Goal: Transaction & Acquisition: Purchase product/service

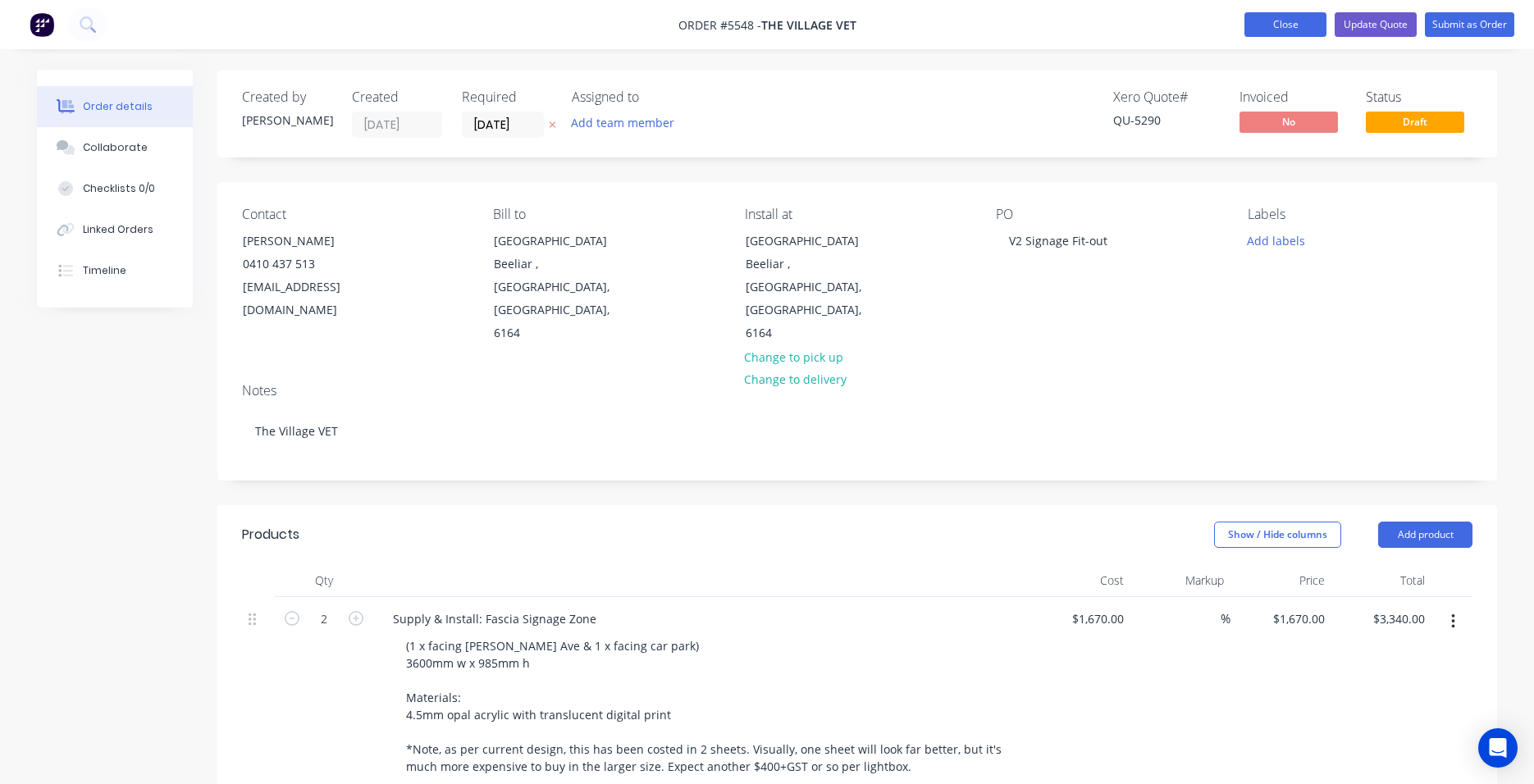
click at [1290, 18] on button "Close" at bounding box center [1286, 24] width 82 height 24
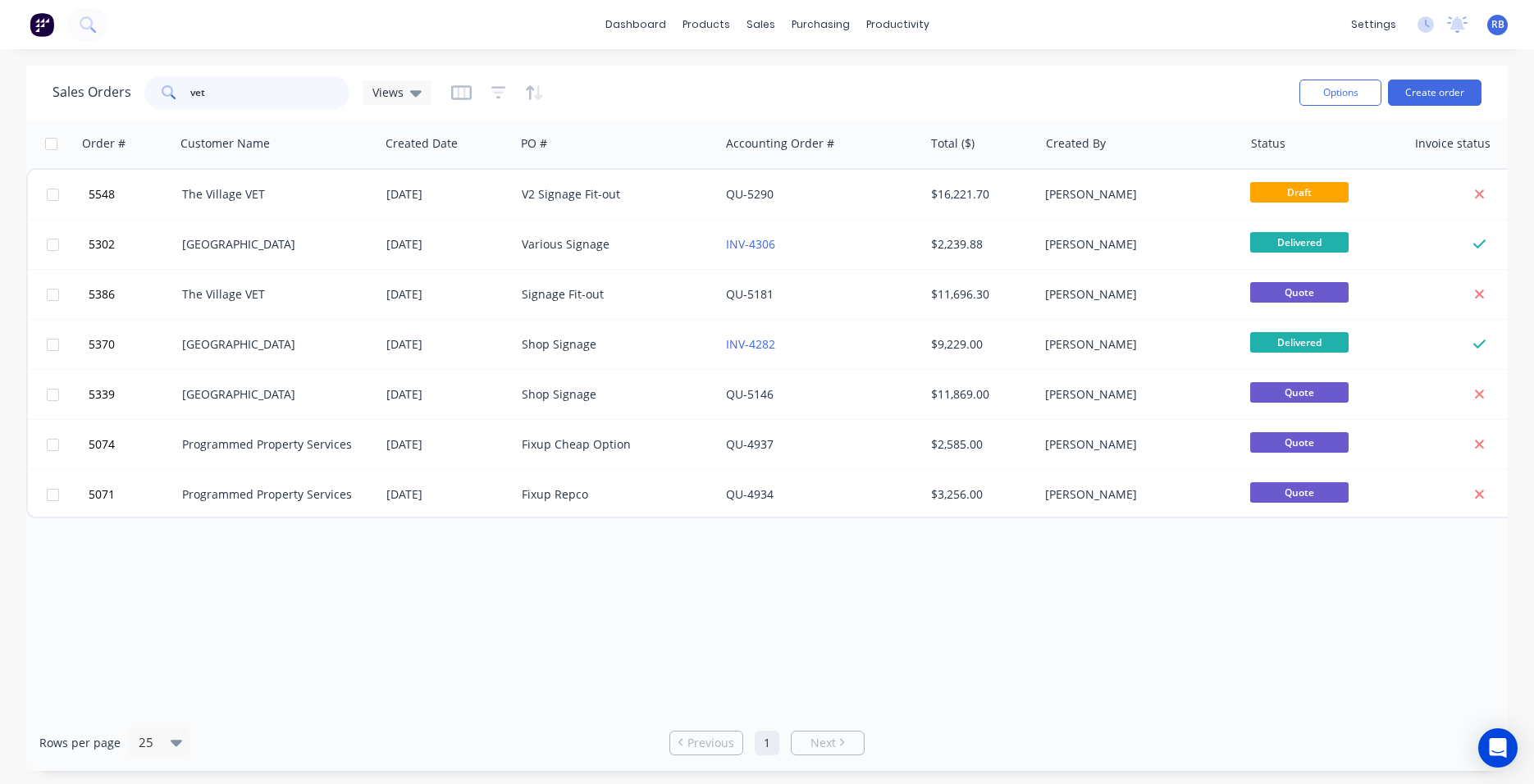
drag, startPoint x: 246, startPoint y: 95, endPoint x: 89, endPoint y: 95, distance: 157.0
click at [89, 95] on div "Sales Orders vet Views" at bounding box center [241, 93] width 379 height 33
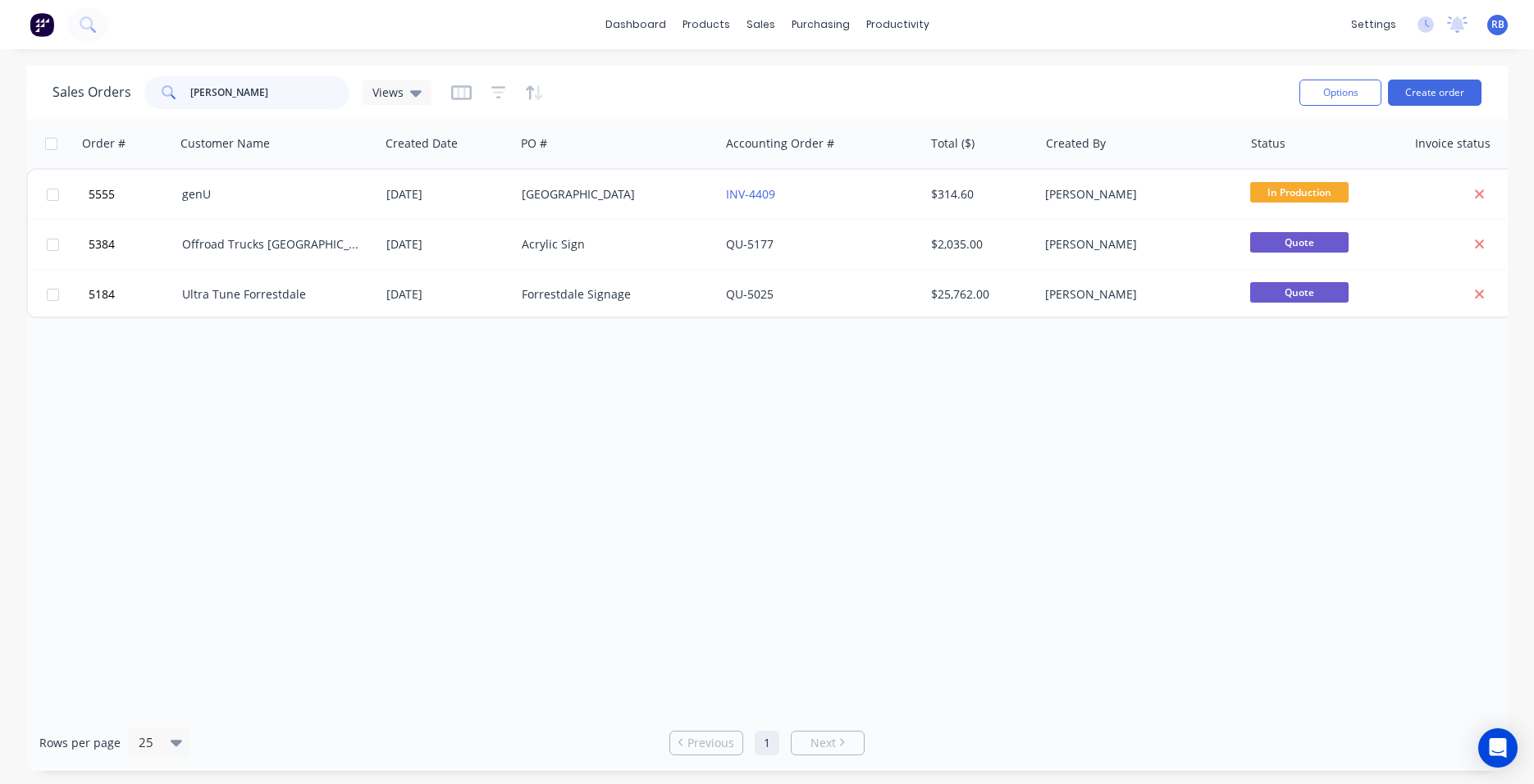
drag, startPoint x: 234, startPoint y: 95, endPoint x: 92, endPoint y: 95, distance: 142.0
click at [92, 95] on div "Sales Orders Alex Views" at bounding box center [241, 93] width 379 height 33
type input "sticker"
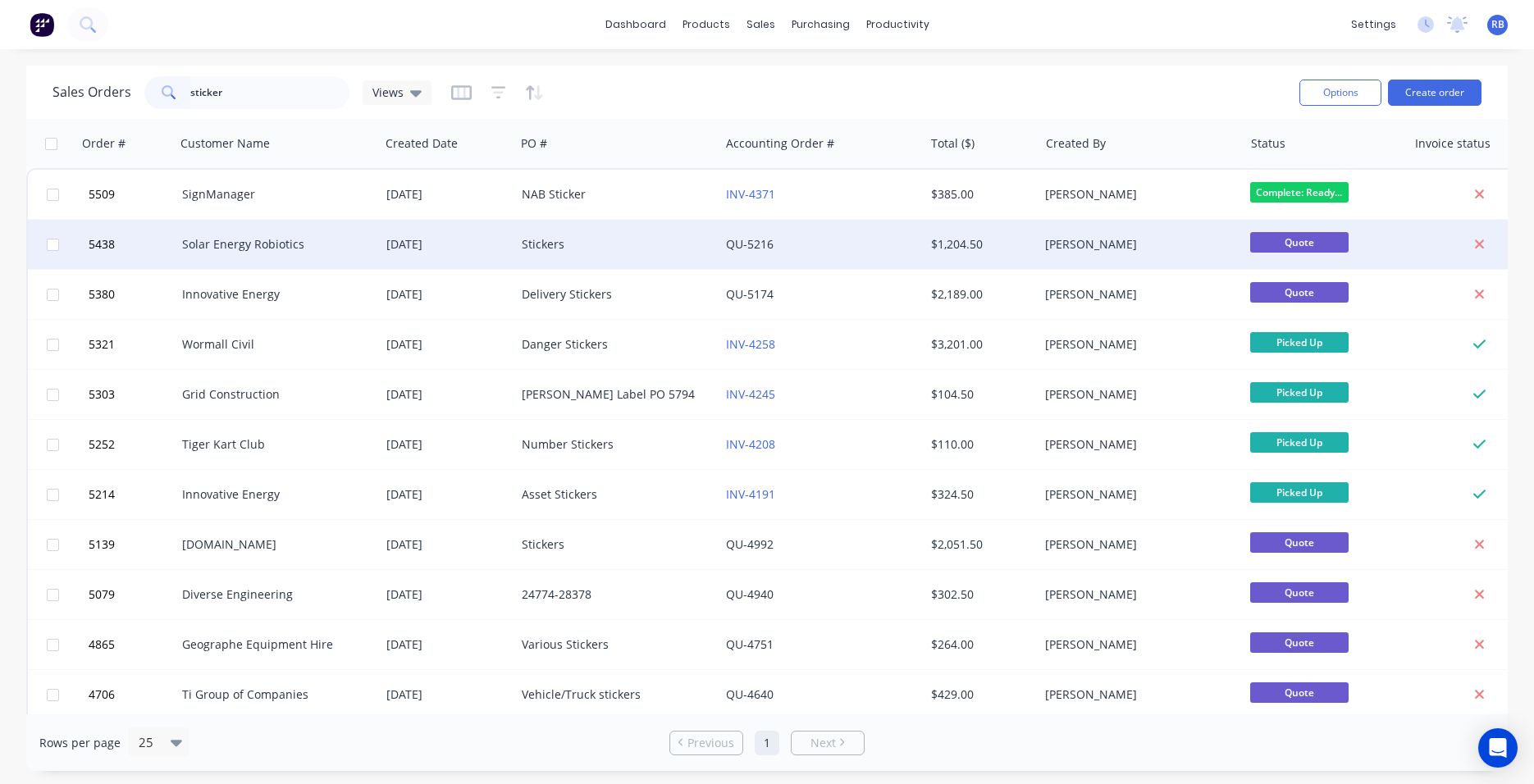
click at [241, 244] on div "Solar Energy Robiotics" at bounding box center [274, 244] width 182 height 16
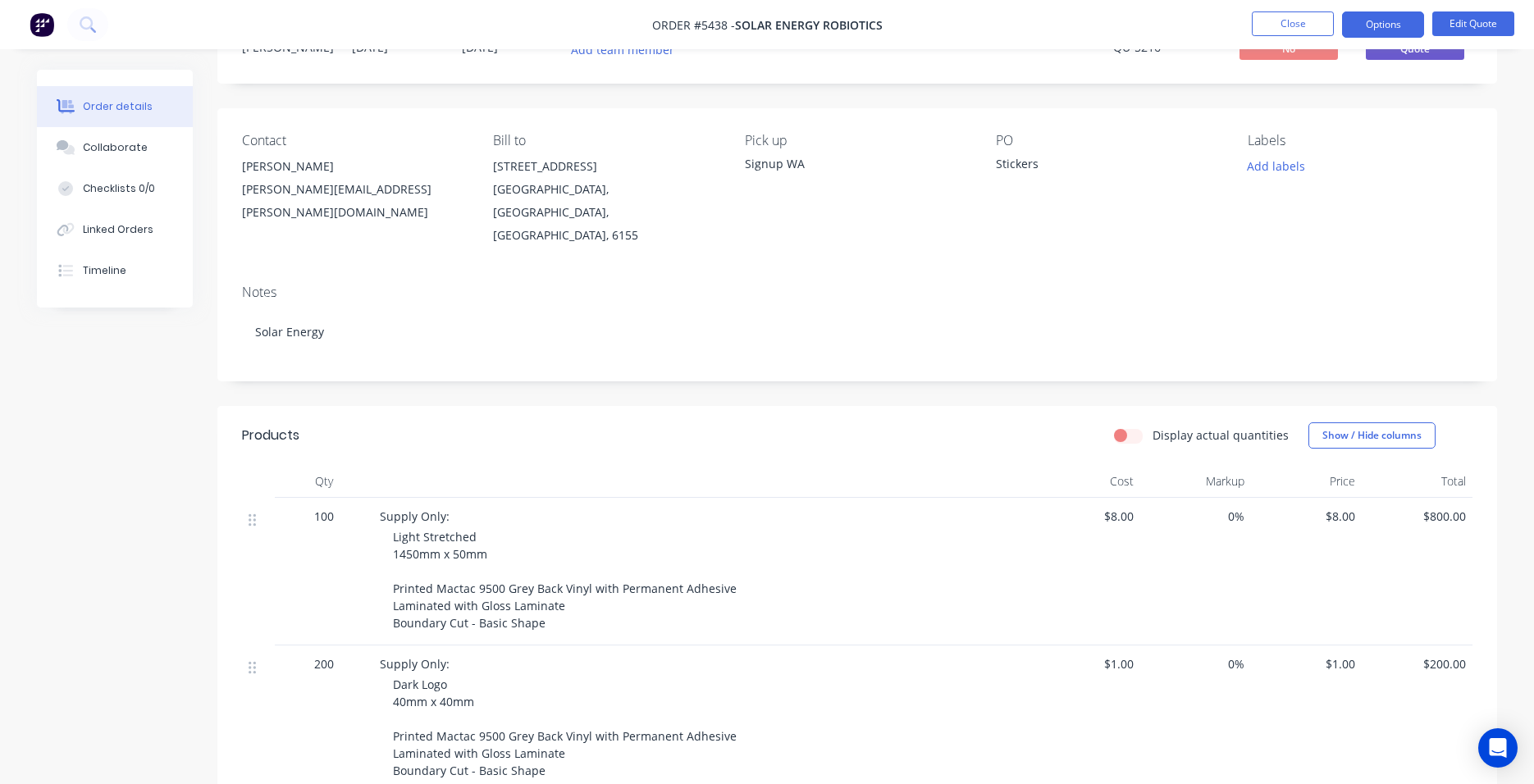
scroll to position [75, 0]
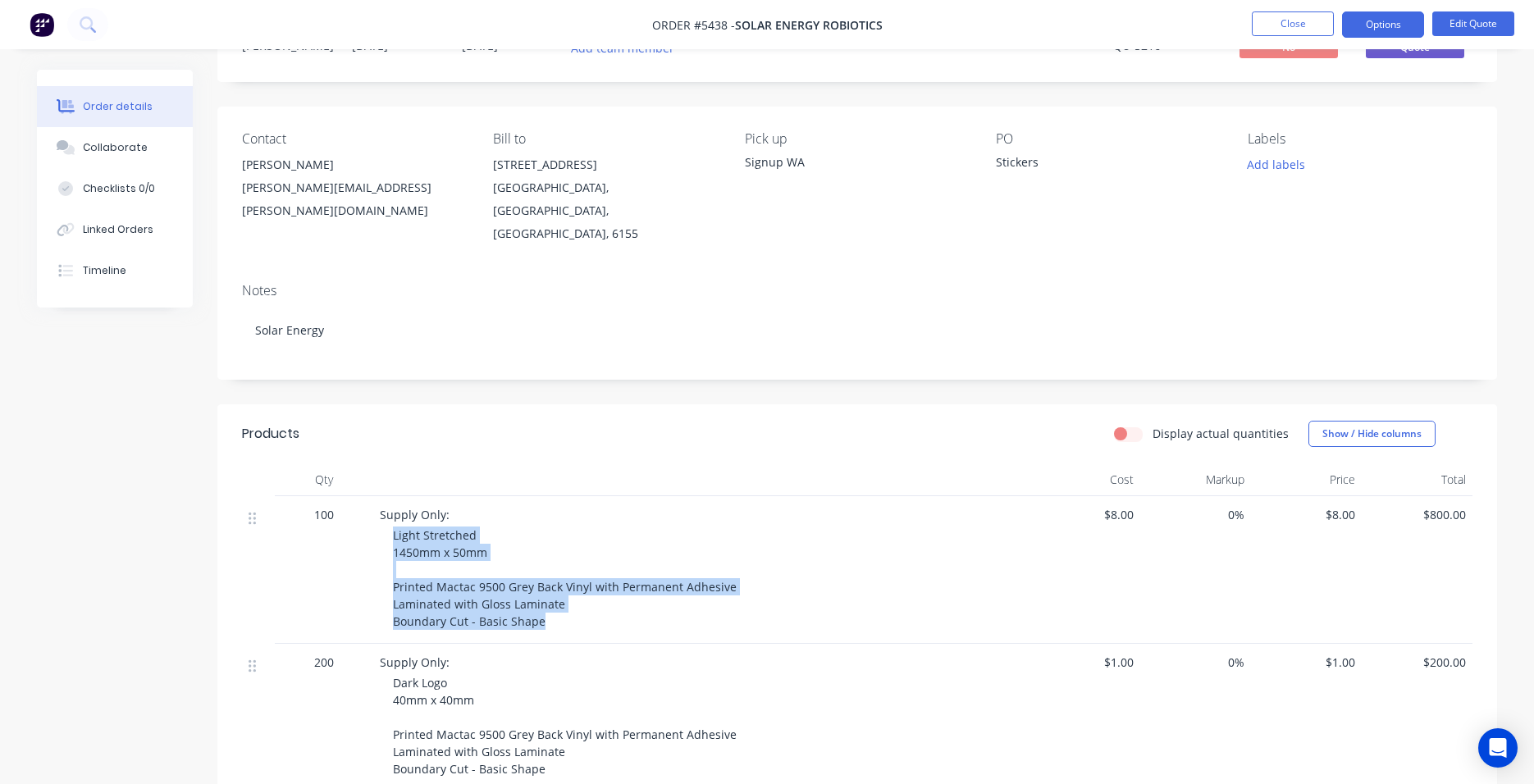
drag, startPoint x: 553, startPoint y: 600, endPoint x: 381, endPoint y: 510, distance: 194.1
click at [381, 510] on div "Supply Only: Light Stretched 1450mm x 50mm Printed Mactac 9500 Grey Back Vinyl …" at bounding box center [702, 570] width 657 height 148
copy span "Light Stretched 1450mm x 50mm Printed Mactac 9500 Grey Back Vinyl with Permanen…"
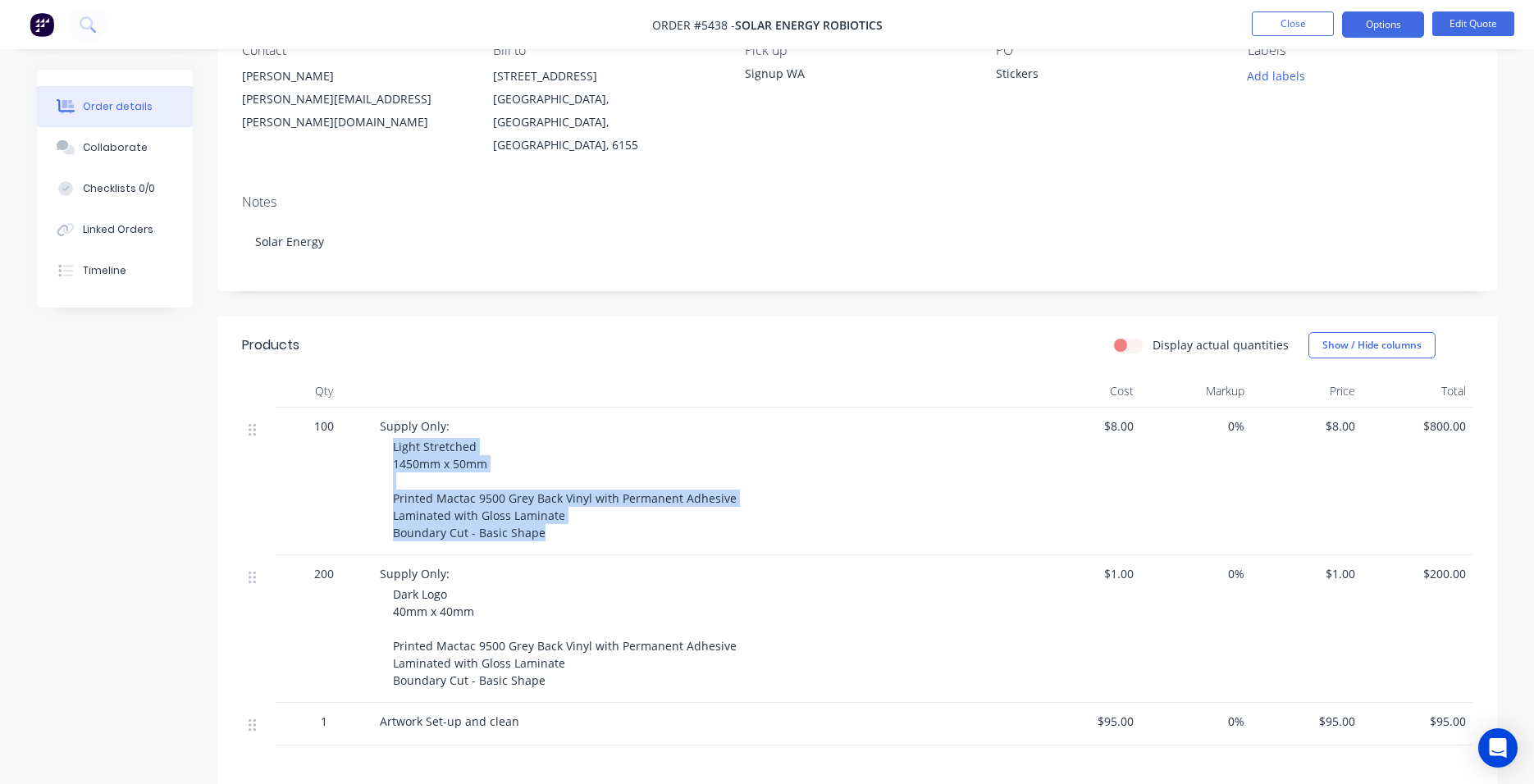
scroll to position [164, 0]
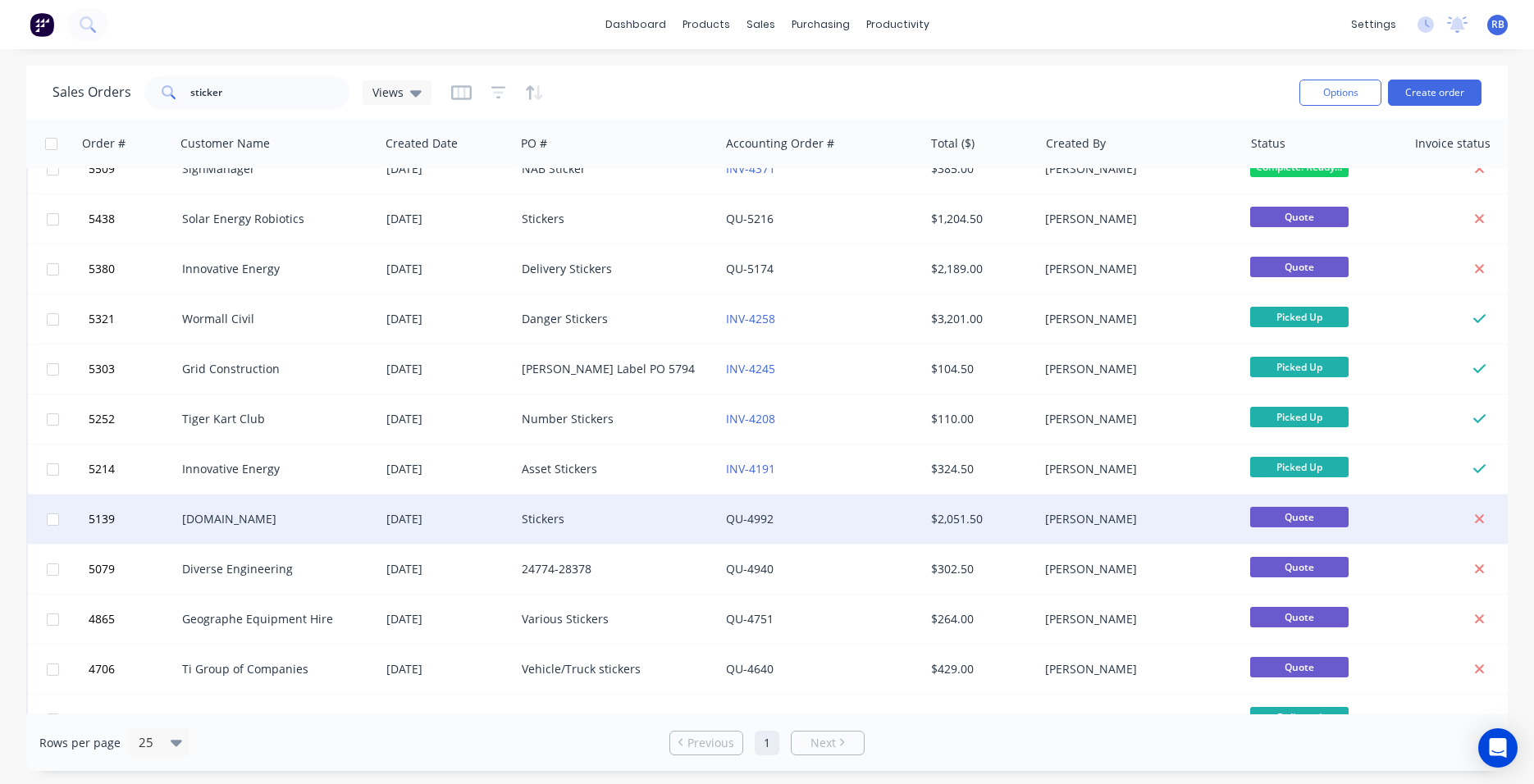
scroll to position [76, 0]
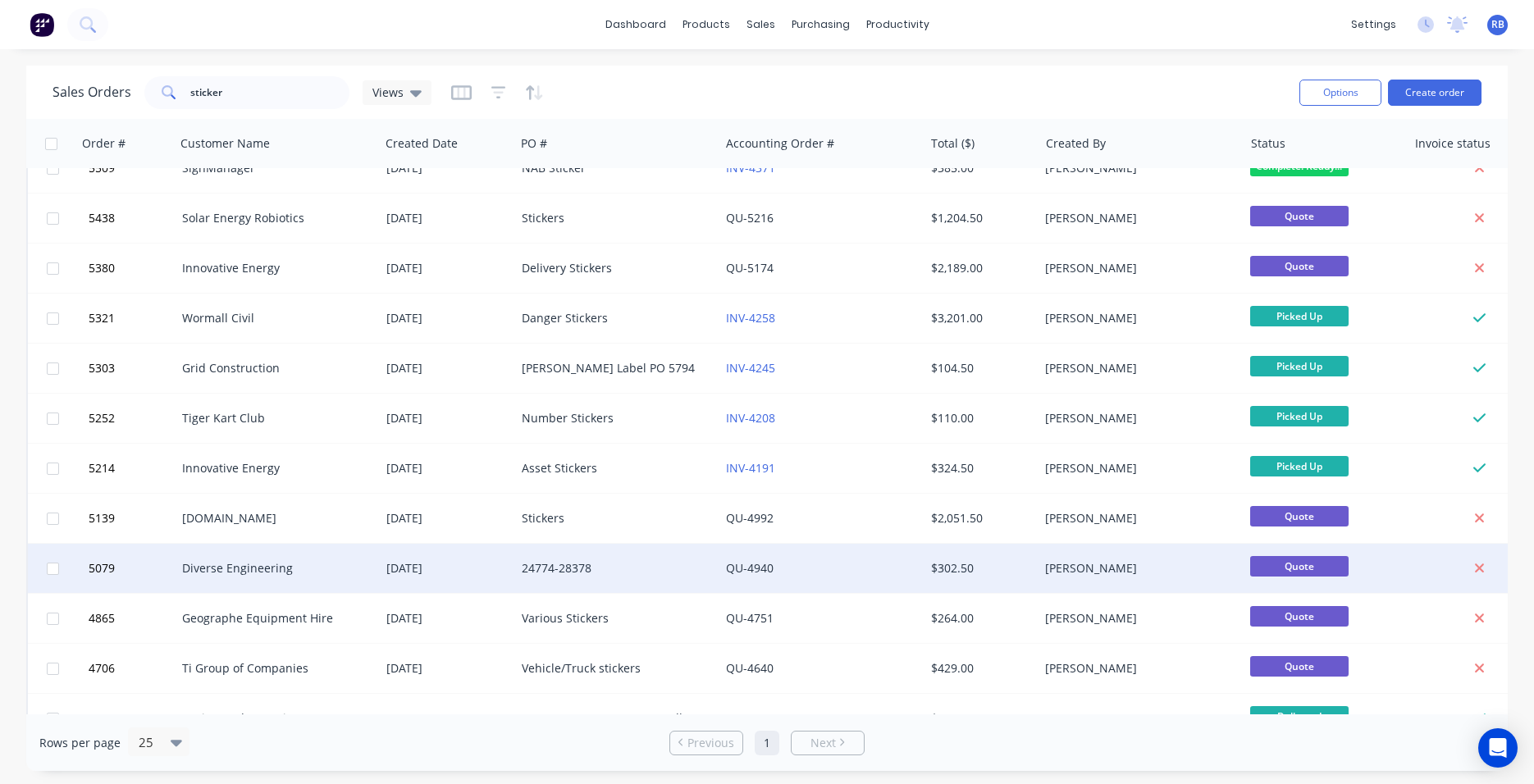
click at [227, 570] on div "Diverse Engineering" at bounding box center [274, 568] width 182 height 16
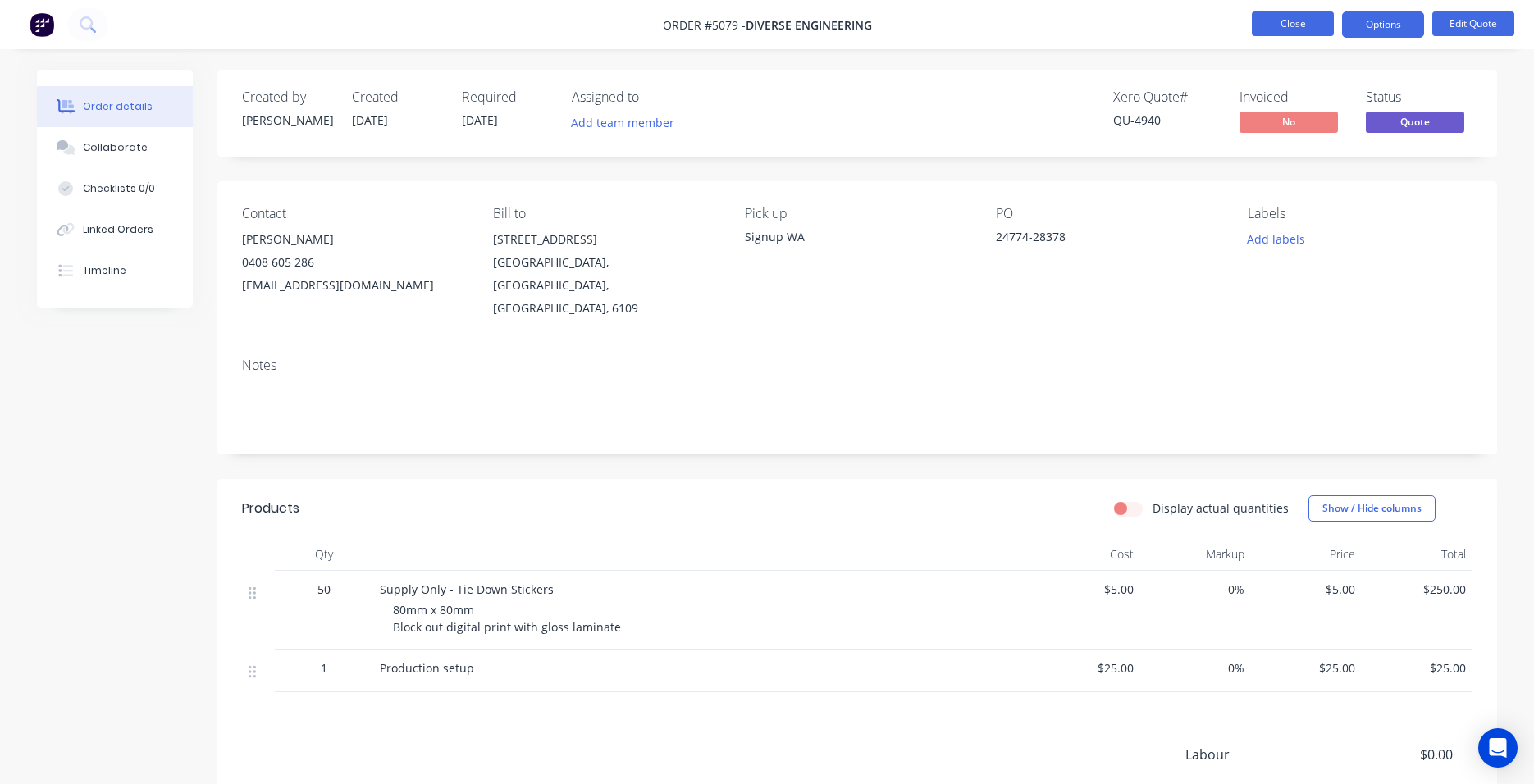
click at [1279, 27] on button "Close" at bounding box center [1293, 23] width 82 height 24
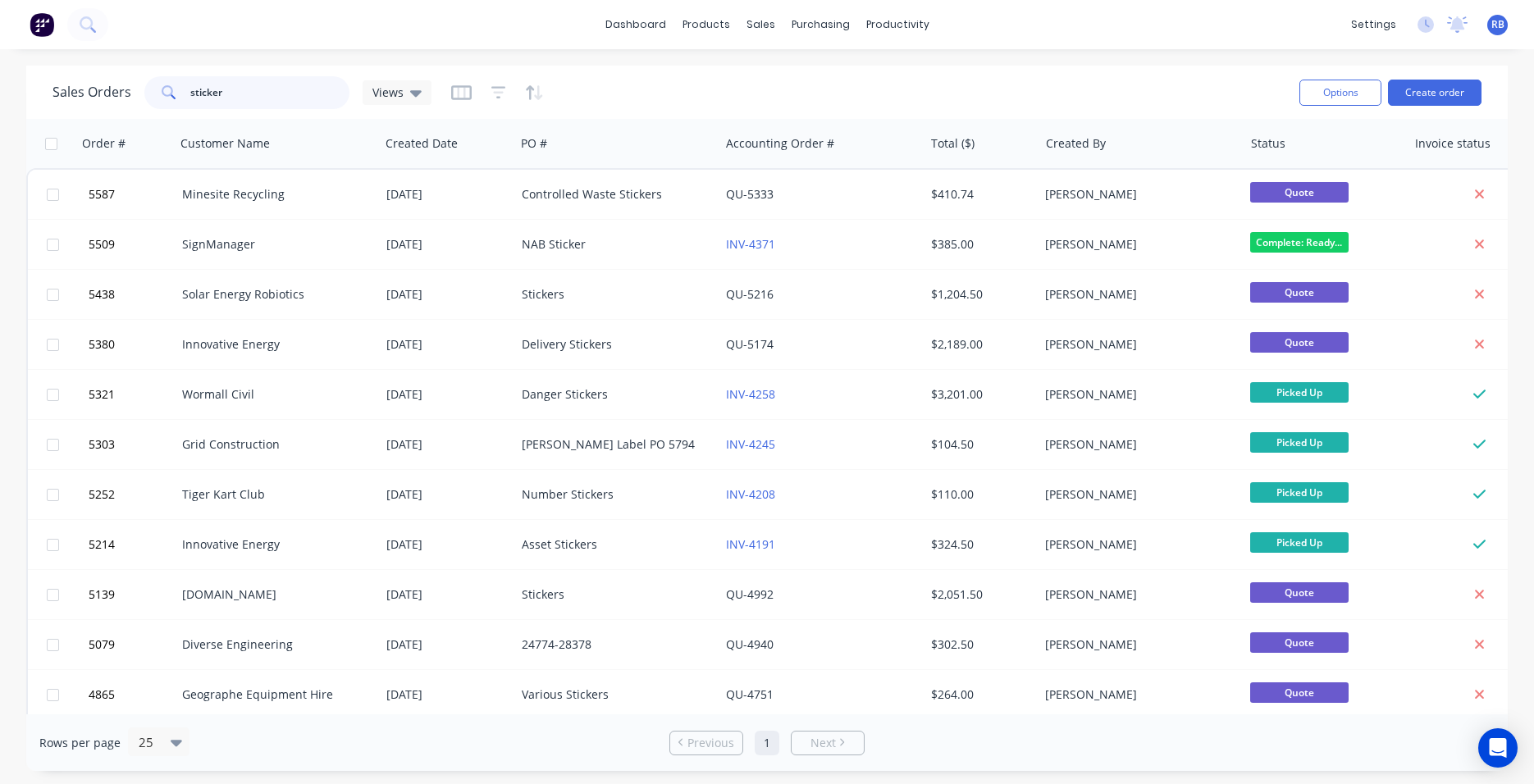
drag, startPoint x: 261, startPoint y: 93, endPoint x: 88, endPoint y: 85, distance: 173.2
click at [88, 85] on div "Sales Orders sticker Views" at bounding box center [241, 93] width 379 height 33
type input "FICOll"
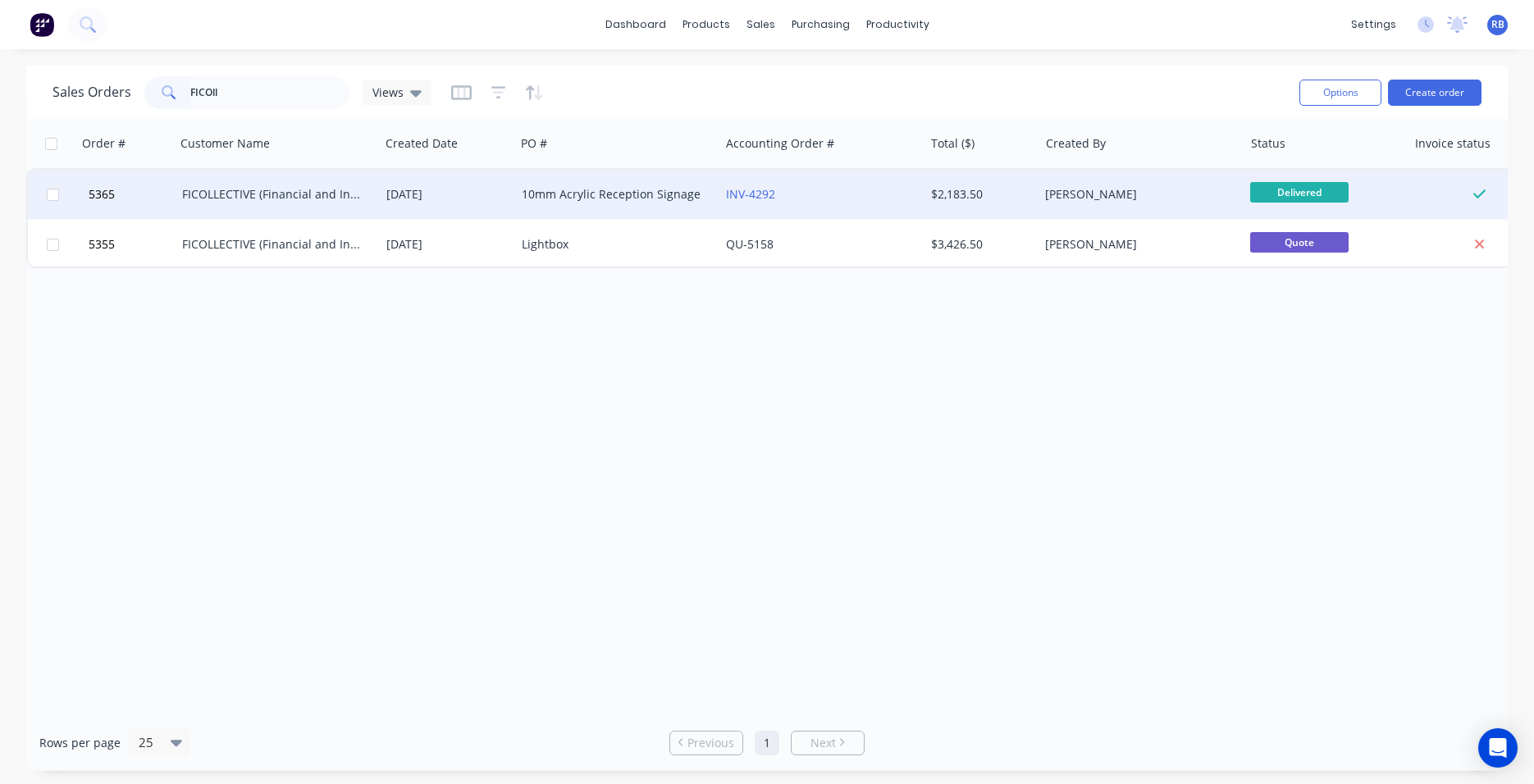
click at [268, 188] on div "FICOLLECTIVE (Financial and Investment Collective)" at bounding box center [274, 194] width 182 height 16
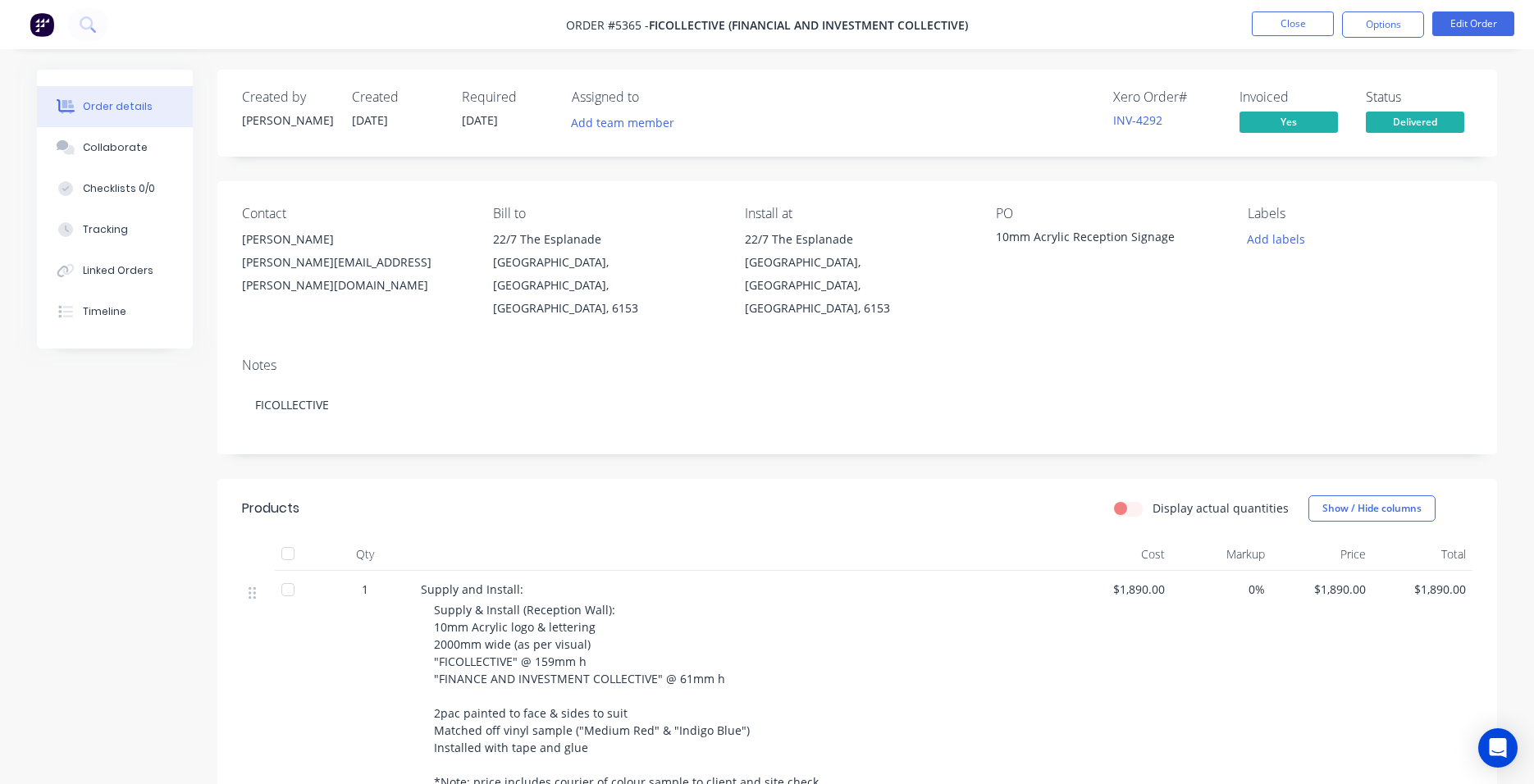
scroll to position [30, 0]
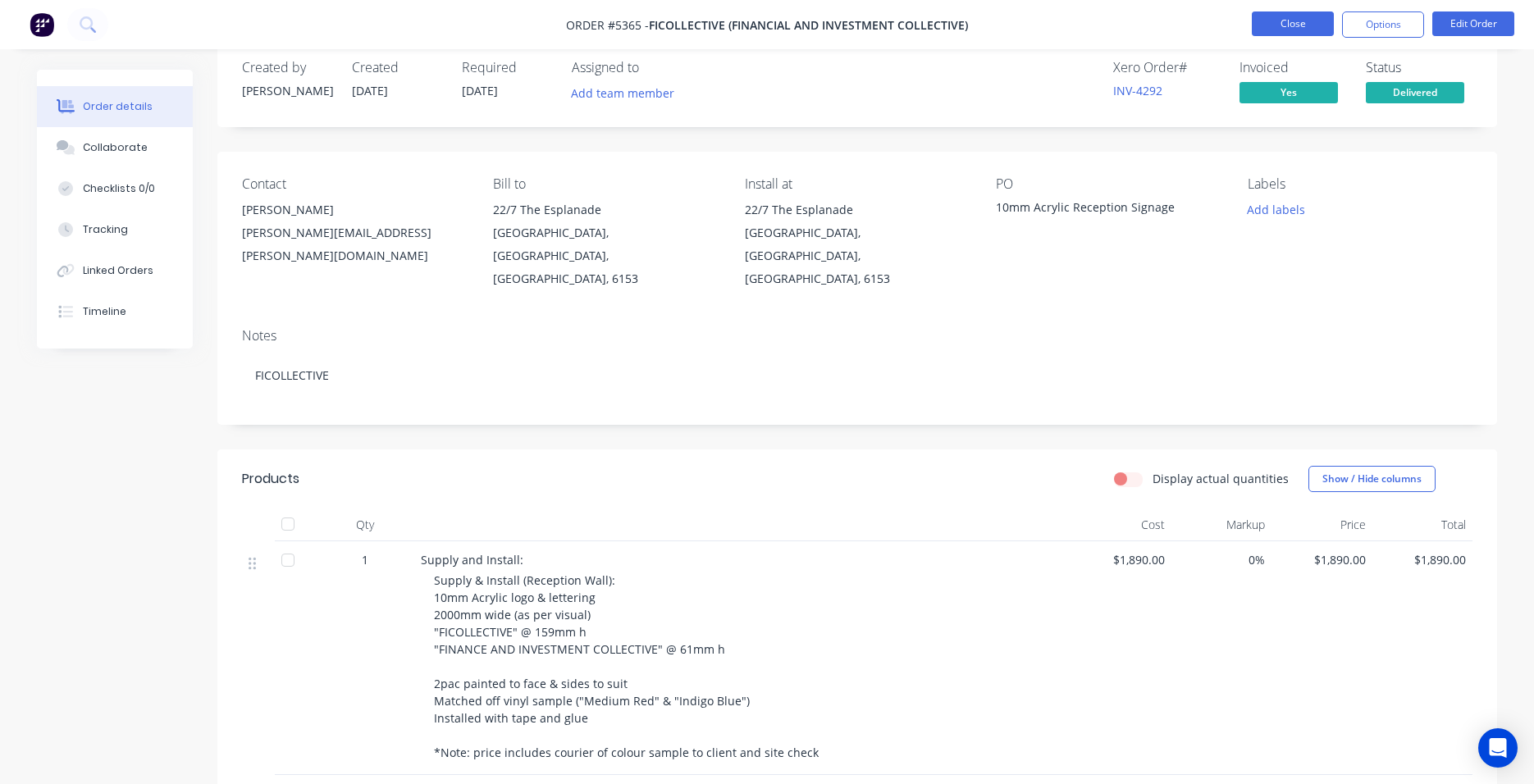
click at [1266, 27] on button "Close" at bounding box center [1293, 23] width 82 height 24
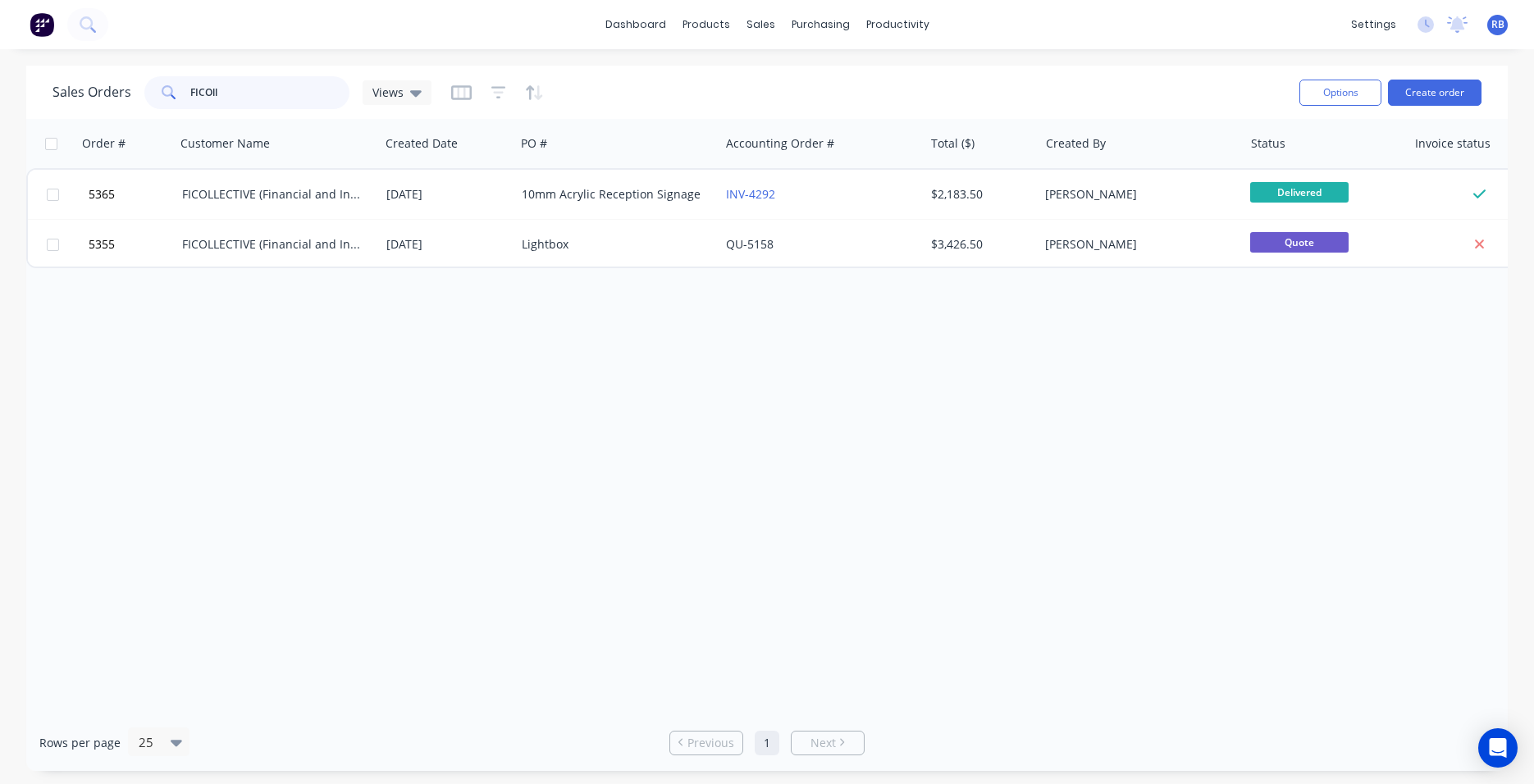
drag, startPoint x: 229, startPoint y: 96, endPoint x: 117, endPoint y: 93, distance: 112.0
click at [117, 93] on div "Sales Orders FICOll Views" at bounding box center [241, 93] width 379 height 33
type input "24/7"
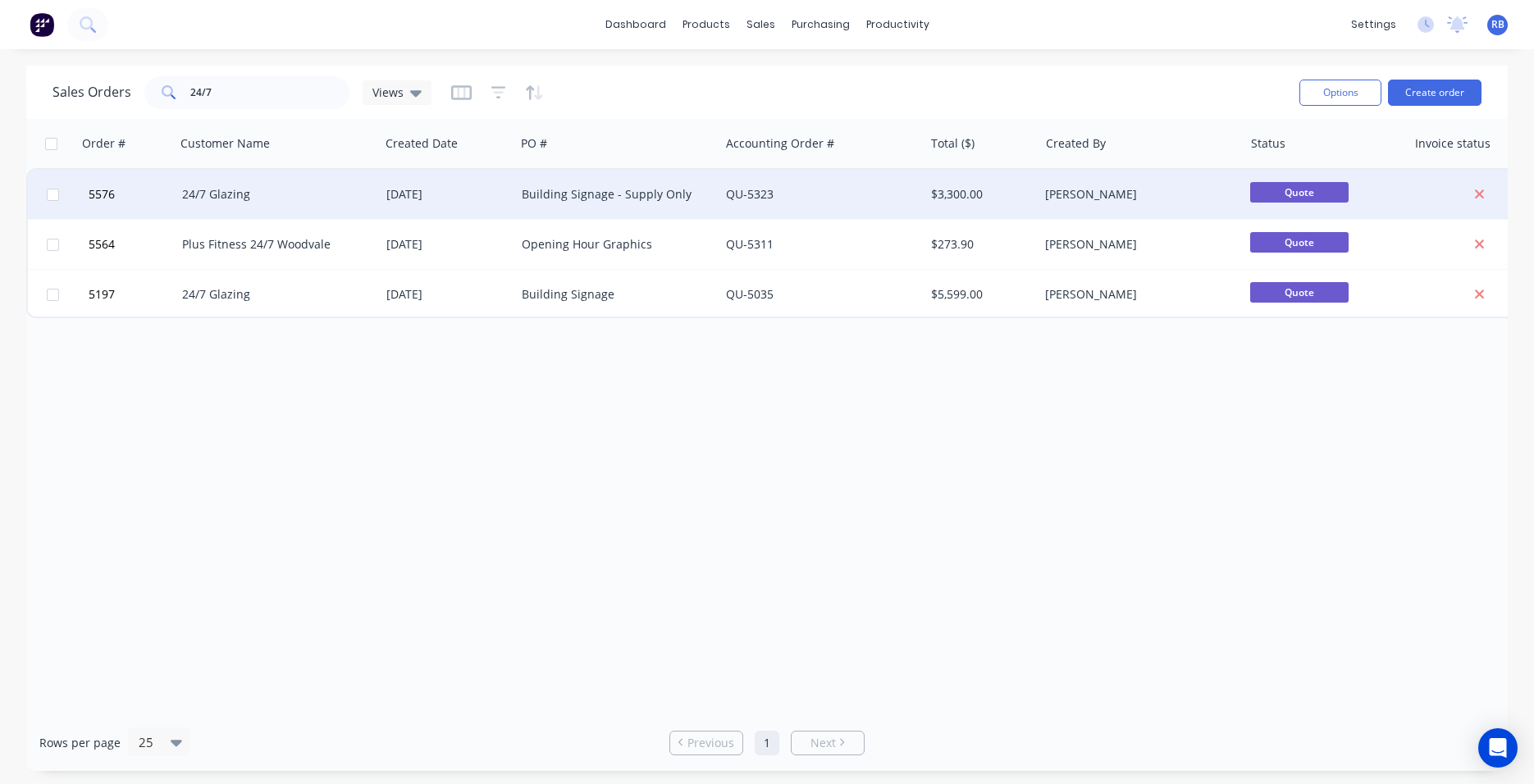
click at [294, 197] on div "24/7 Glazing" at bounding box center [274, 194] width 182 height 16
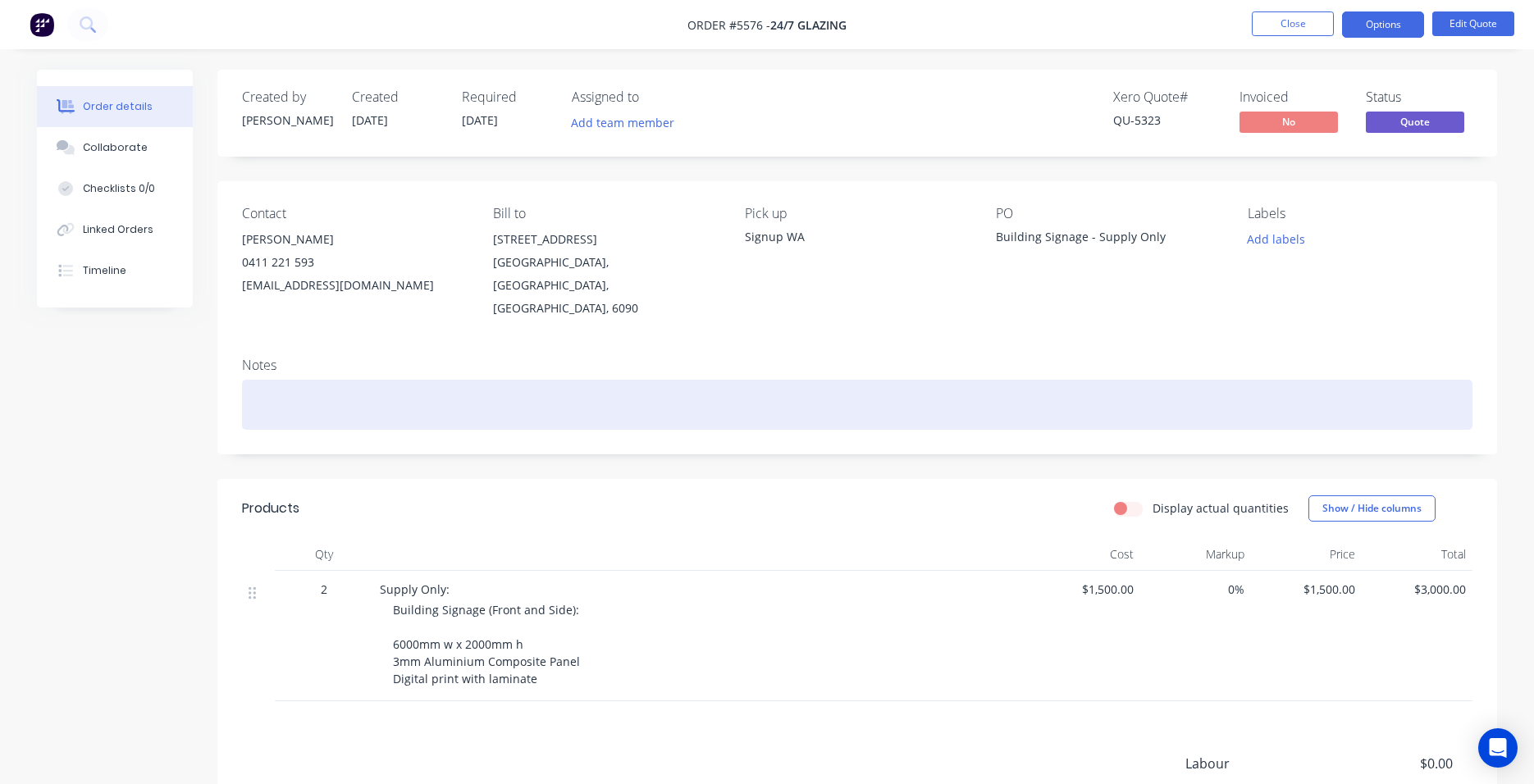
click at [314, 379] on div at bounding box center [857, 405] width 1231 height 50
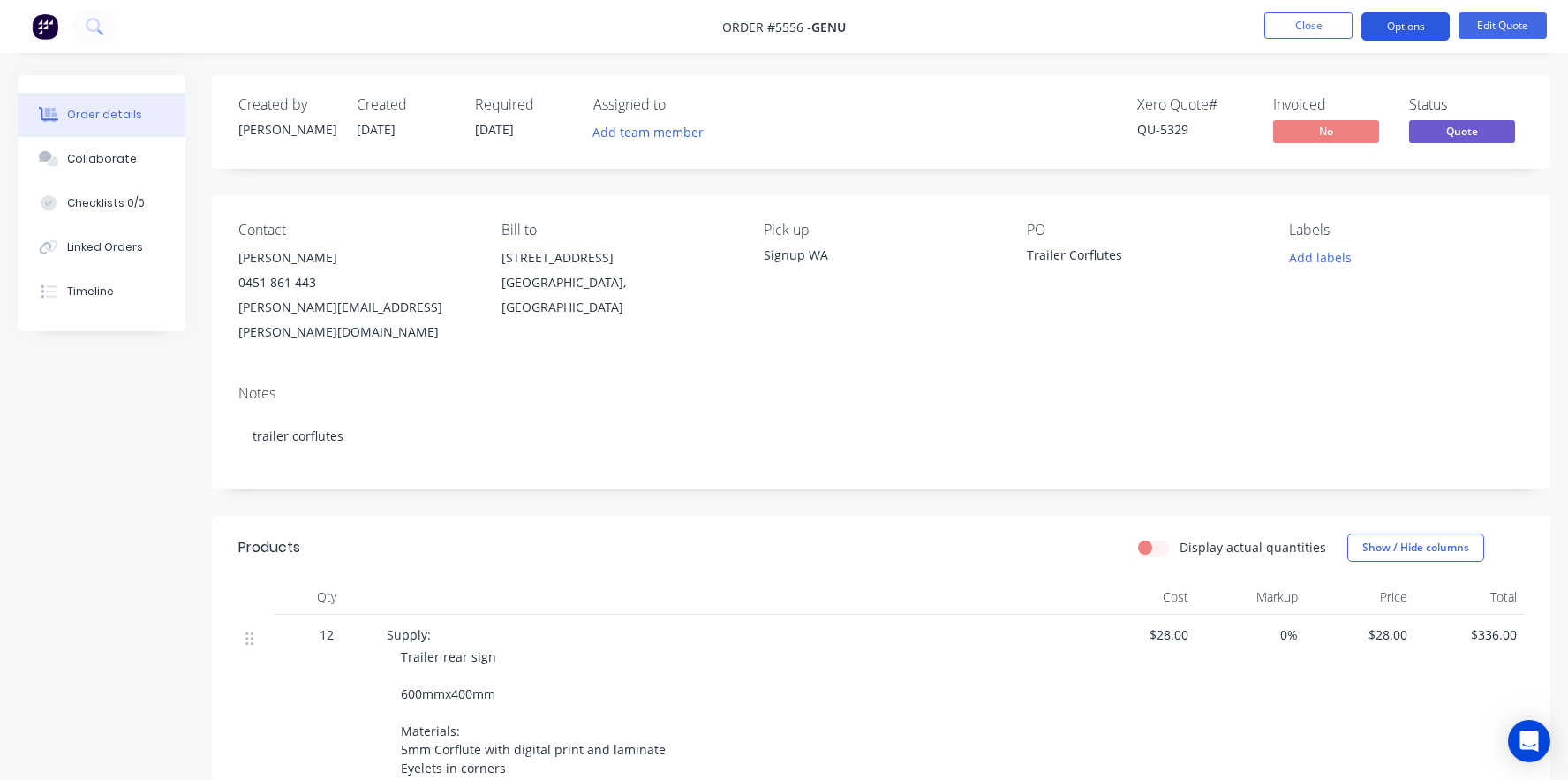
click at [1413, 24] on button "Options" at bounding box center [1405, 26] width 88 height 28
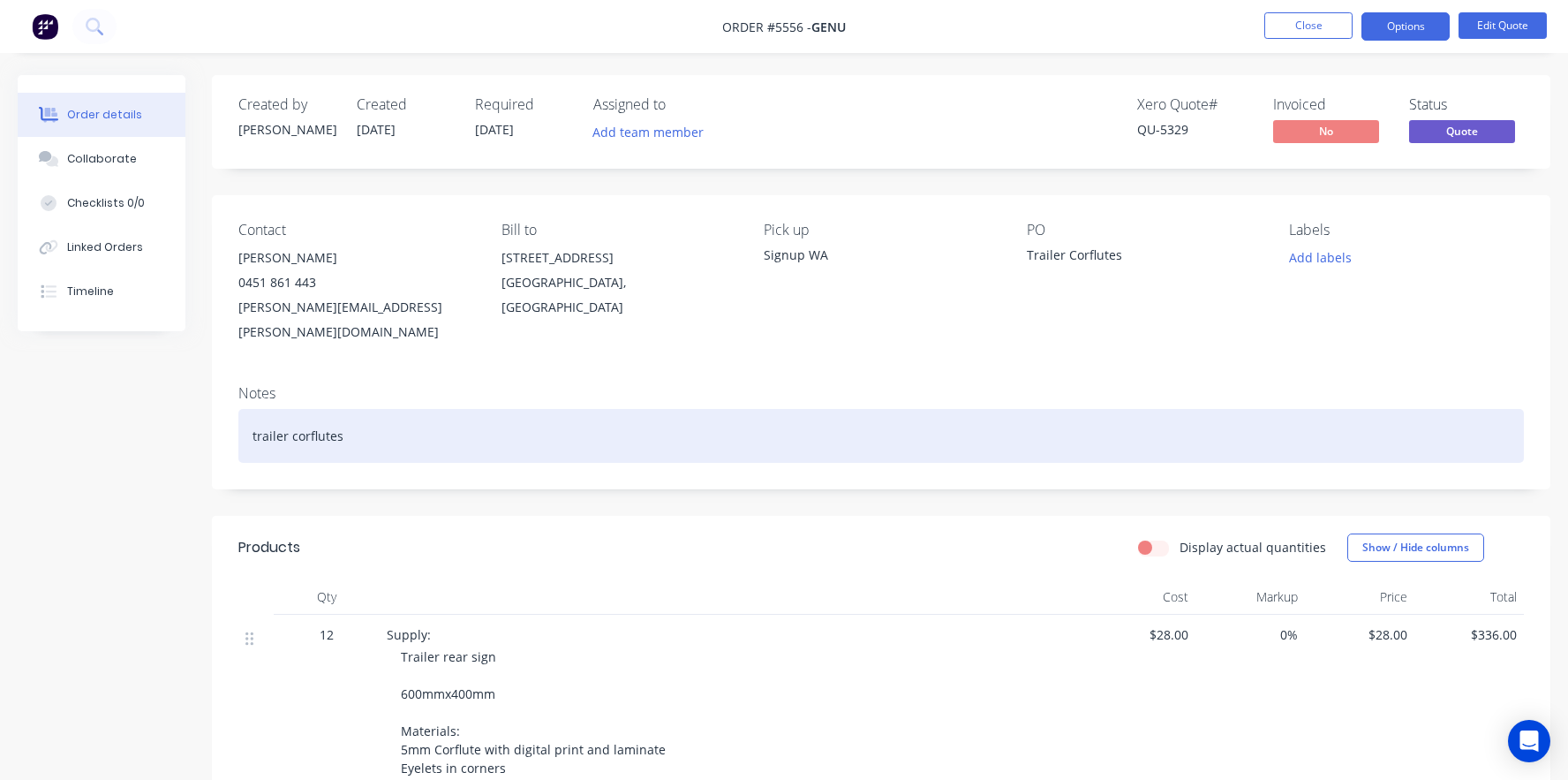
click at [252, 412] on div "trailer corflutes" at bounding box center [881, 436] width 1286 height 54
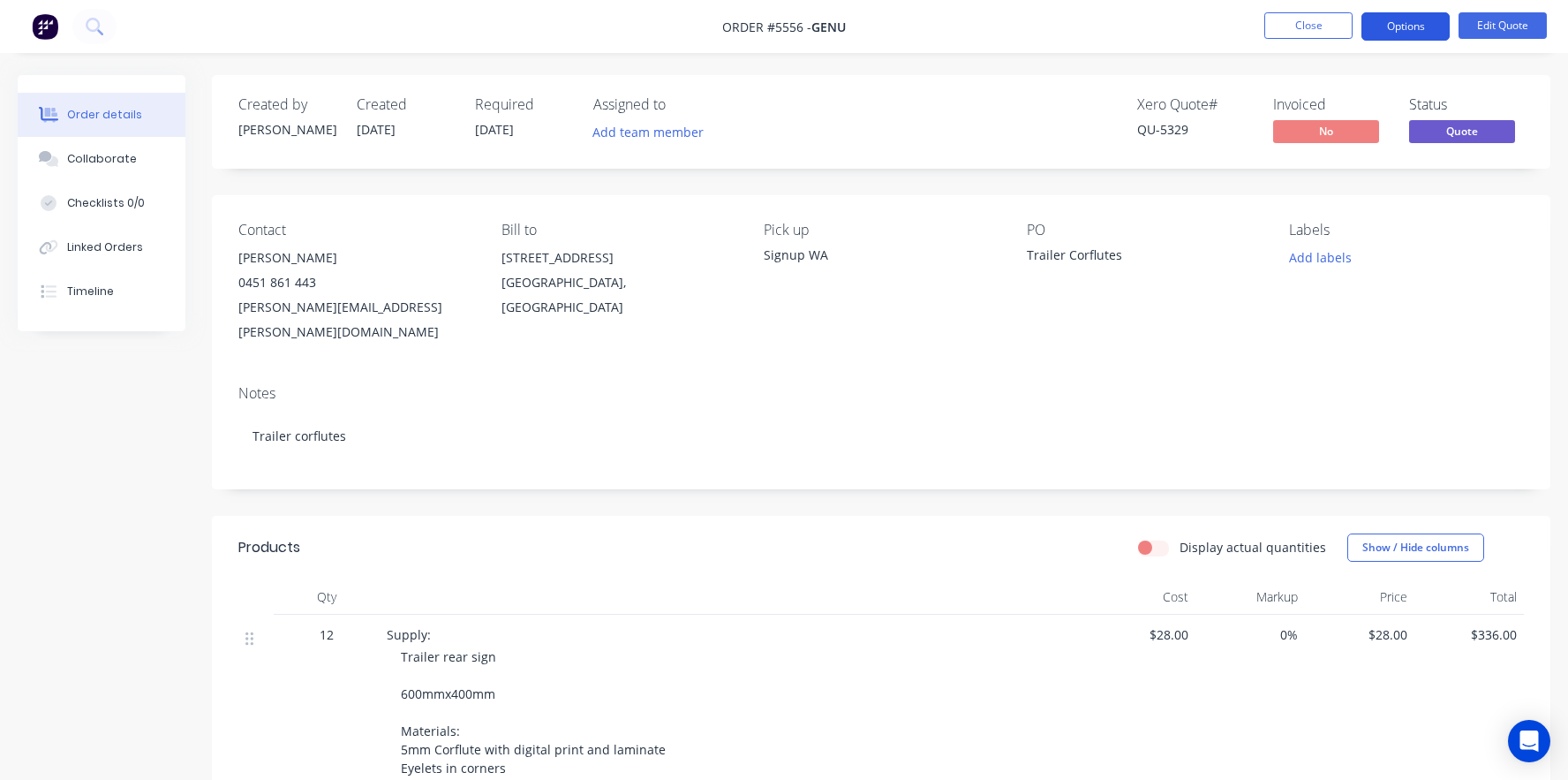
click at [1390, 33] on button "Options" at bounding box center [1405, 26] width 88 height 28
click at [1492, 25] on button "Edit Quote" at bounding box center [1503, 25] width 88 height 26
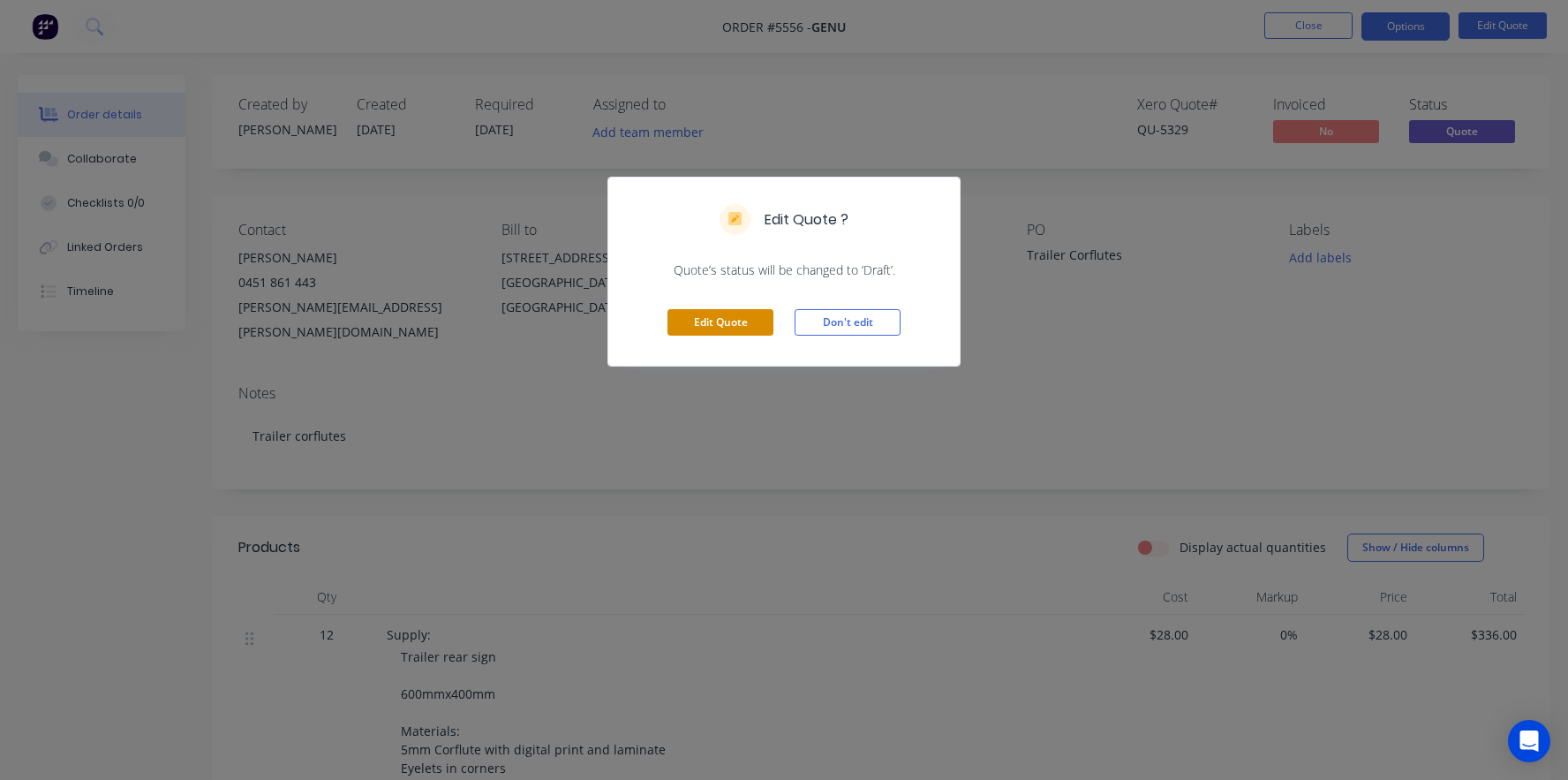
click at [712, 326] on button "Edit Quote" at bounding box center [720, 323] width 106 height 26
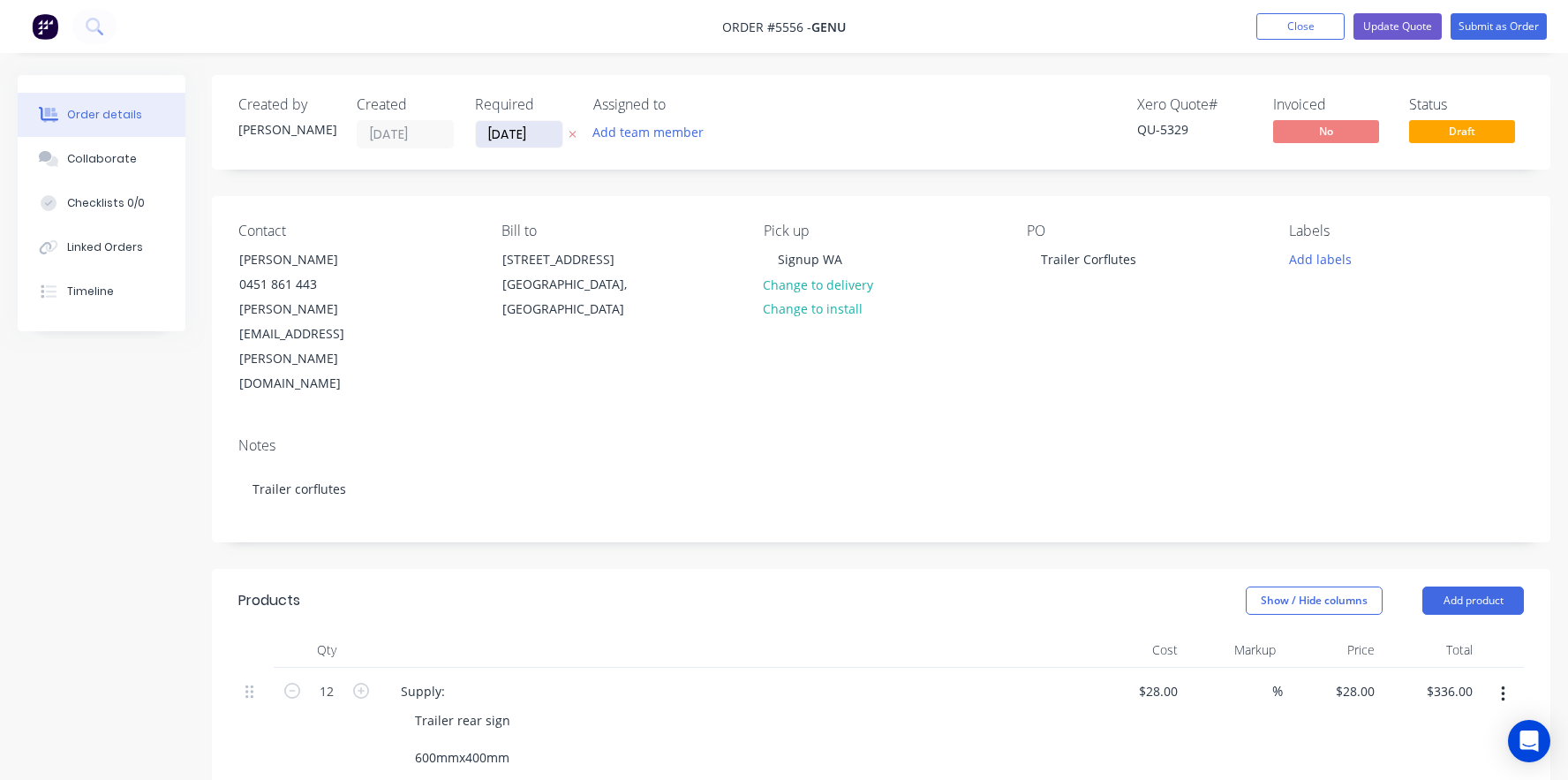
click at [500, 127] on input "30/07/25" at bounding box center [519, 134] width 87 height 26
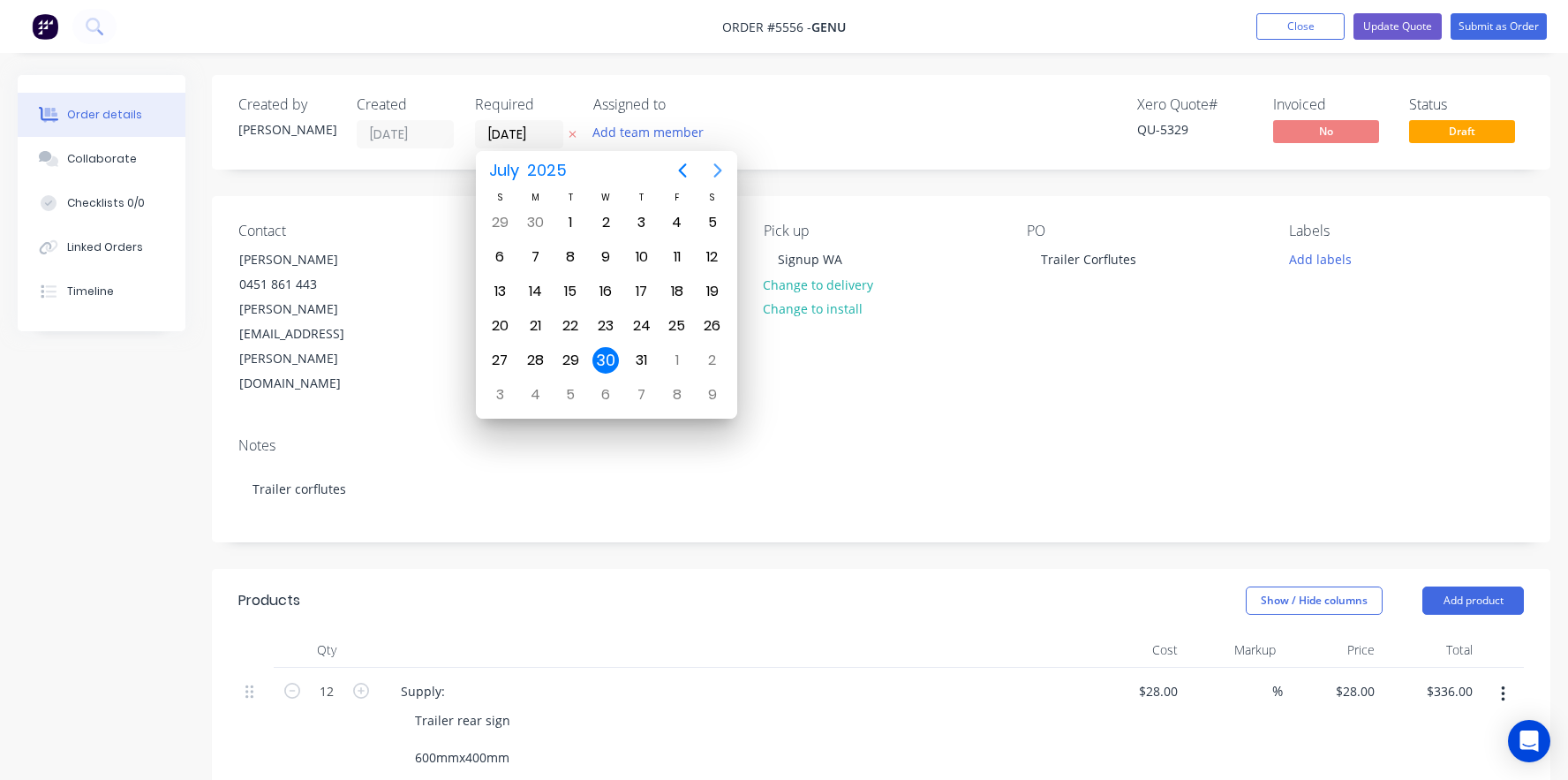
click at [723, 169] on icon "Next page" at bounding box center [717, 170] width 22 height 22
click at [530, 363] on div "25" at bounding box center [535, 360] width 26 height 26
type input "25/08/25"
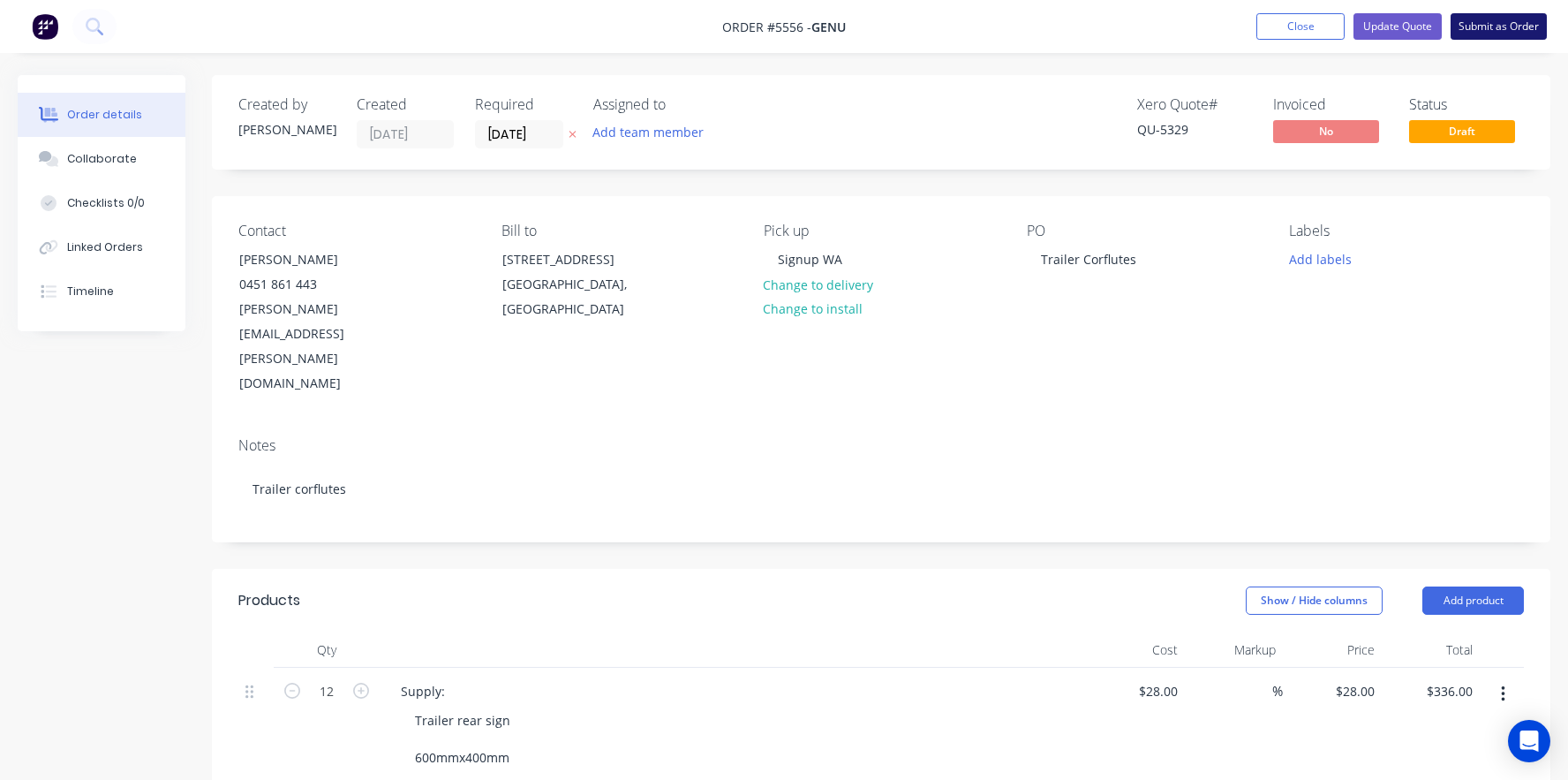
click at [1508, 22] on button "Submit as Order" at bounding box center [1499, 26] width 96 height 26
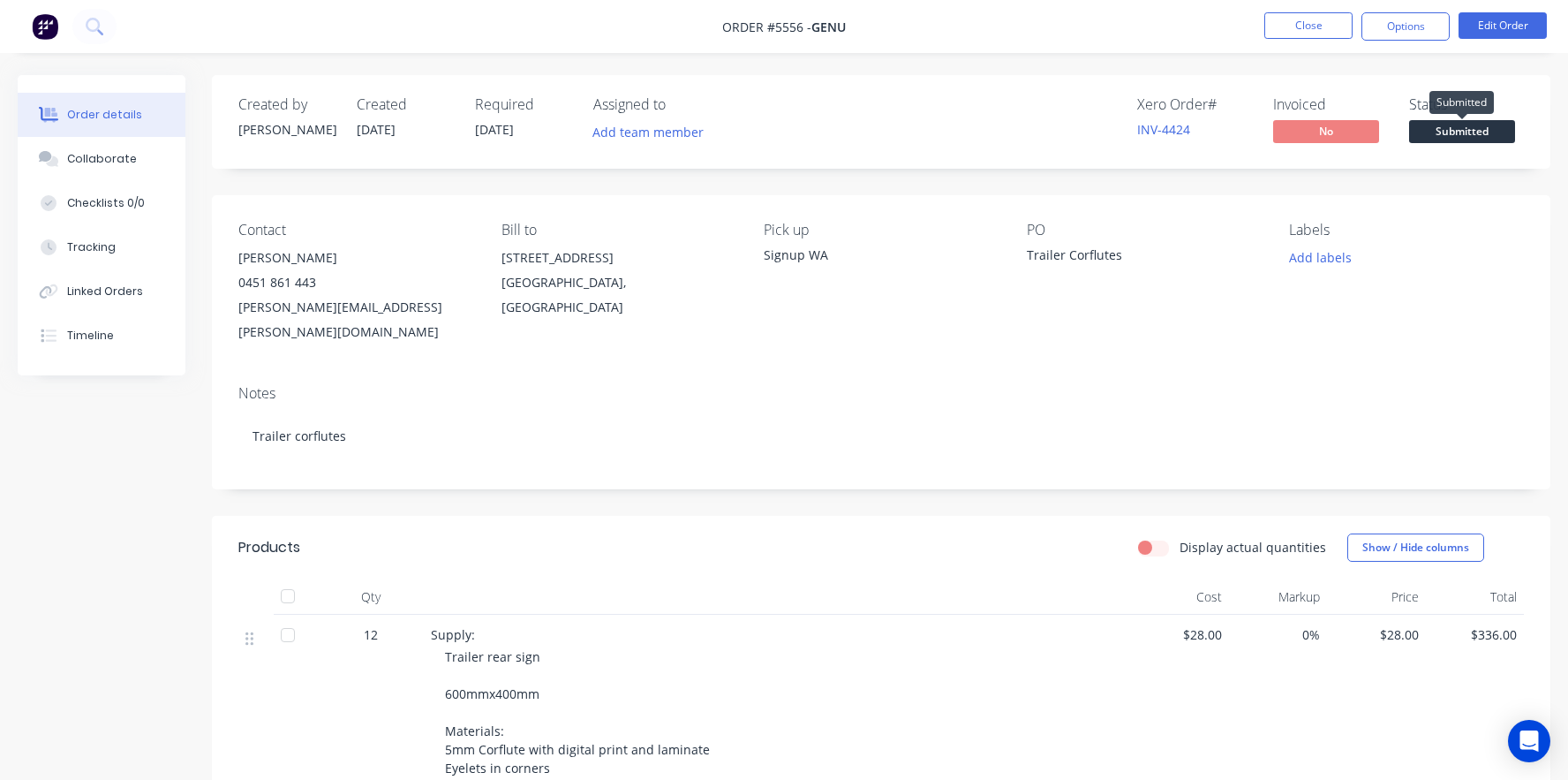
click at [1439, 124] on span "Submitted" at bounding box center [1461, 131] width 106 height 22
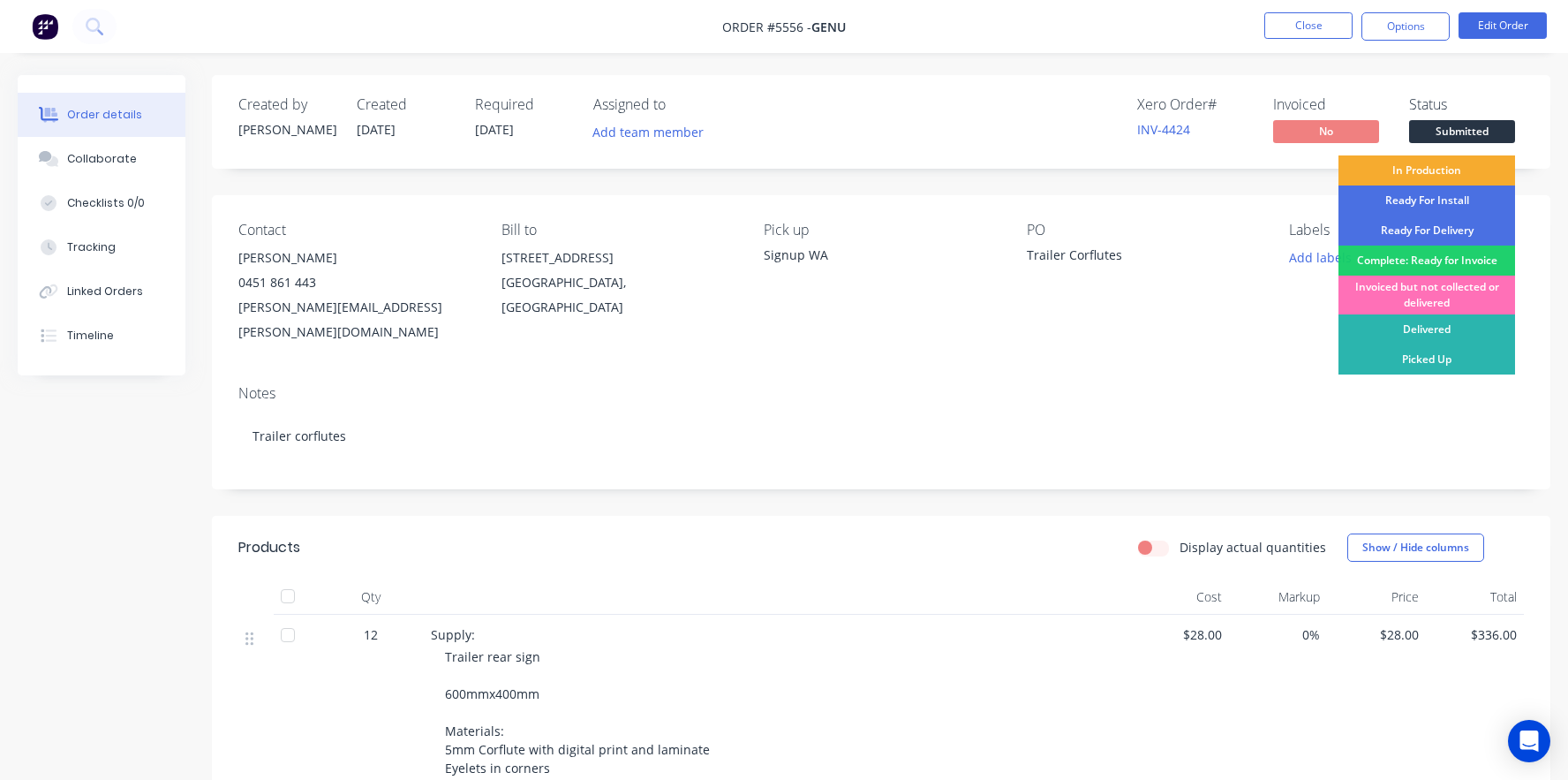
click at [1447, 170] on div "In Production" at bounding box center [1427, 170] width 177 height 30
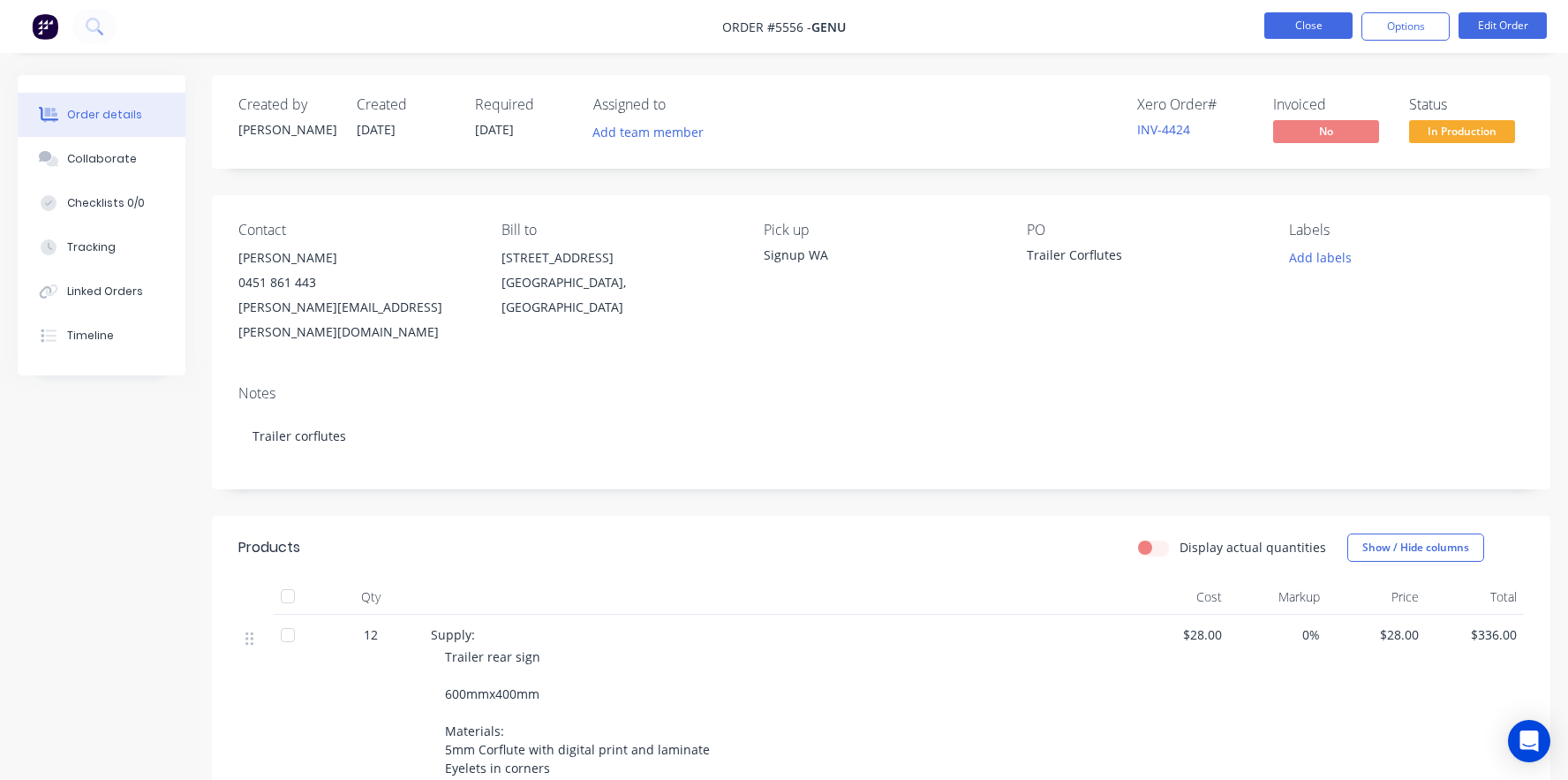
click at [1303, 29] on button "Close" at bounding box center [1308, 25] width 88 height 26
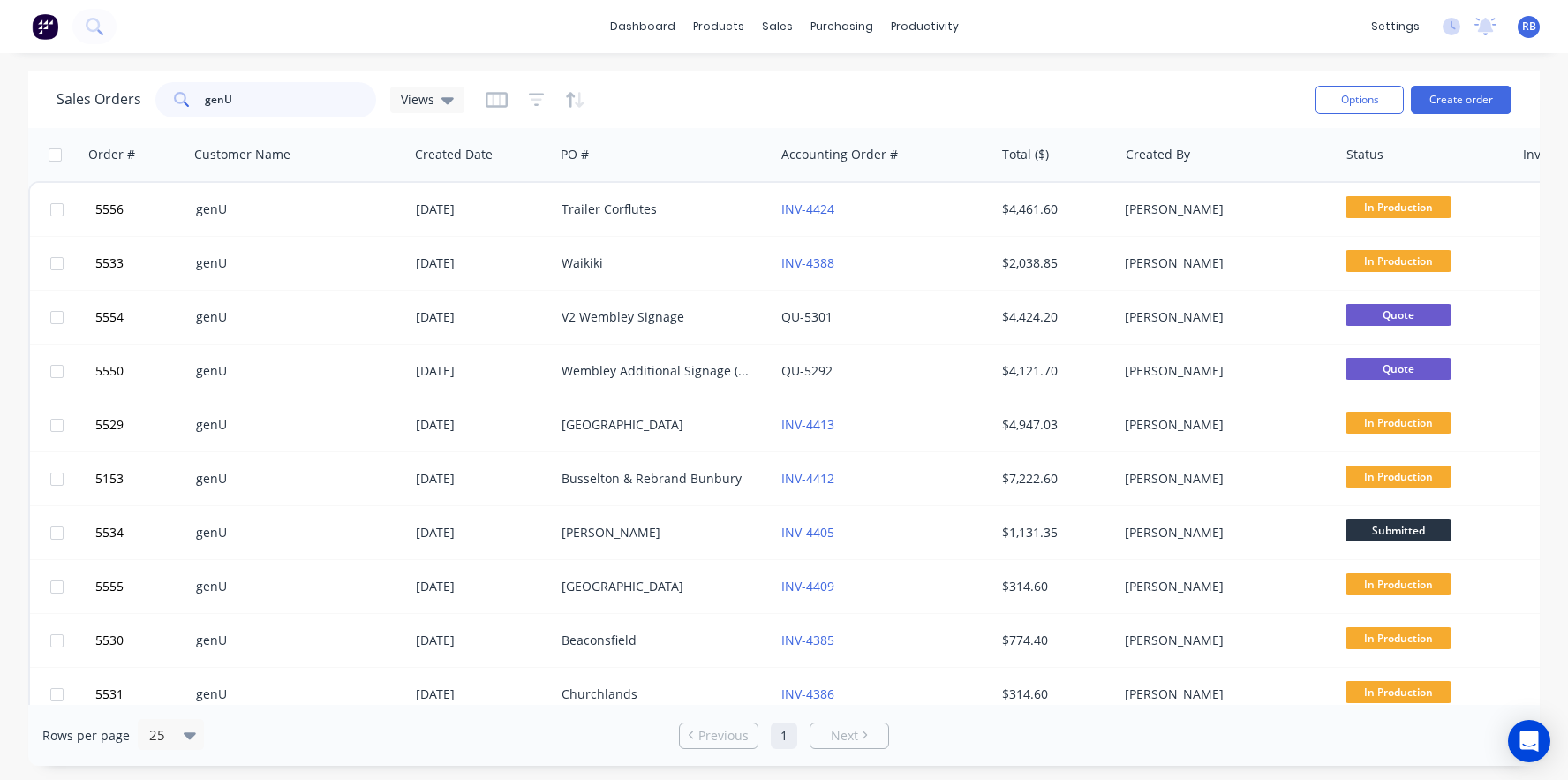
drag, startPoint x: 283, startPoint y: 103, endPoint x: 97, endPoint y: 103, distance: 186.0
click at [97, 103] on div "Sales Orders genU Views" at bounding box center [260, 100] width 408 height 36
type input "waikiki"
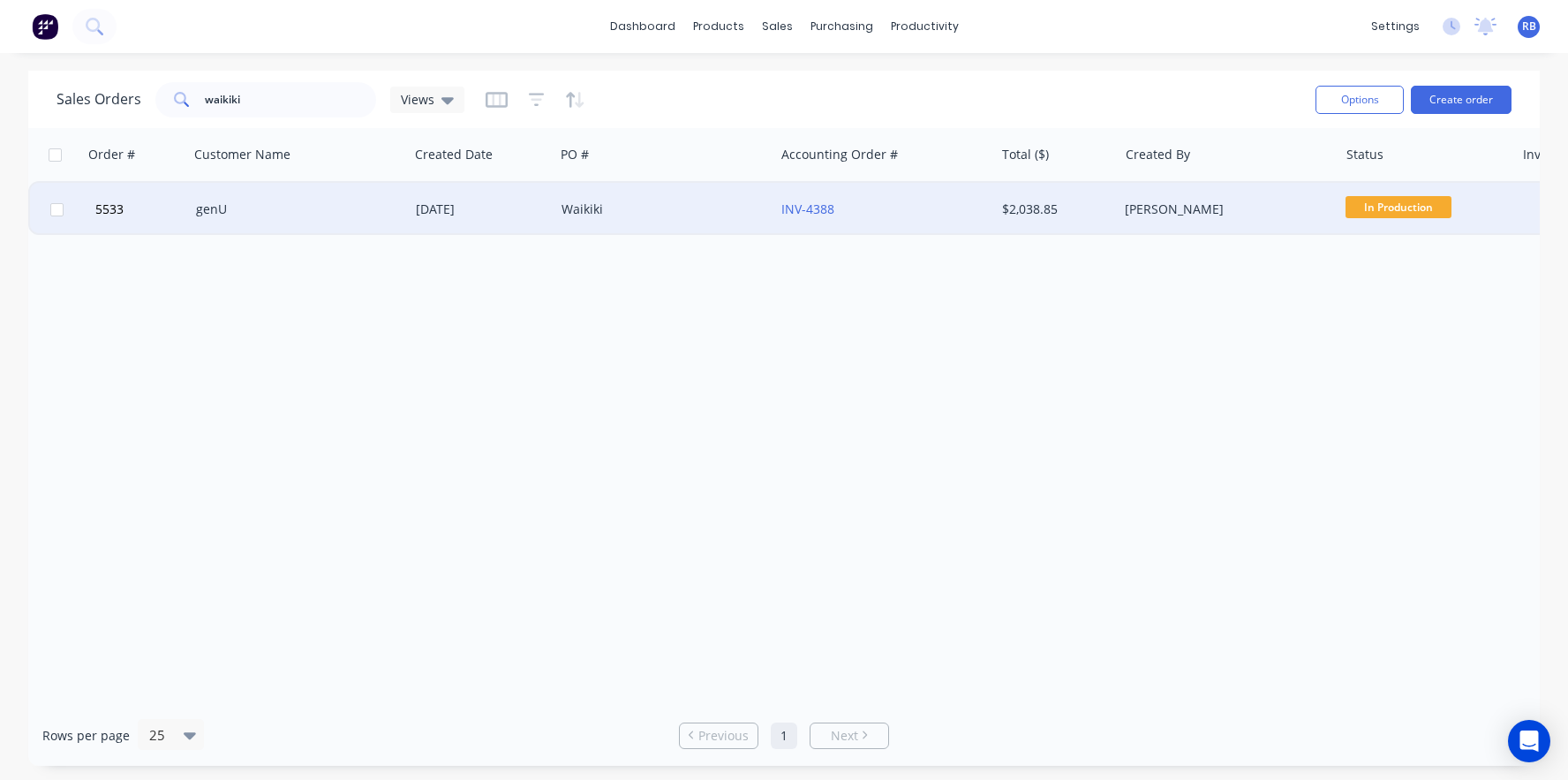
click at [273, 212] on div "genU" at bounding box center [295, 209] width 196 height 18
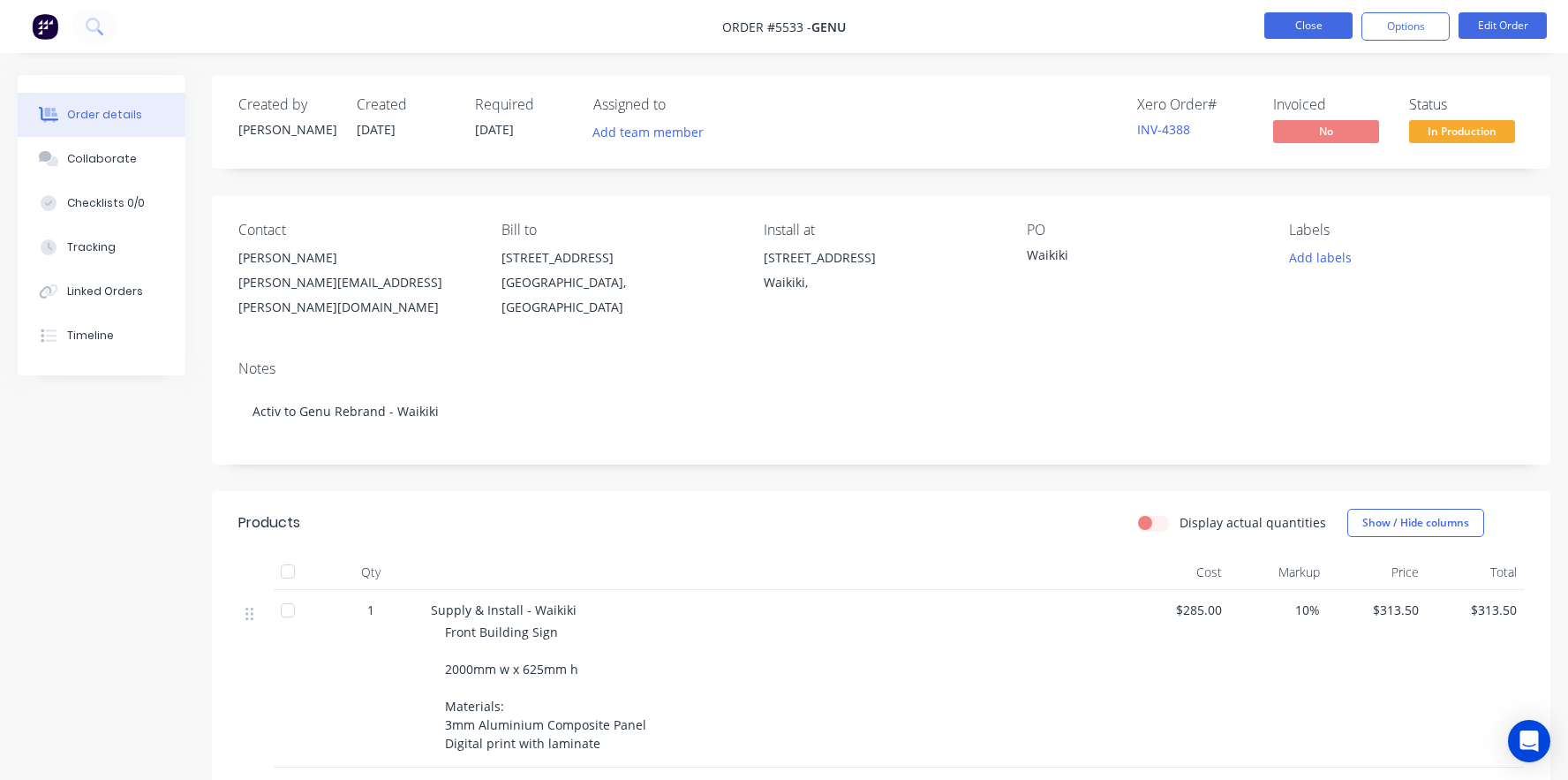
click at [1298, 23] on button "Close" at bounding box center [1308, 25] width 88 height 26
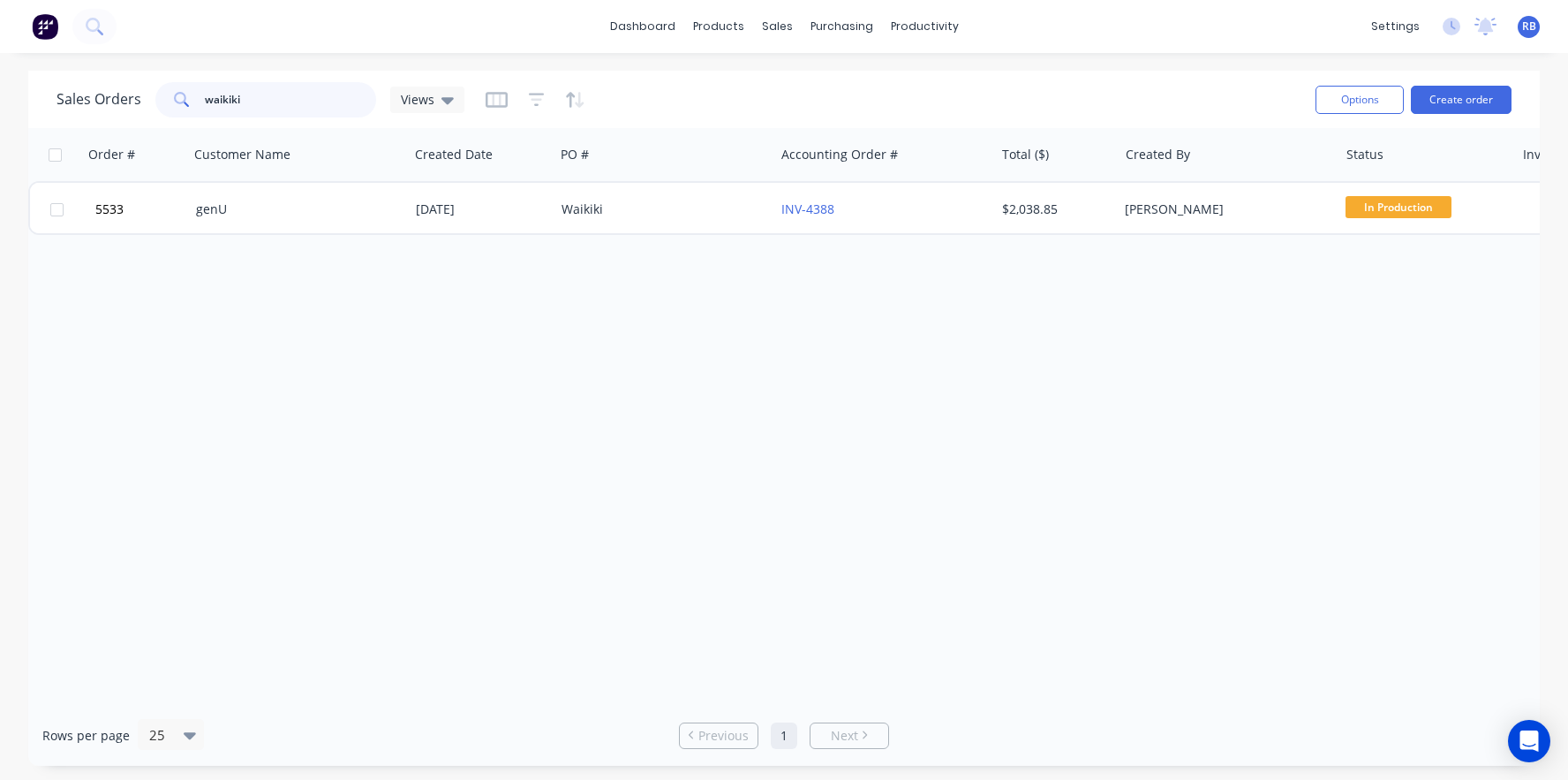
drag, startPoint x: 269, startPoint y: 95, endPoint x: 35, endPoint y: 95, distance: 234.0
click at [35, 95] on div "Sales Orders waikiki Views Options Create order" at bounding box center [784, 99] width 1512 height 57
drag, startPoint x: 295, startPoint y: 96, endPoint x: 65, endPoint y: 95, distance: 230.0
click at [65, 95] on div "Sales Orders maida Views" at bounding box center [260, 100] width 408 height 36
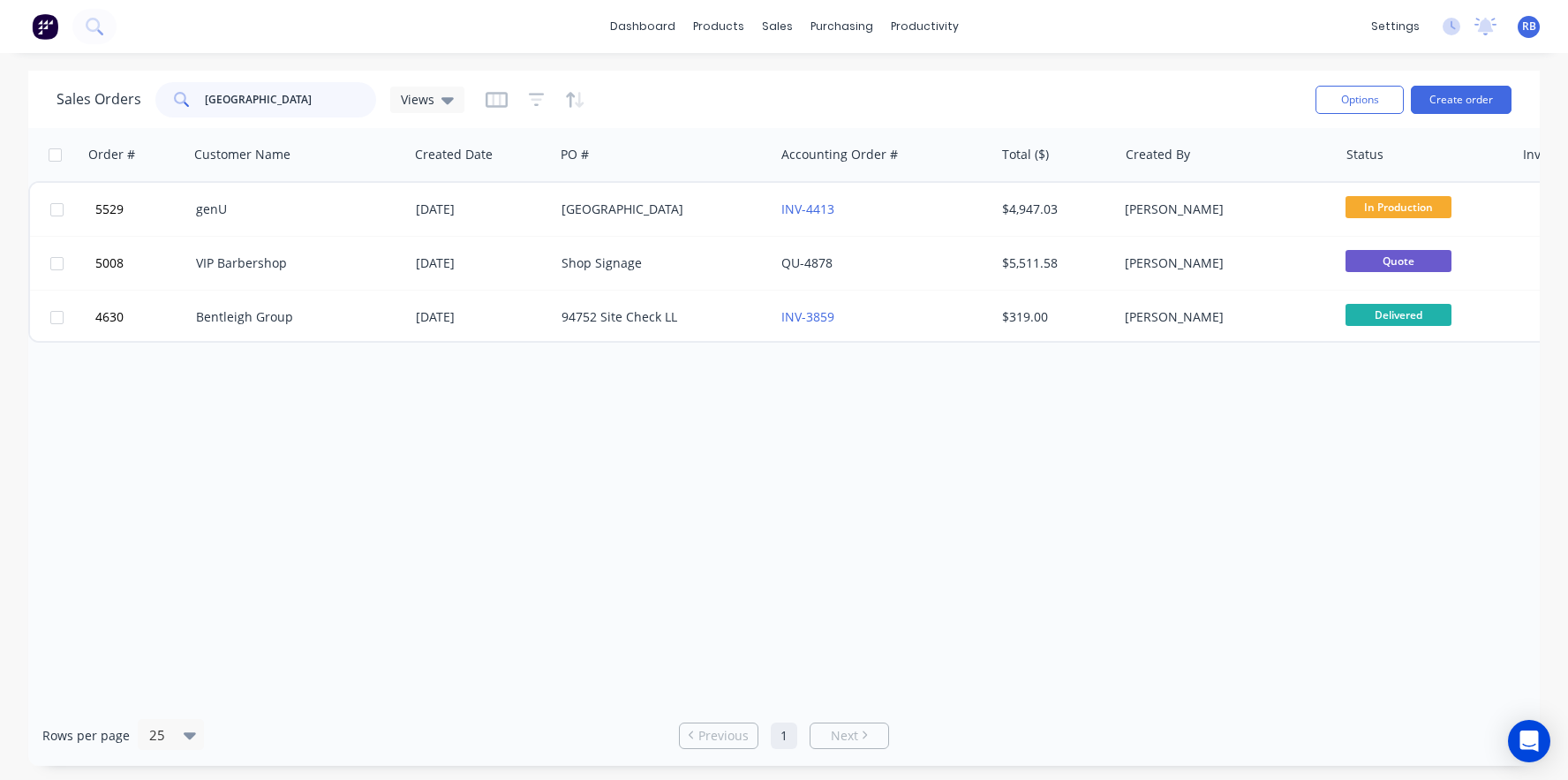
drag, startPoint x: 174, startPoint y: 102, endPoint x: 83, endPoint y: 102, distance: 91.0
click at [83, 102] on div "Sales Orders east vic Views" at bounding box center [260, 100] width 408 height 36
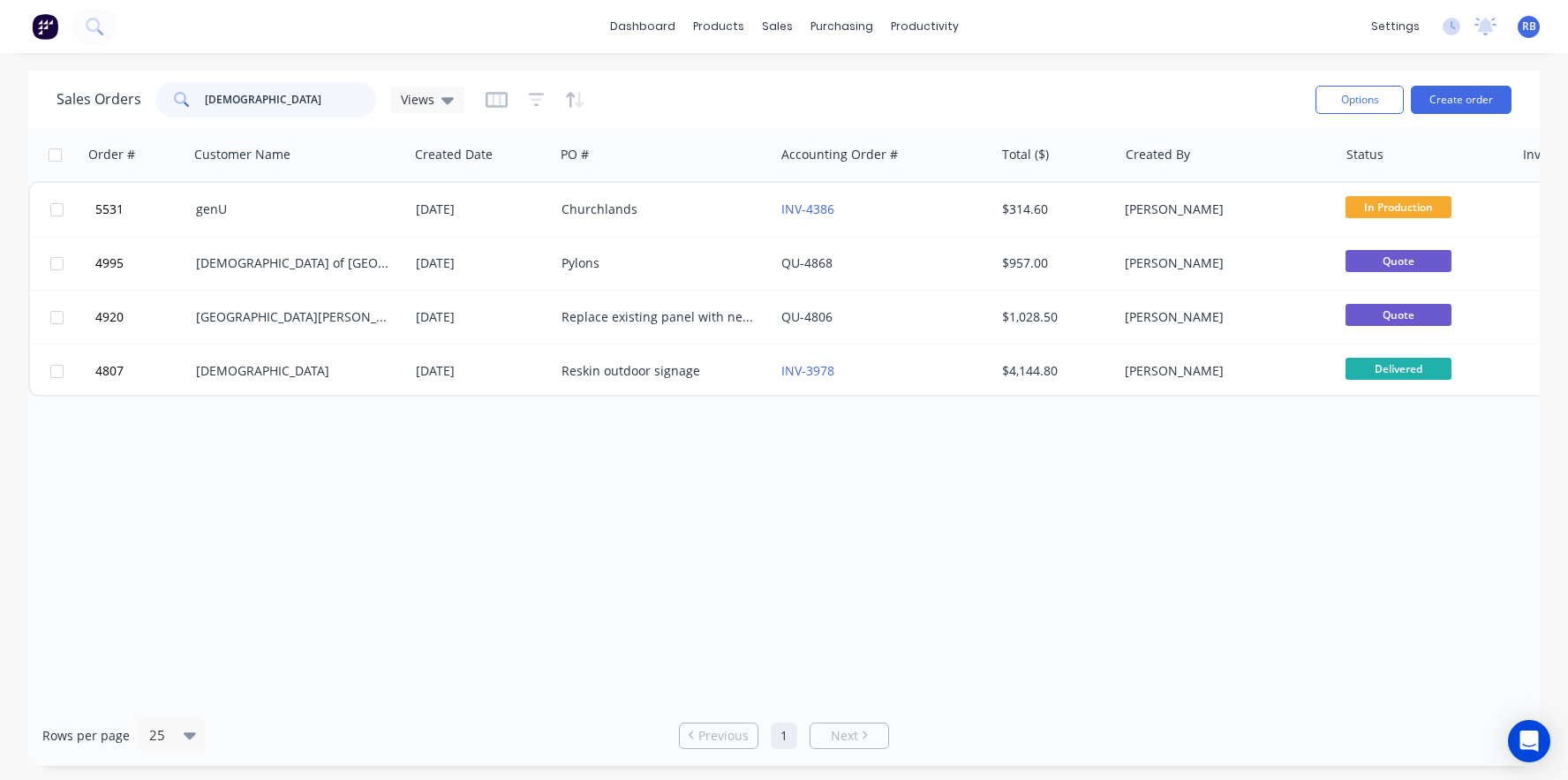
drag, startPoint x: 200, startPoint y: 99, endPoint x: -8, endPoint y: 87, distance: 208.3
click at [0, 87] on html "dashboard products sales purchasing productivity dashboard products Product Cat…" at bounding box center [784, 390] width 1568 height 780
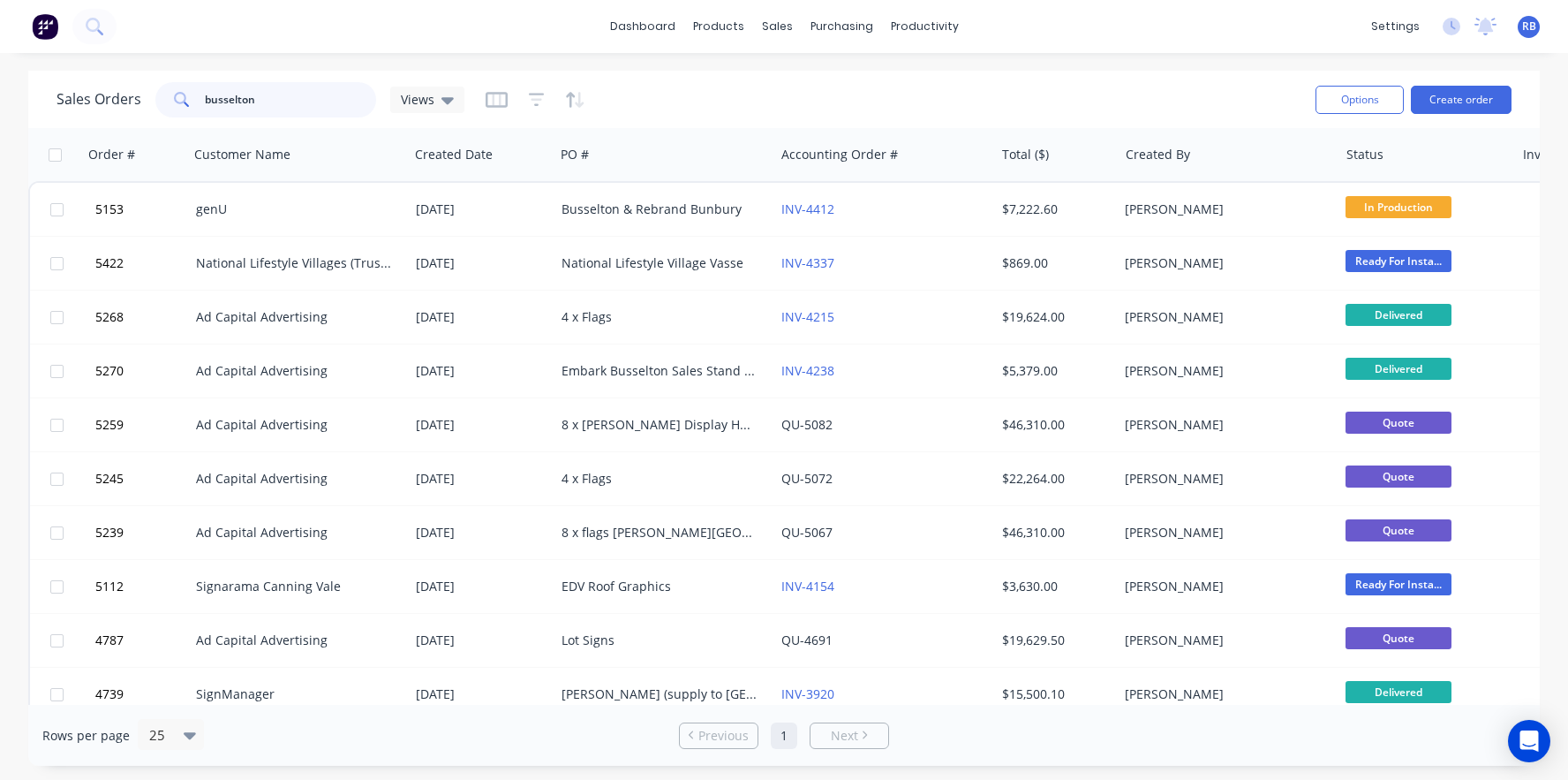
drag, startPoint x: 280, startPoint y: 103, endPoint x: 101, endPoint y: 94, distance: 179.2
click at [101, 94] on div "Sales Orders busselton Views" at bounding box center [260, 100] width 408 height 36
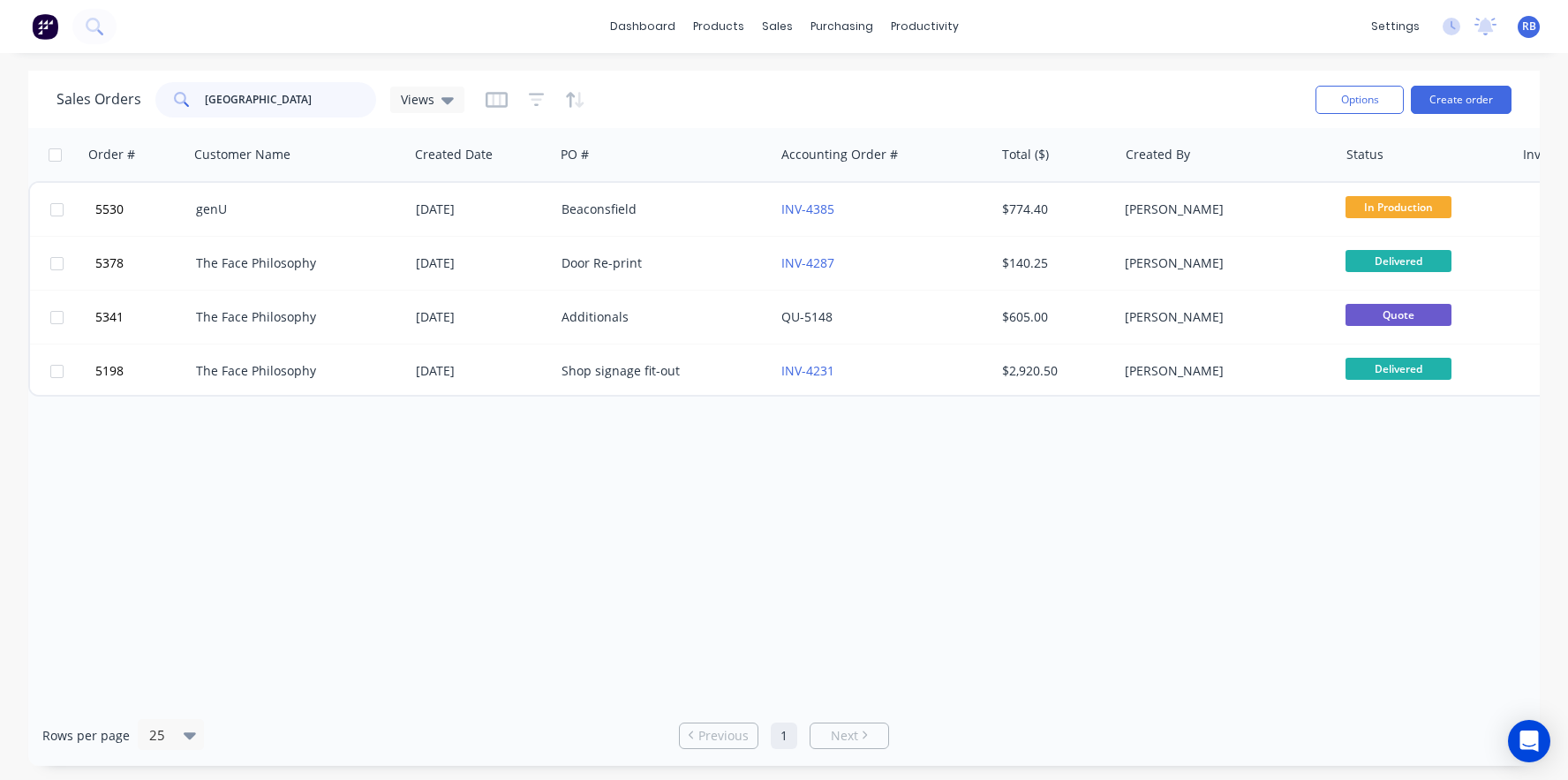
drag, startPoint x: 220, startPoint y: 103, endPoint x: 49, endPoint y: 103, distance: 171.0
click at [49, 103] on div "Sales Orders beaconsfield Views Options Create order" at bounding box center [784, 99] width 1512 height 57
type input "ashby"
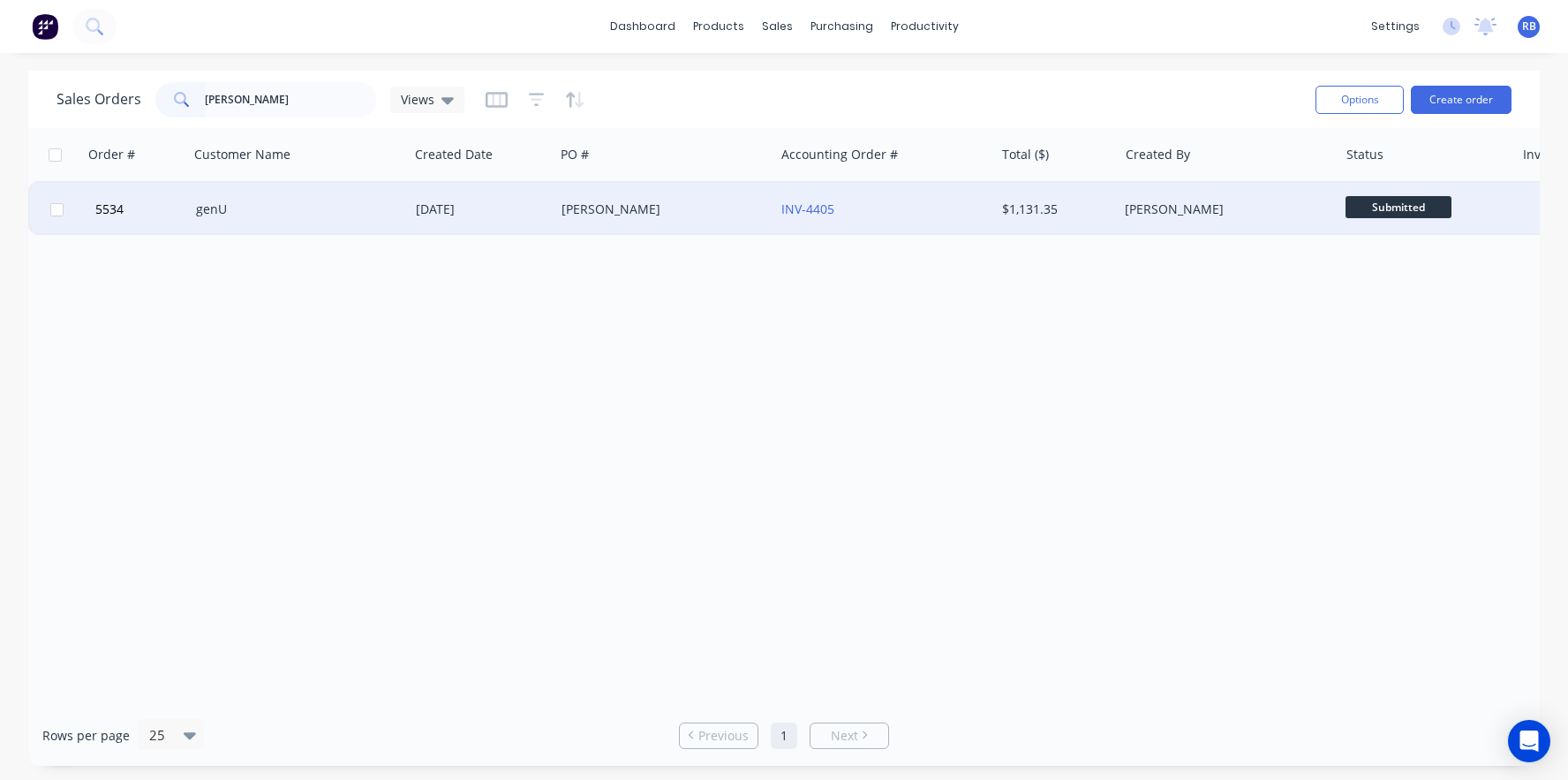
click at [915, 209] on div "INV-4405" at bounding box center [880, 209] width 196 height 18
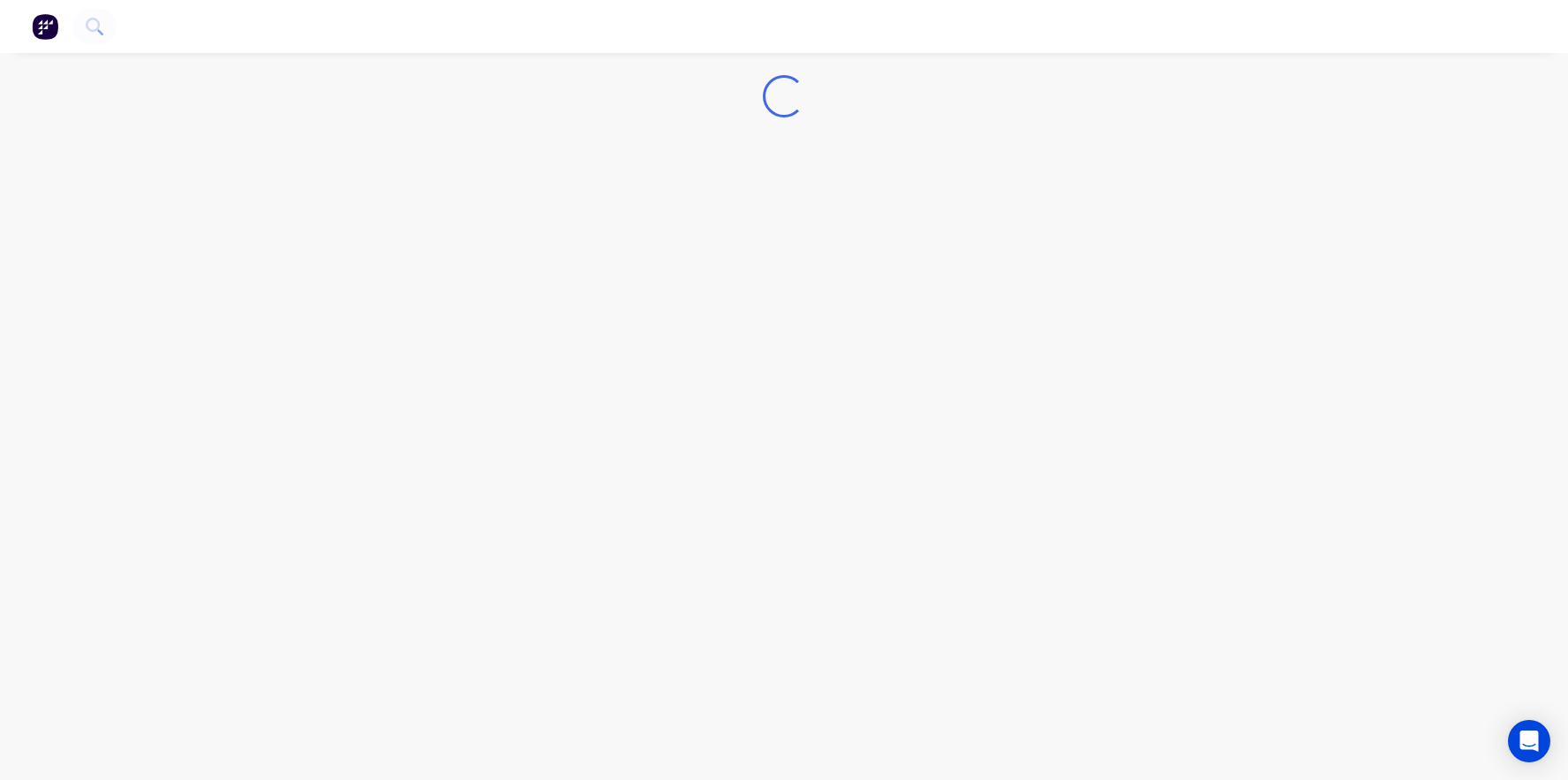
click at [915, 209] on div "Loading..." at bounding box center [784, 390] width 1568 height 780
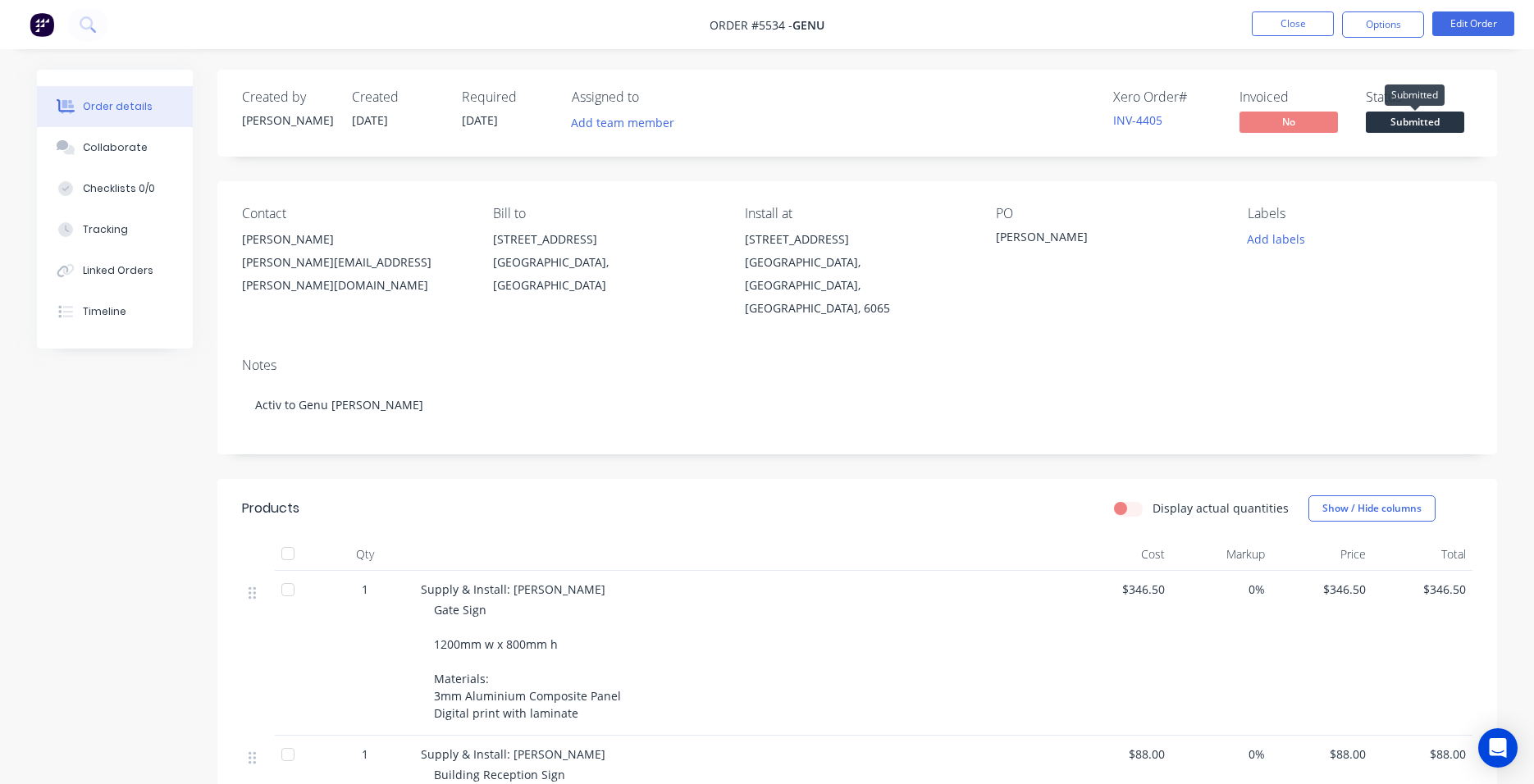
click at [1398, 119] on span "Submitted" at bounding box center [1414, 122] width 98 height 21
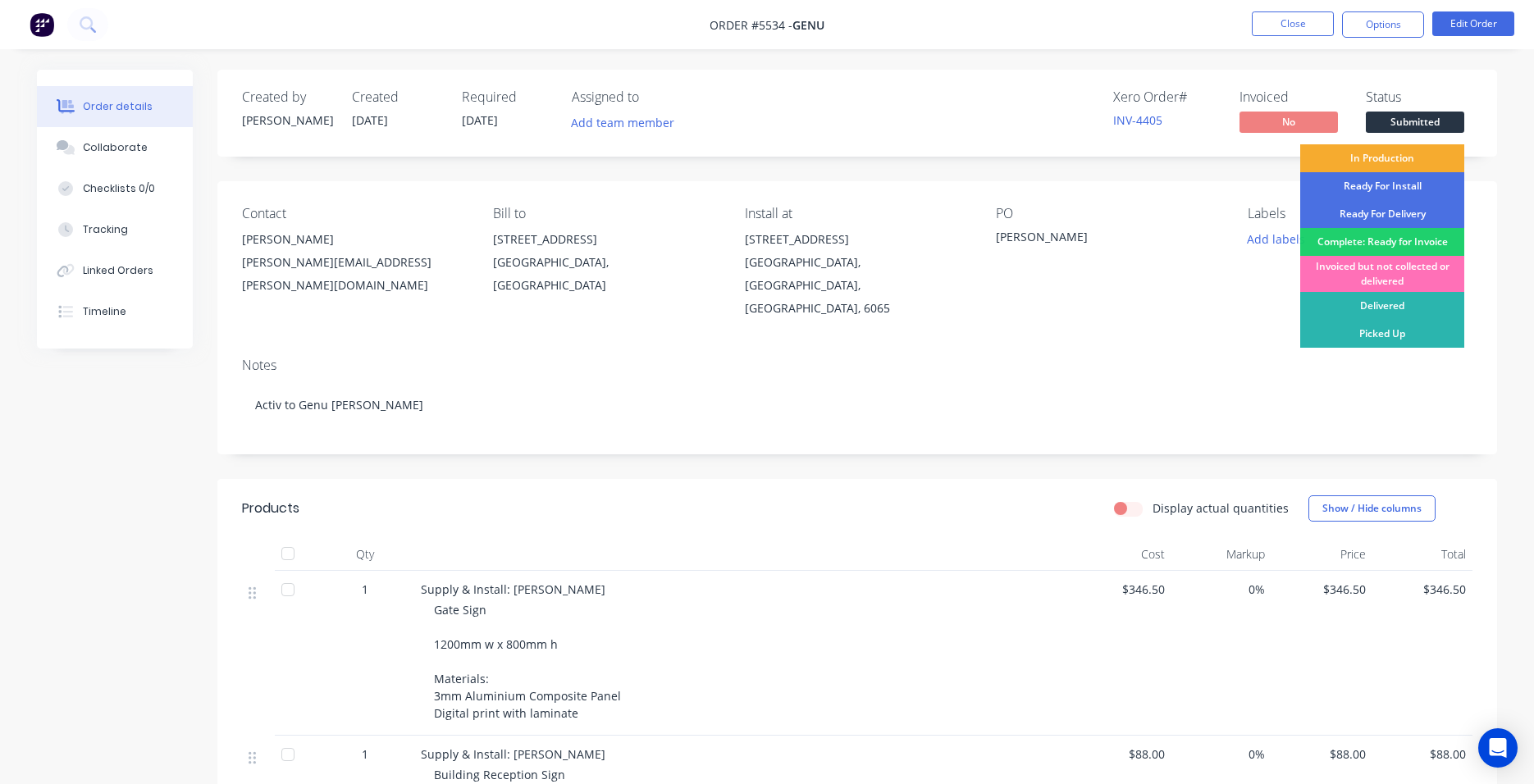
click at [1367, 160] on div "In Production" at bounding box center [1382, 158] width 164 height 28
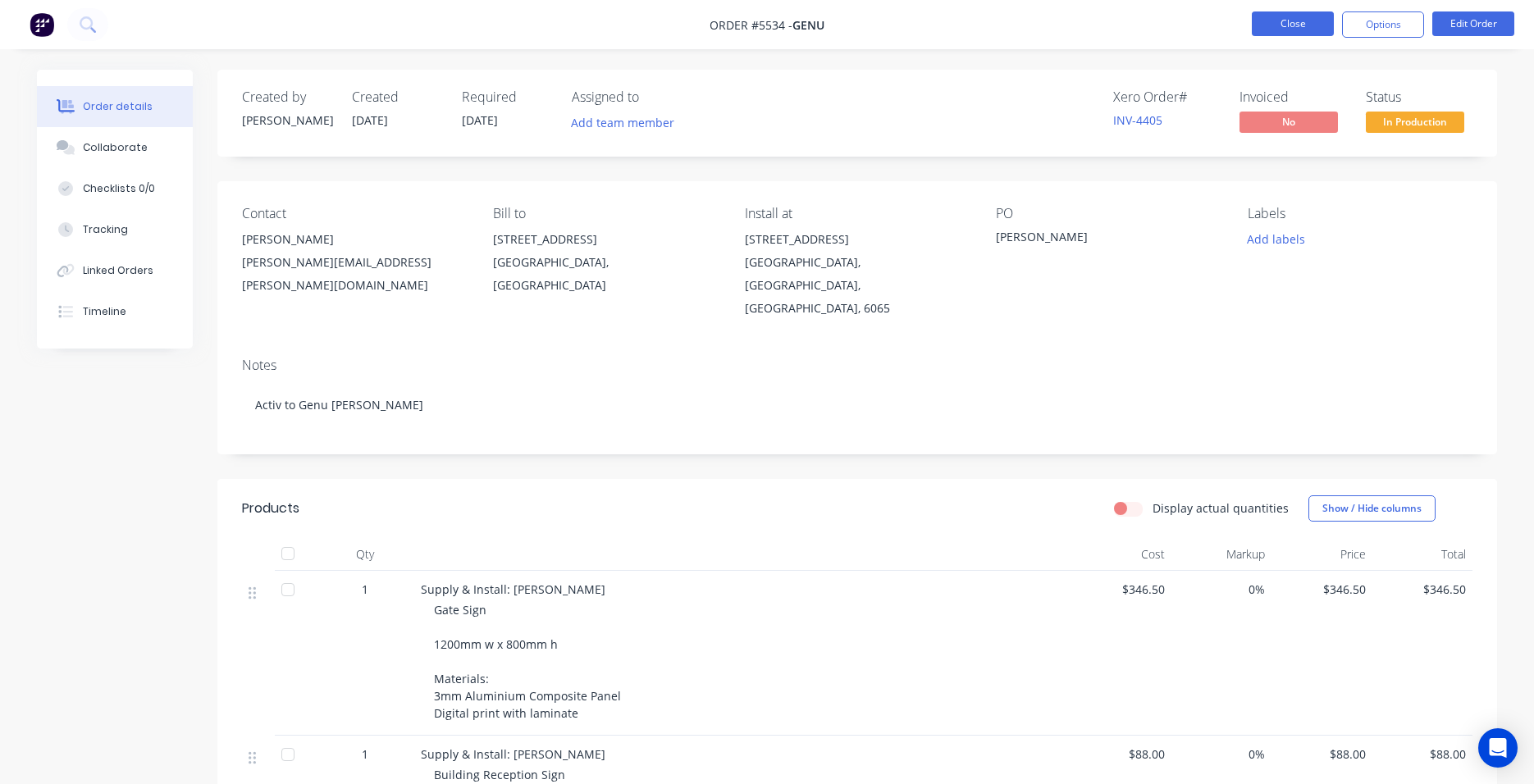
click at [1286, 23] on button "Close" at bounding box center [1293, 23] width 82 height 24
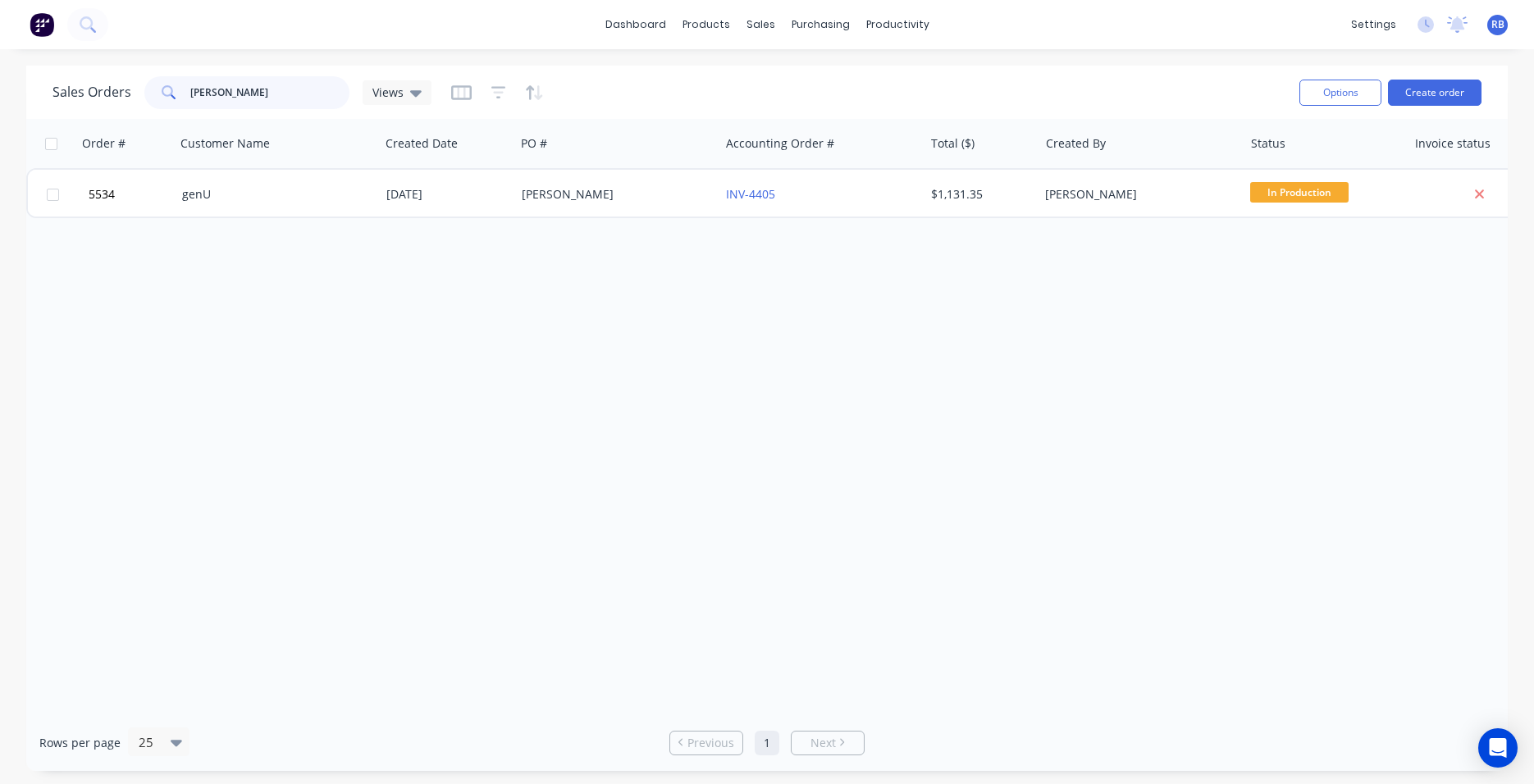
click at [245, 92] on input "ashby" at bounding box center [270, 93] width 160 height 33
drag, startPoint x: 271, startPoint y: 95, endPoint x: -10, endPoint y: 96, distance: 281.0
click at [0, 96] on html "dashboard products sales purchasing productivity dashboard products Product Cat…" at bounding box center [767, 392] width 1534 height 784
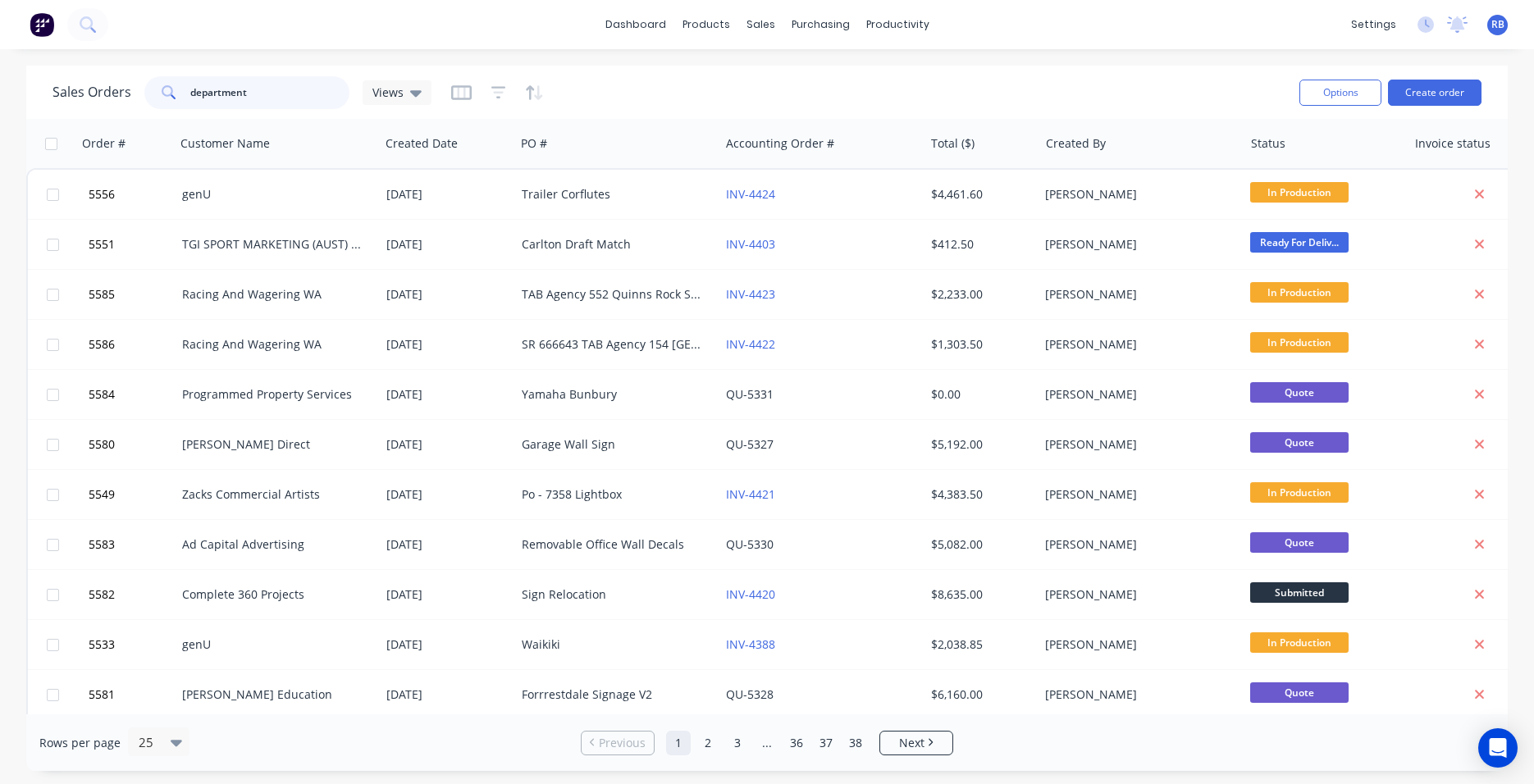
type input "department"
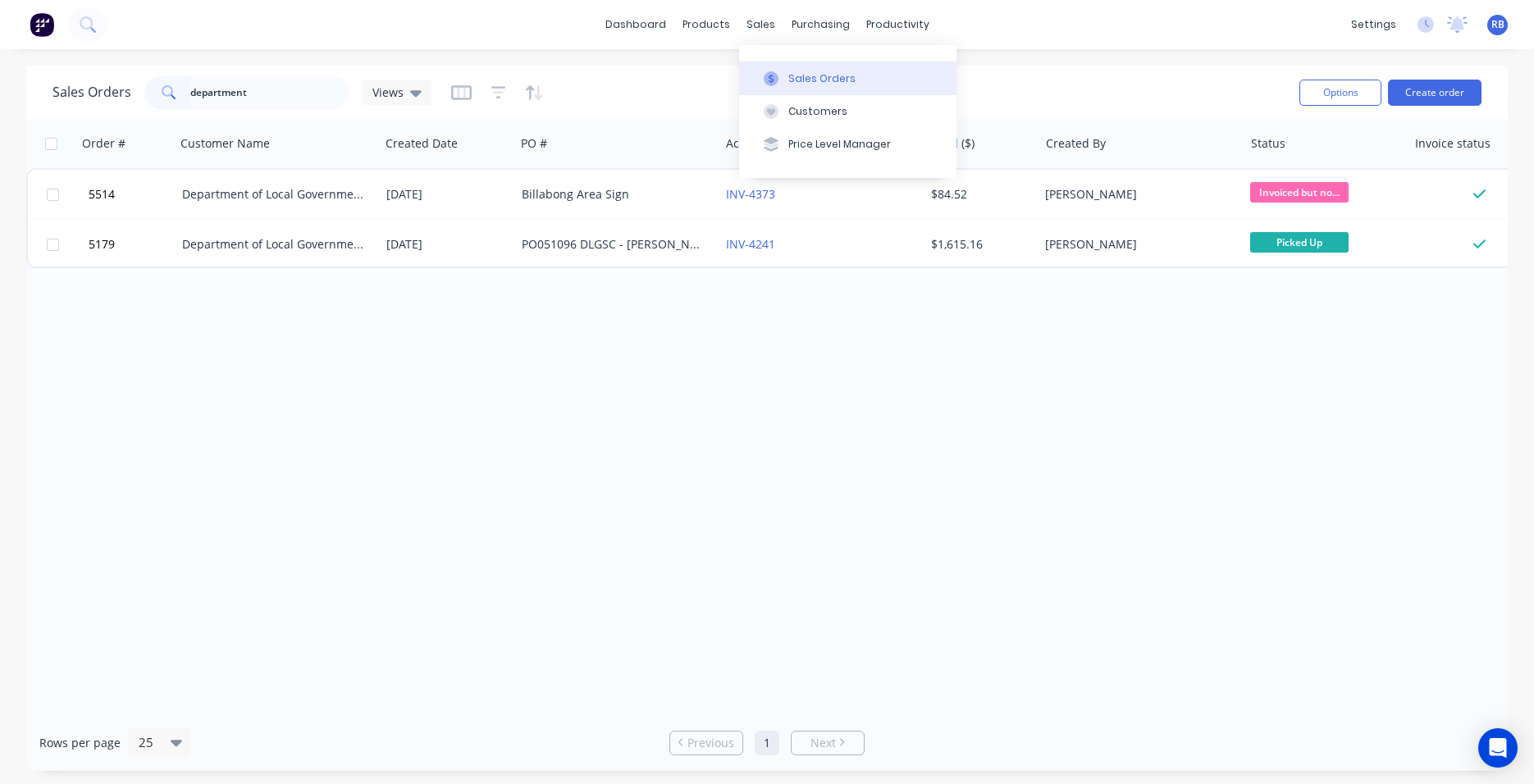
click at [806, 73] on div "Sales Orders" at bounding box center [822, 78] width 67 height 15
click at [1435, 103] on button "Create order" at bounding box center [1435, 93] width 94 height 26
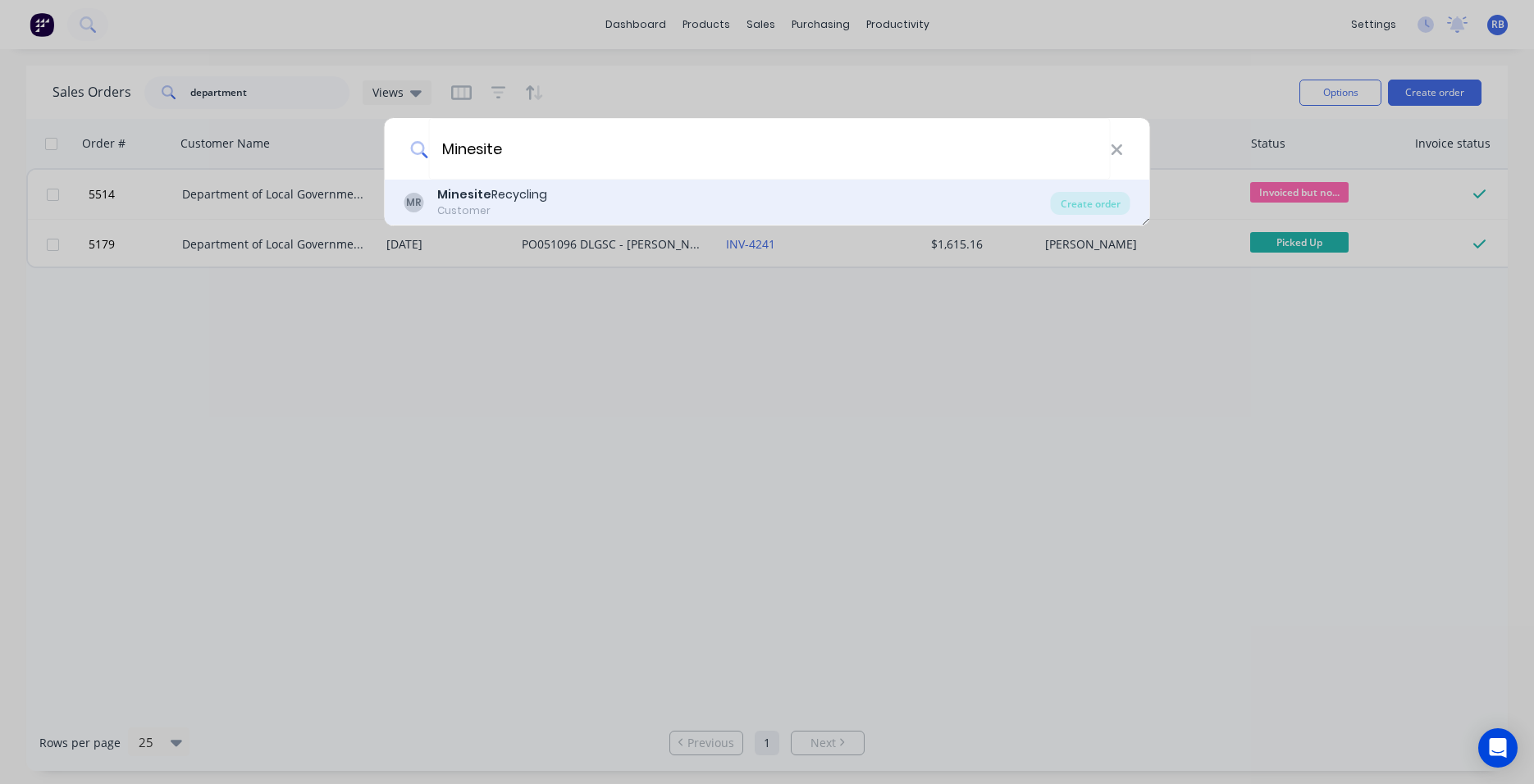
type input "Minesite"
click at [481, 198] on b "Minesite" at bounding box center [464, 194] width 54 height 16
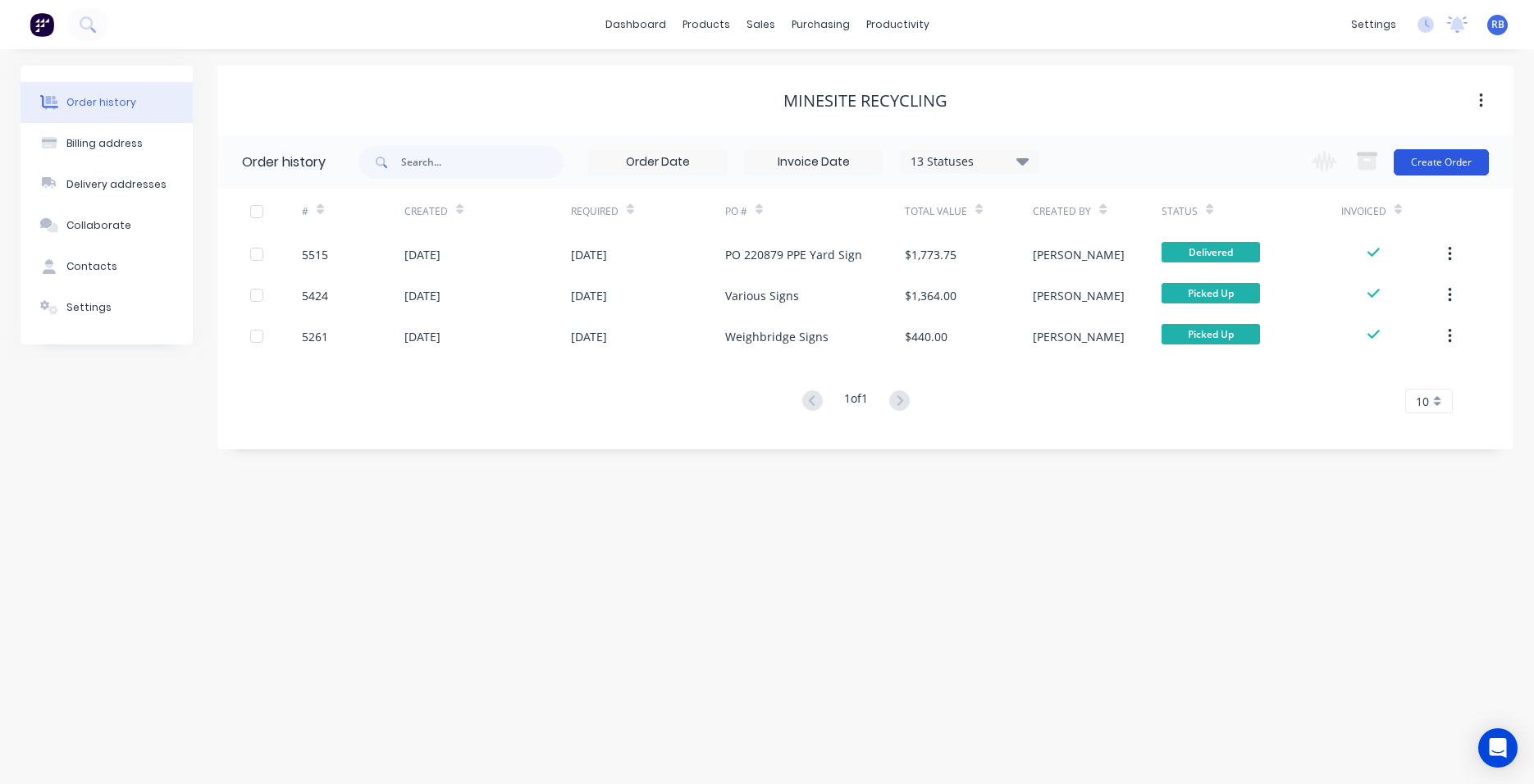
click at [1437, 164] on button "Create Order" at bounding box center [1442, 162] width 96 height 26
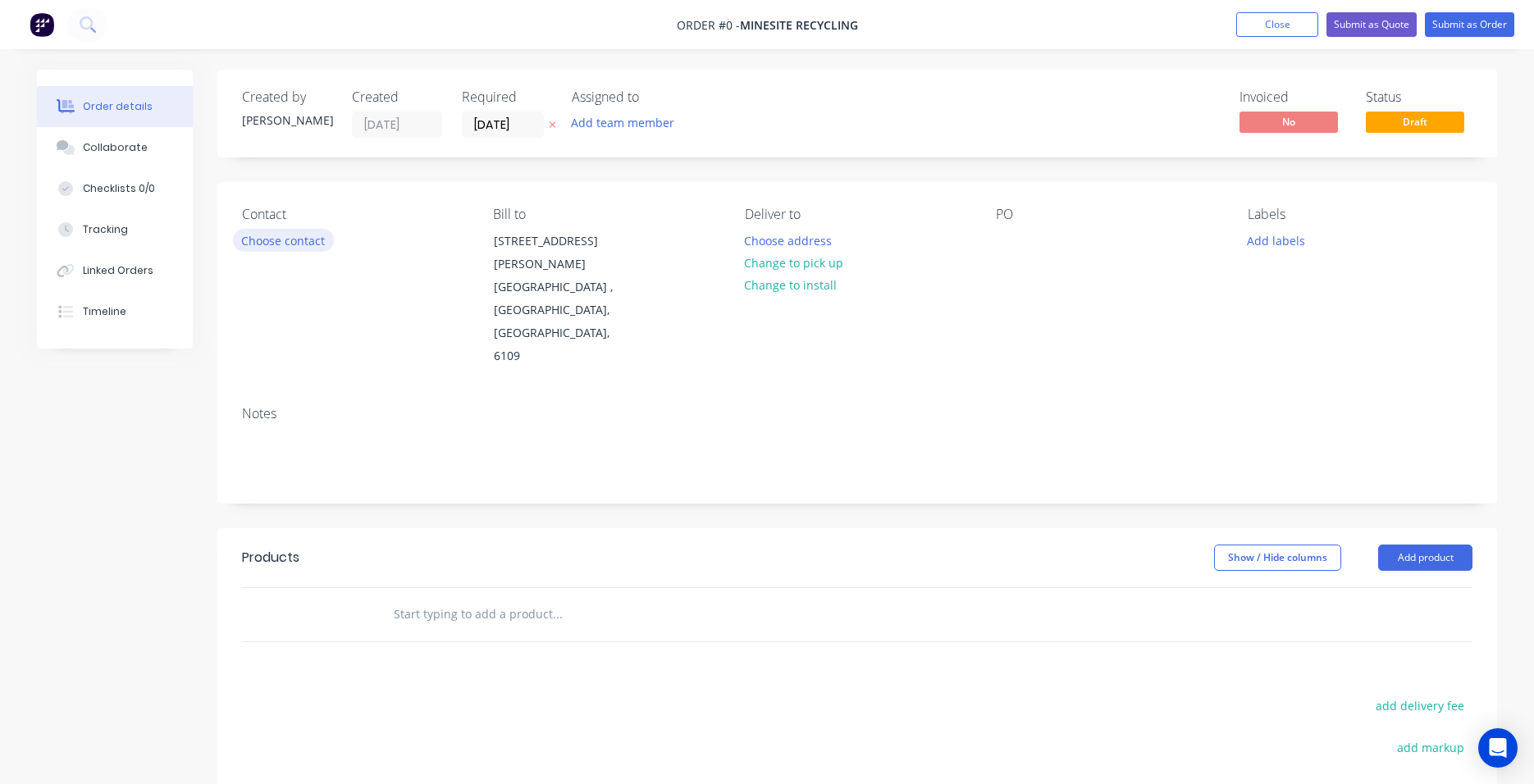
click at [235, 239] on button "Choose contact" at bounding box center [283, 239] width 101 height 22
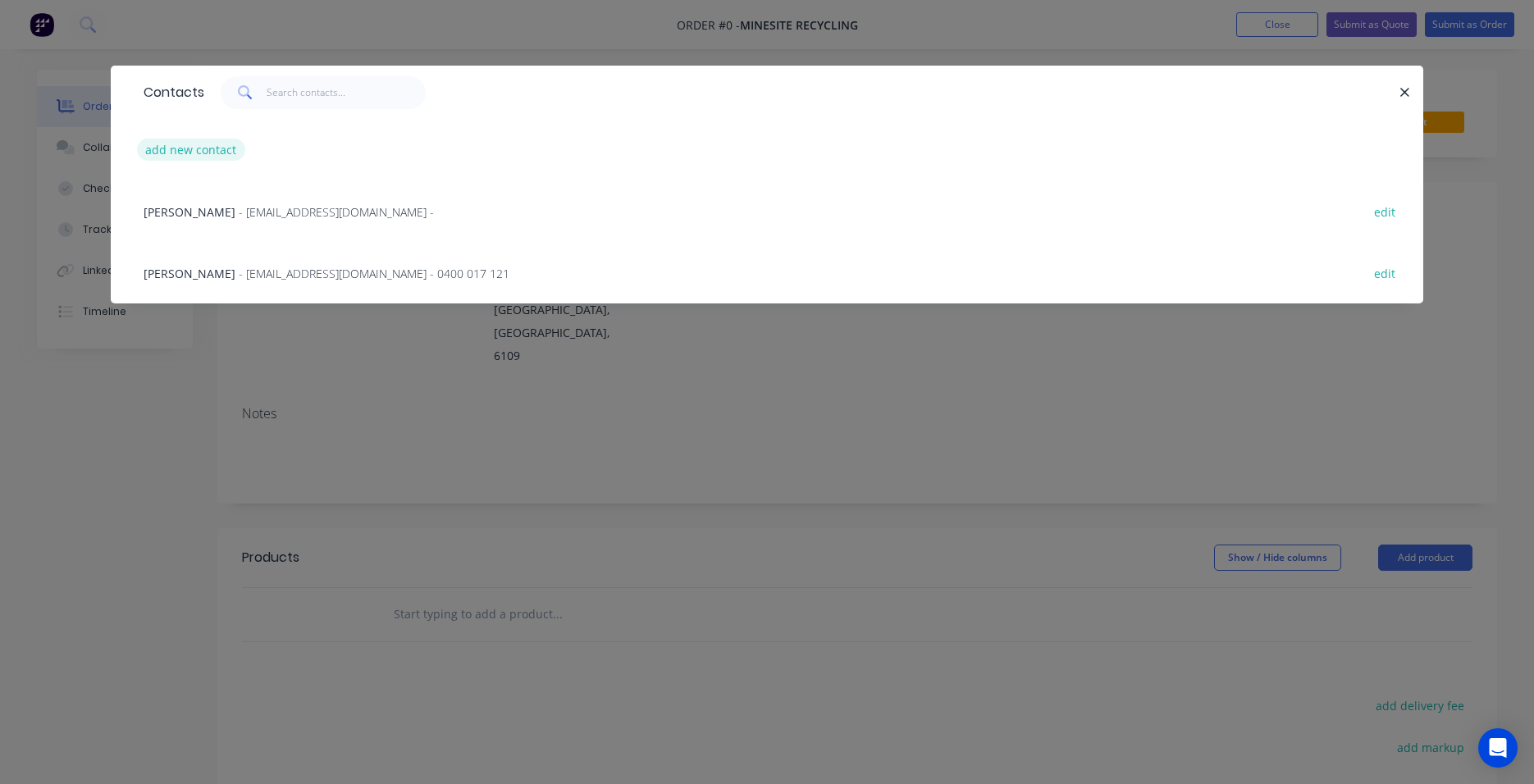
click at [169, 152] on button "add new contact" at bounding box center [191, 149] width 109 height 22
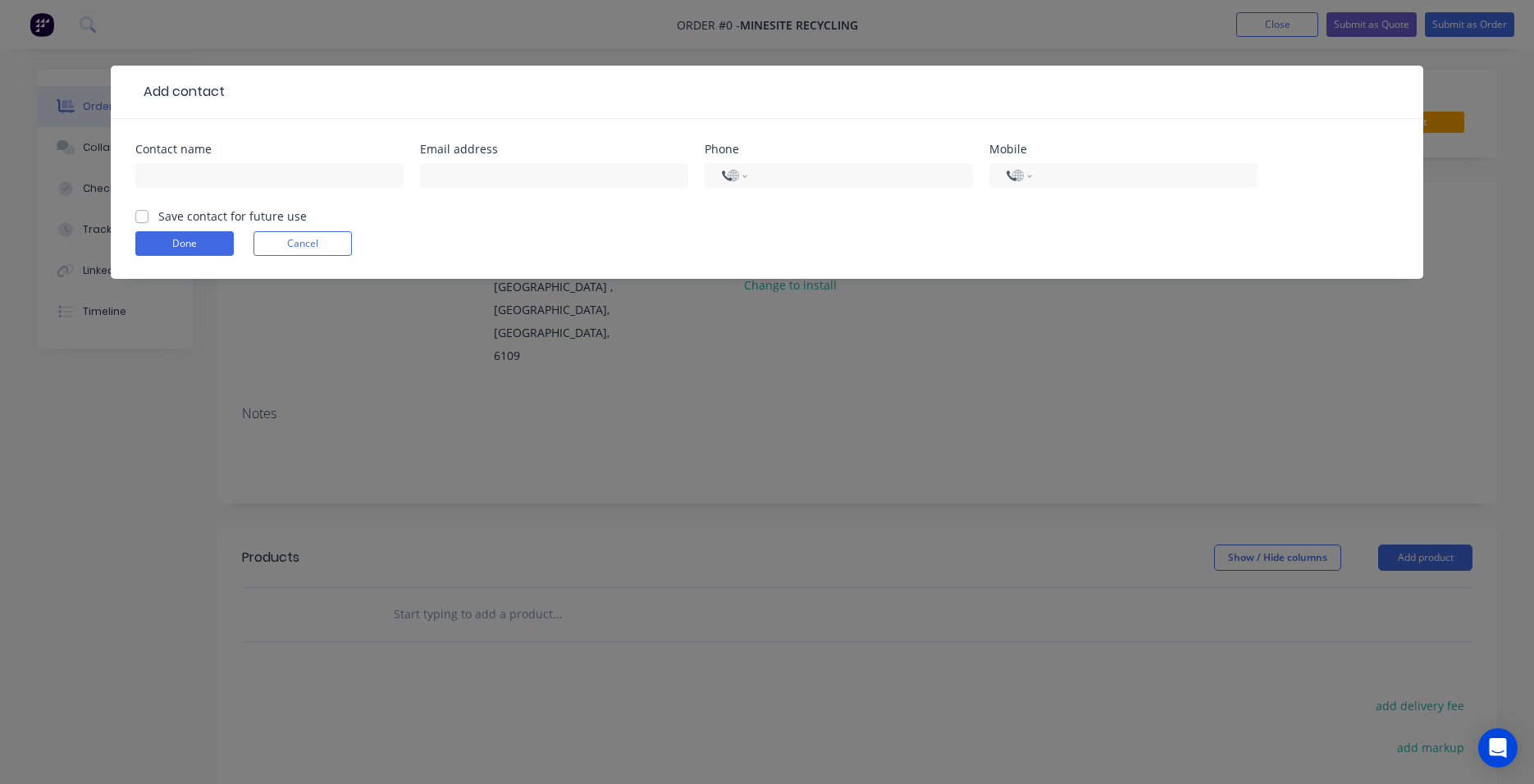
select select "AU"
type input "[PERSON_NAME]"
click at [462, 178] on input "text" at bounding box center [554, 175] width 268 height 24
paste input "[PERSON_NAME][EMAIL_ADDRESS][DOMAIN_NAME]"
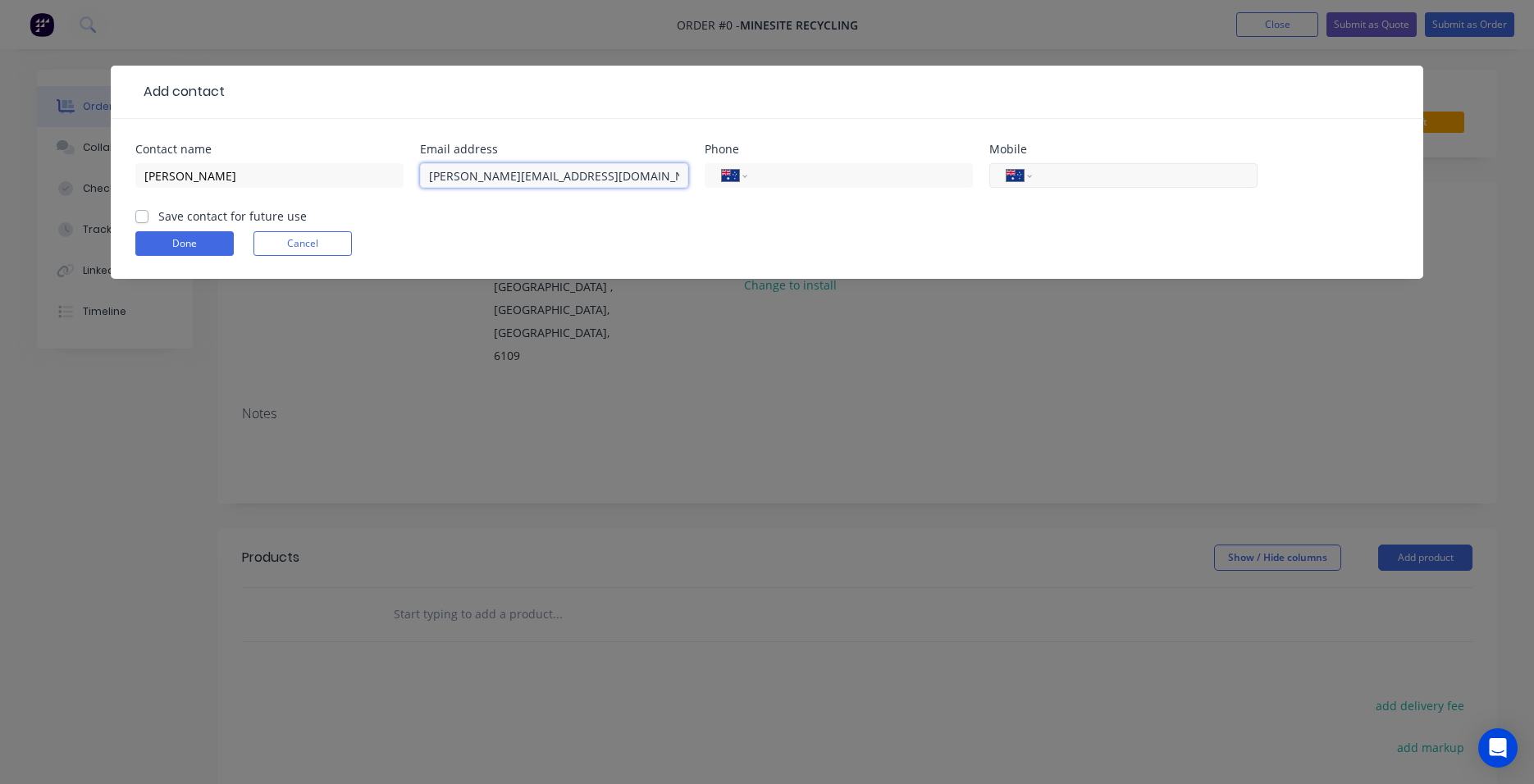
type input "[PERSON_NAME][EMAIL_ADDRESS][DOMAIN_NAME]"
click at [1085, 178] on input "tel" at bounding box center [1141, 176] width 197 height 19
type input "0437 450 697"
click at [158, 215] on label "Save contact for future use" at bounding box center [232, 216] width 149 height 17
click at [136, 215] on input "Save contact for future use" at bounding box center [142, 215] width 13 height 16
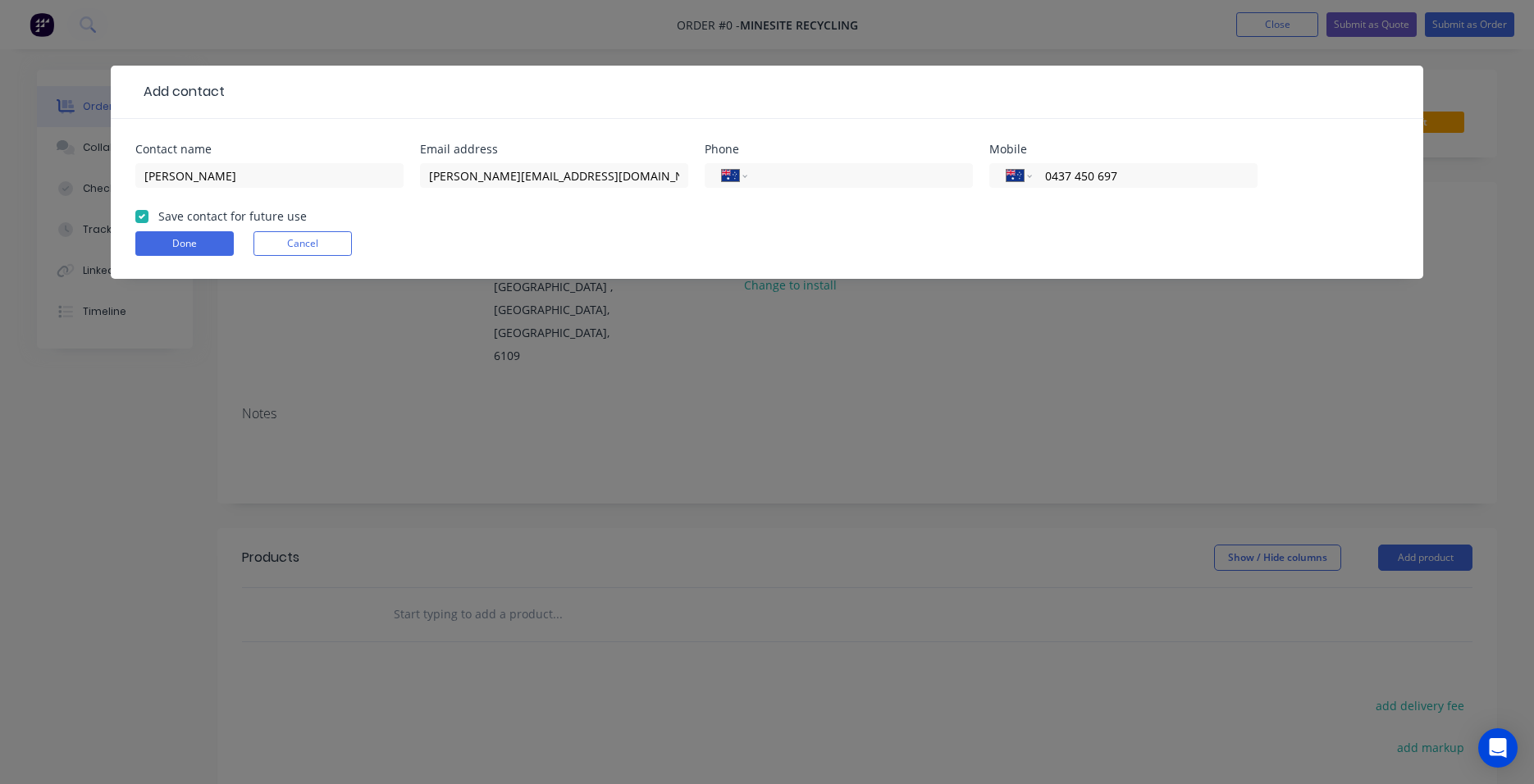
checkbox input "true"
click at [173, 240] on button "Done" at bounding box center [184, 243] width 98 height 24
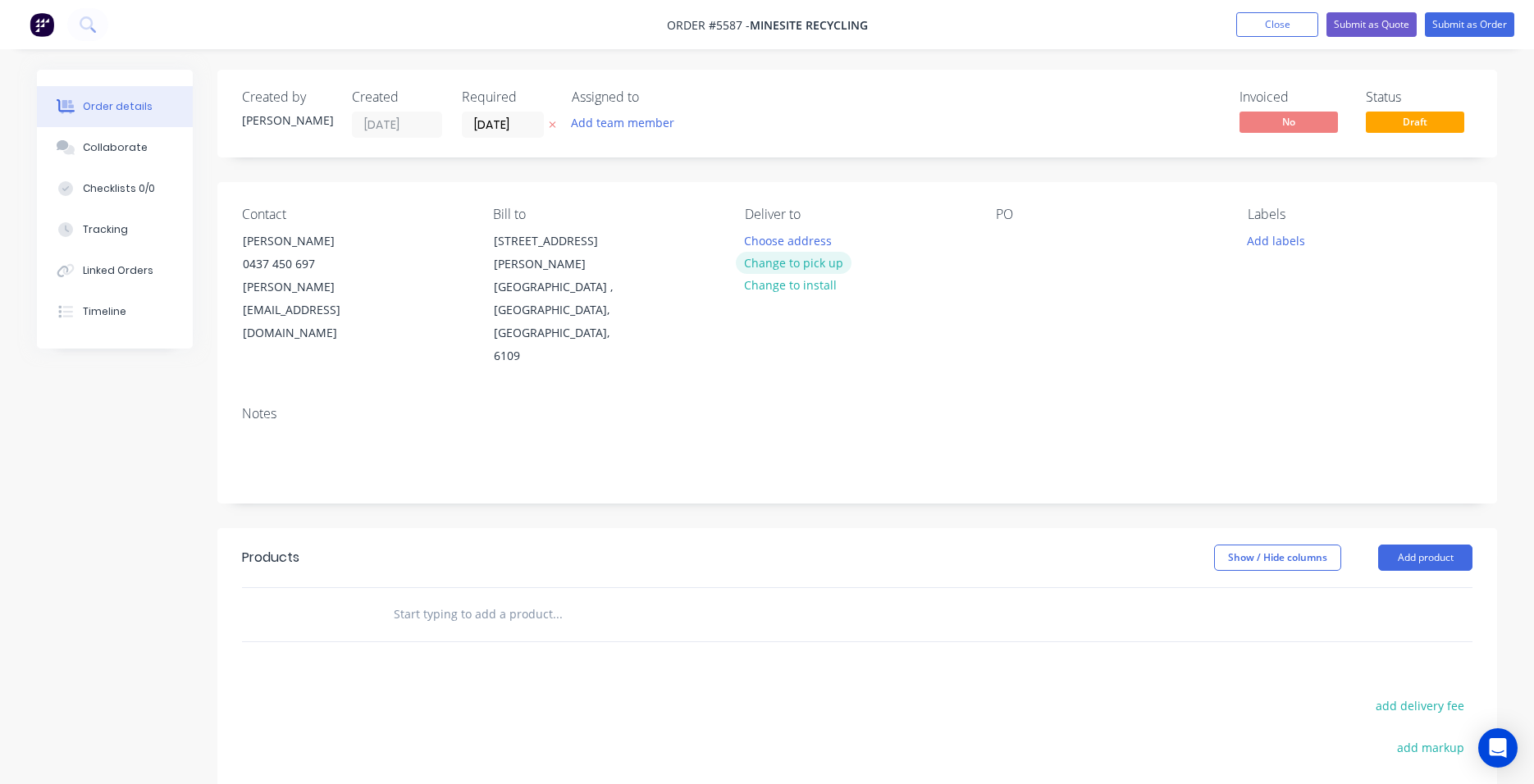
click at [794, 268] on button "Change to pick up" at bounding box center [794, 262] width 116 height 22
click at [776, 234] on div "Pick up Change to delivery Change to install" at bounding box center [857, 287] width 225 height 161
click at [760, 237] on div at bounding box center [758, 240] width 26 height 23
click at [1020, 247] on div at bounding box center [1009, 240] width 26 height 23
click at [428, 597] on input "text" at bounding box center [557, 614] width 328 height 33
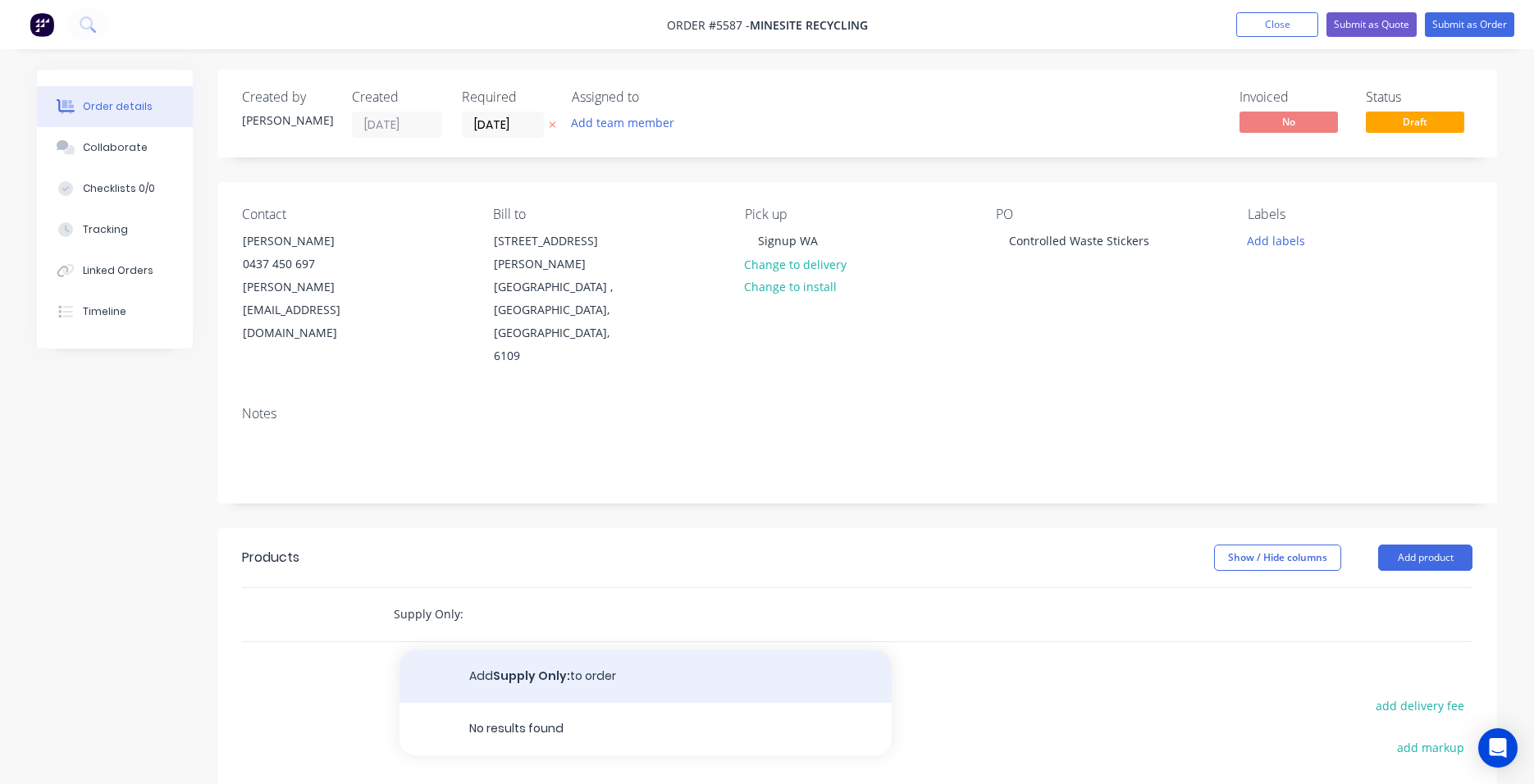
type input "Supply Only:"
click at [480, 650] on button "Add Supply Only: to order" at bounding box center [645, 676] width 493 height 52
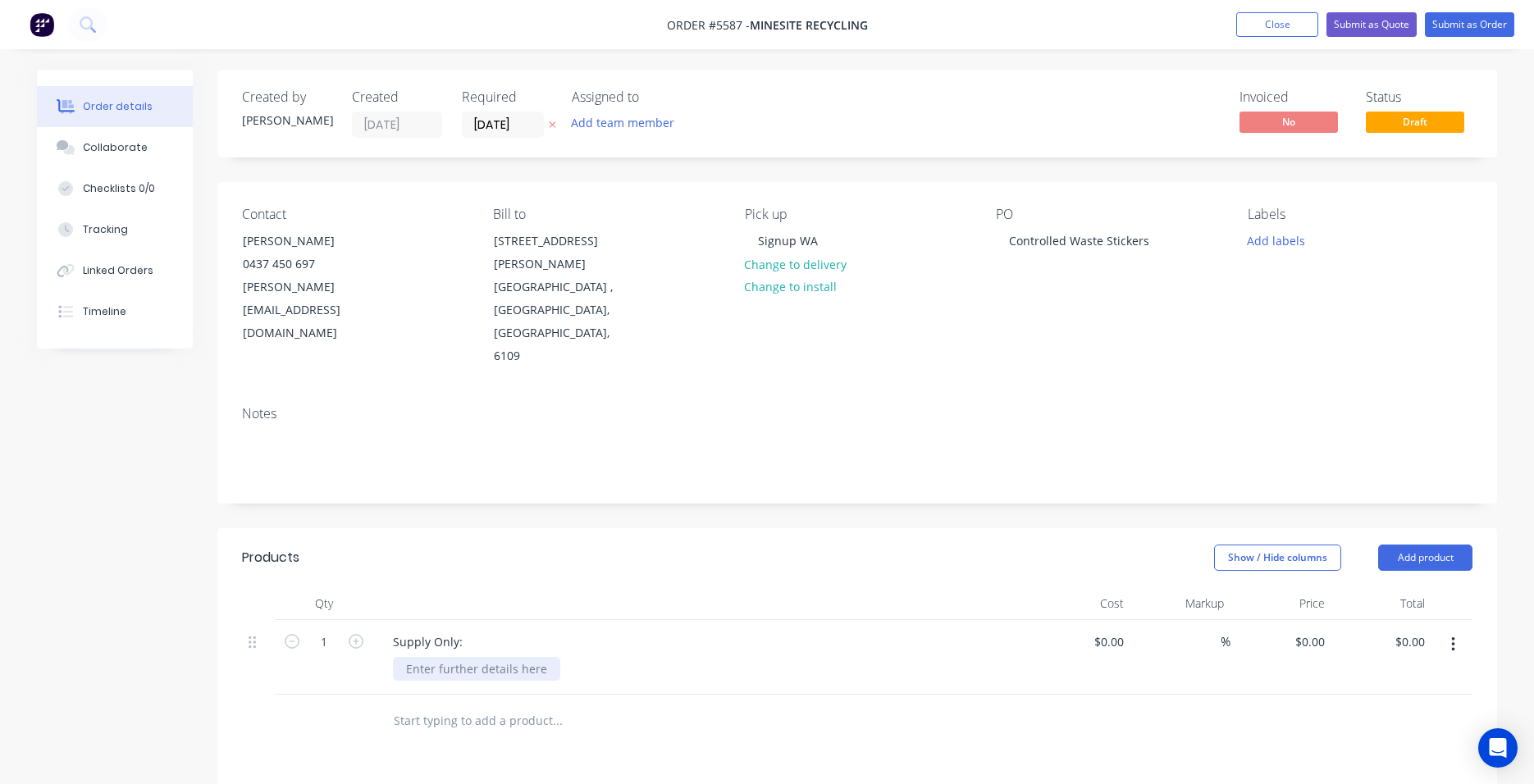
click at [423, 656] on div at bounding box center [476, 668] width 168 height 23
paste div
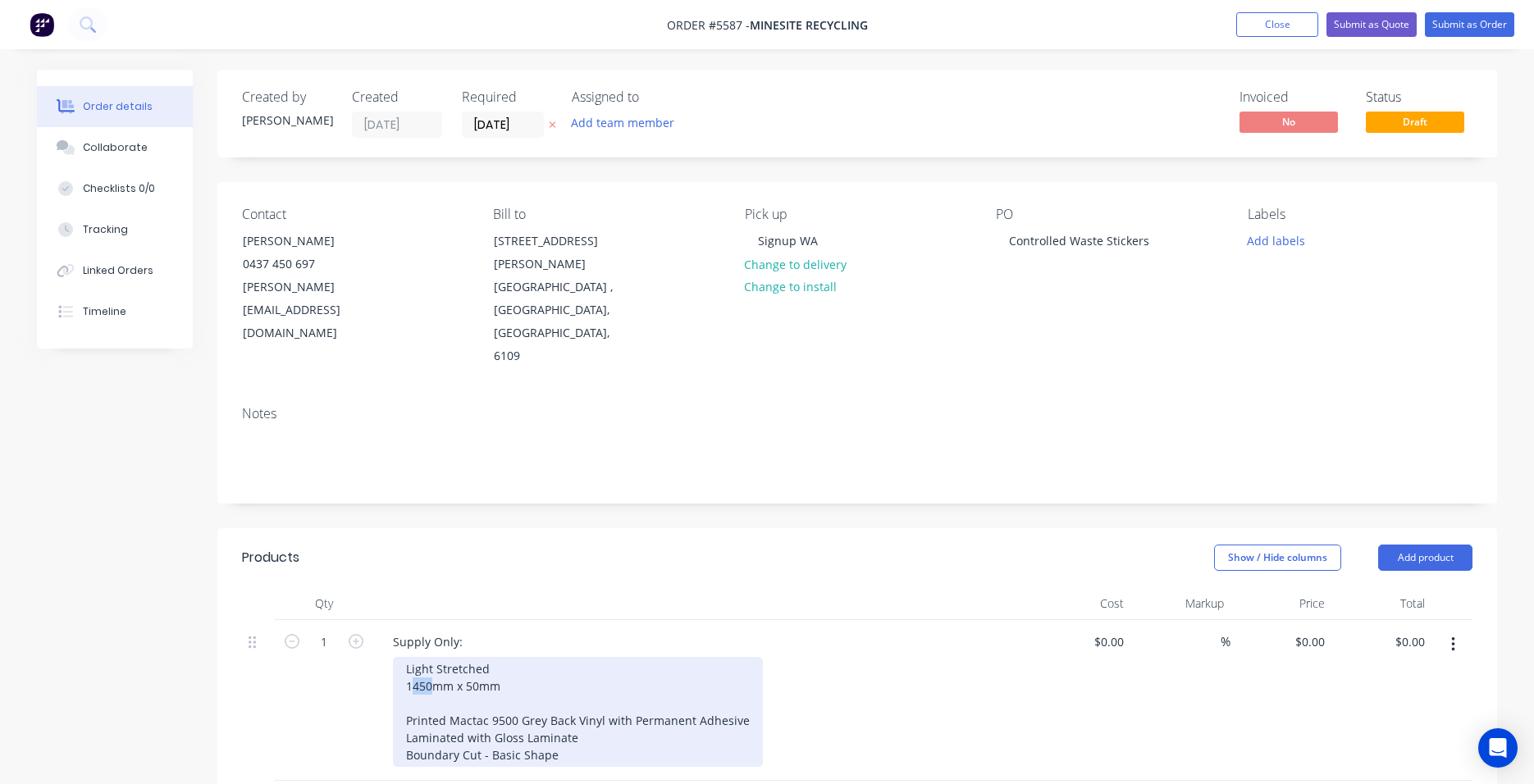
drag, startPoint x: 435, startPoint y: 617, endPoint x: 389, endPoint y: 617, distance: 46.0
click at [393, 656] on div "Light Stretched 1450mm x 50mm Printed Mactac 9500 Grey Back Vinyl with Permanen…" at bounding box center [578, 711] width 370 height 110
click at [515, 656] on div "Light Stretched 1450mm x 50mm Printed Mactac 9500 Grey Back Vinyl with Permanen…" at bounding box center [578, 711] width 370 height 110
drag, startPoint x: 433, startPoint y: 616, endPoint x: 380, endPoint y: 616, distance: 53.0
click at [380, 620] on div "Supply Only: Light Stretched 1450mm x 50mm Printed Mactac 9500 Grey Back Vinyl …" at bounding box center [702, 700] width 657 height 161
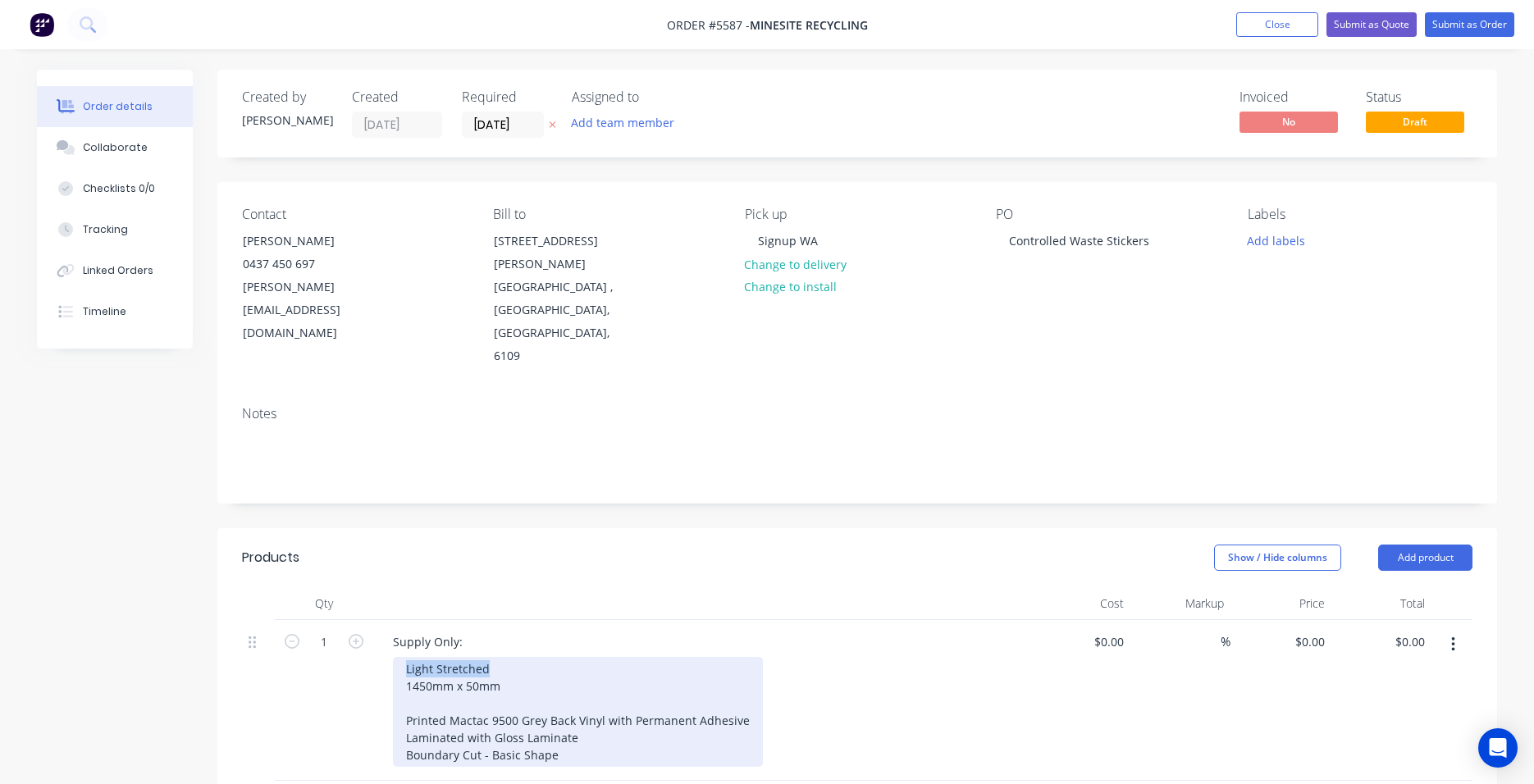
drag, startPoint x: 509, startPoint y: 597, endPoint x: 376, endPoint y: 597, distance: 133.0
click at [376, 620] on div "Supply Only: Light Stretched 1450mm x 50mm Printed Mactac 9500 Grey Back Vinyl …" at bounding box center [702, 700] width 657 height 161
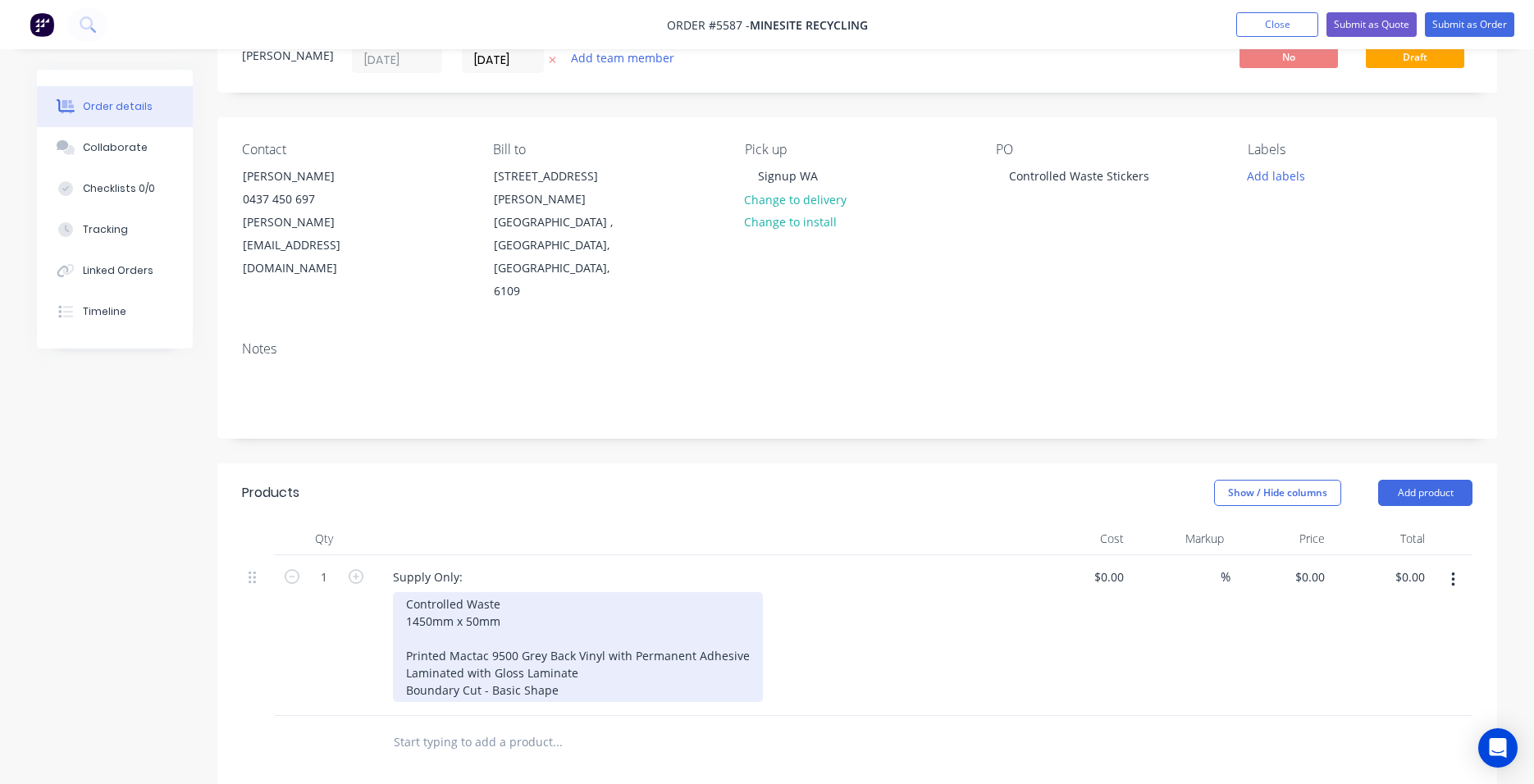
scroll to position [87, 0]
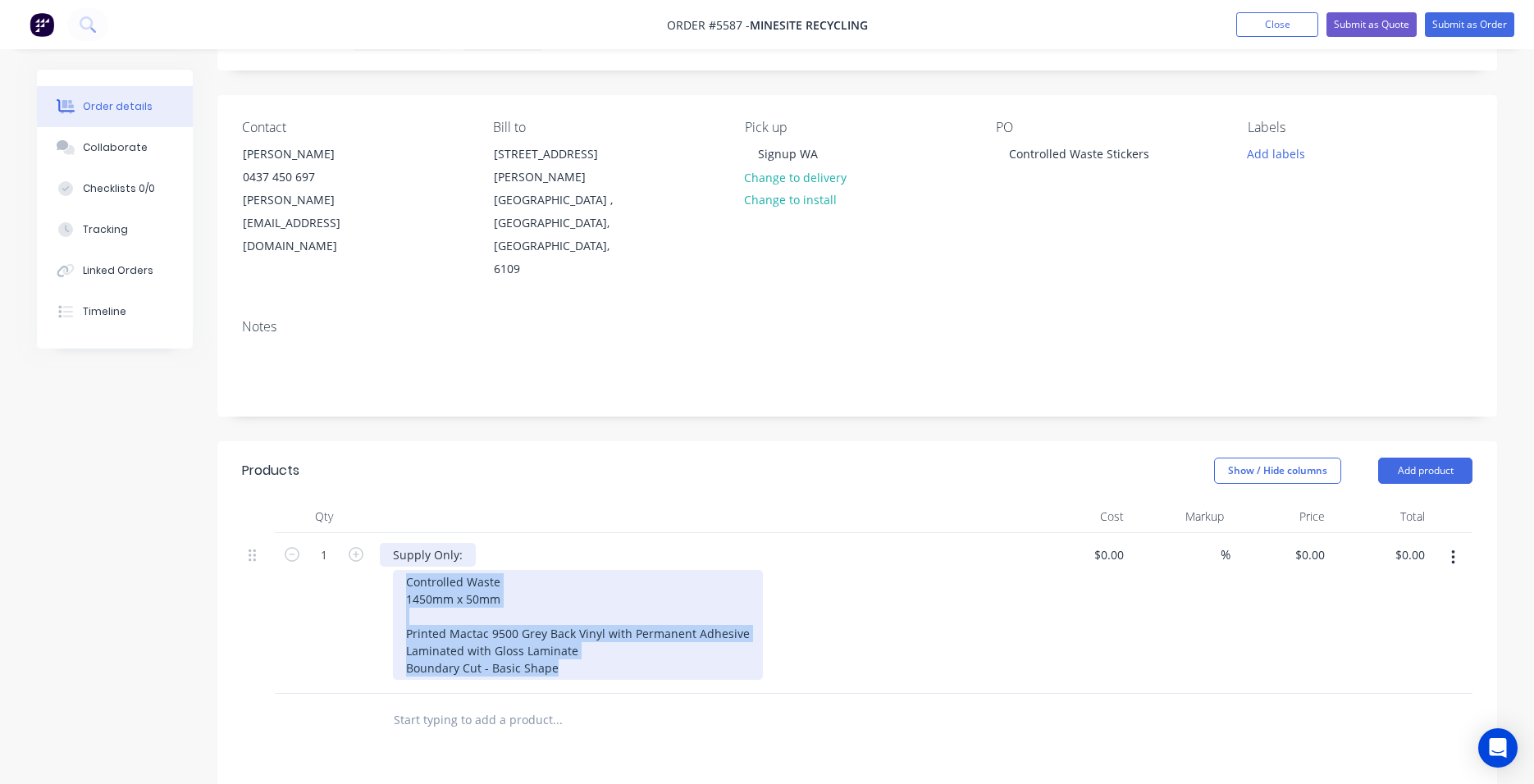
drag, startPoint x: 577, startPoint y: 603, endPoint x: 399, endPoint y: 483, distance: 214.7
click at [399, 533] on div "Supply Only: Controlled Waste 1450mm x 50mm Printed Mactac 9500 Grey Back Vinyl…" at bounding box center [702, 613] width 657 height 161
copy div "Controlled Waste 1450mm x 50mm Printed Mactac 9500 Grey Back Vinyl with Permane…"
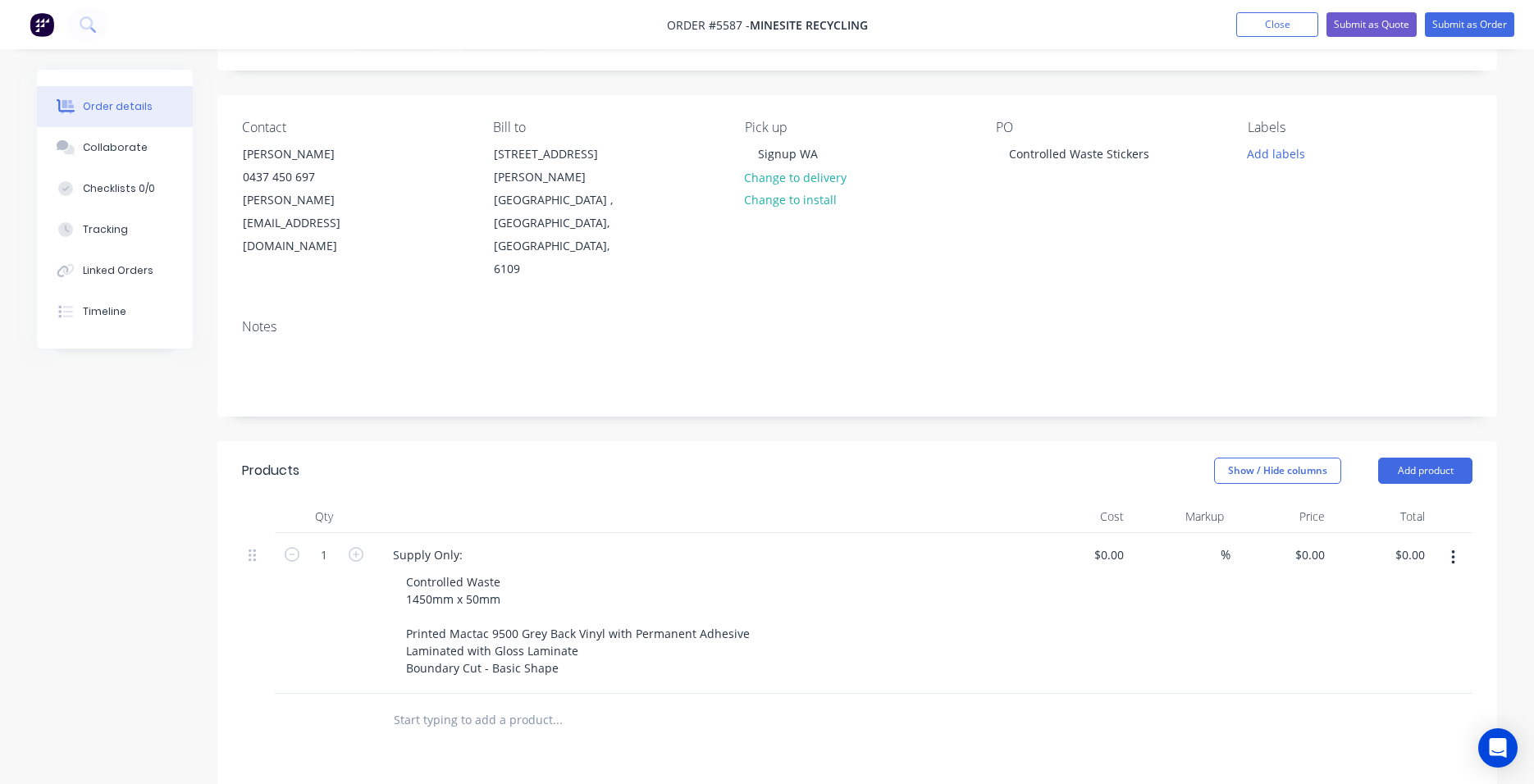
click at [407, 703] on input "text" at bounding box center [557, 720] width 328 height 33
type input "Supply Only:"
click at [476, 723] on button "Add Supply Only: to order" at bounding box center [645, 782] width 493 height 52
click at [440, 723] on div at bounding box center [476, 741] width 168 height 23
paste div
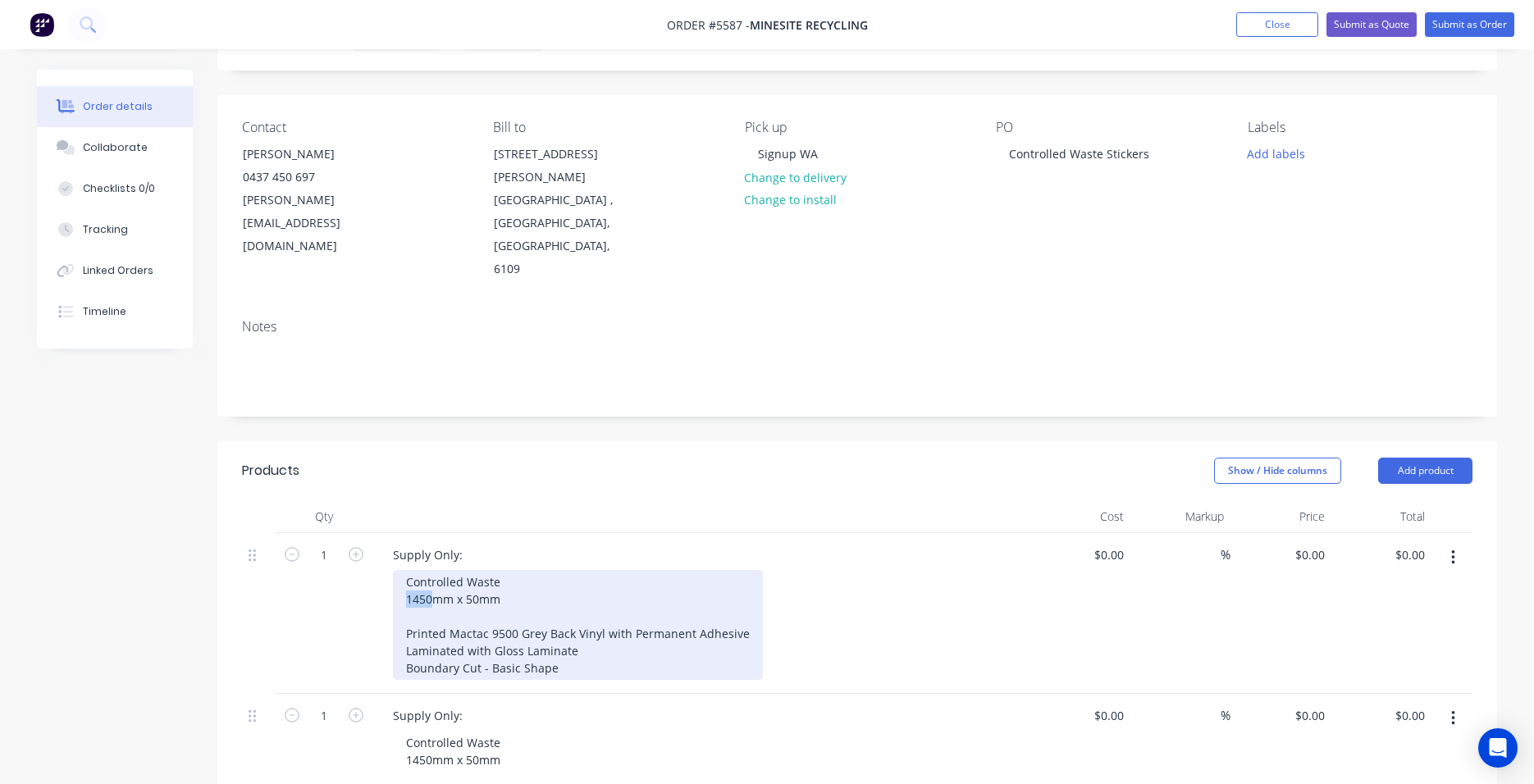
drag, startPoint x: 432, startPoint y: 530, endPoint x: 391, endPoint y: 529, distance: 41.0
click at [394, 570] on div "Controlled Waste 1450mm x 50mm Printed Mactac 9500 Grey Back Vinyl with Permane…" at bounding box center [578, 624] width 370 height 110
drag, startPoint x: 515, startPoint y: 530, endPoint x: 383, endPoint y: 530, distance: 132.0
click at [383, 533] on div "Supply Only: Controlled Waste 1450mm x 50mm Printed Mactac 9500 Grey Back Vinyl…" at bounding box center [702, 613] width 657 height 161
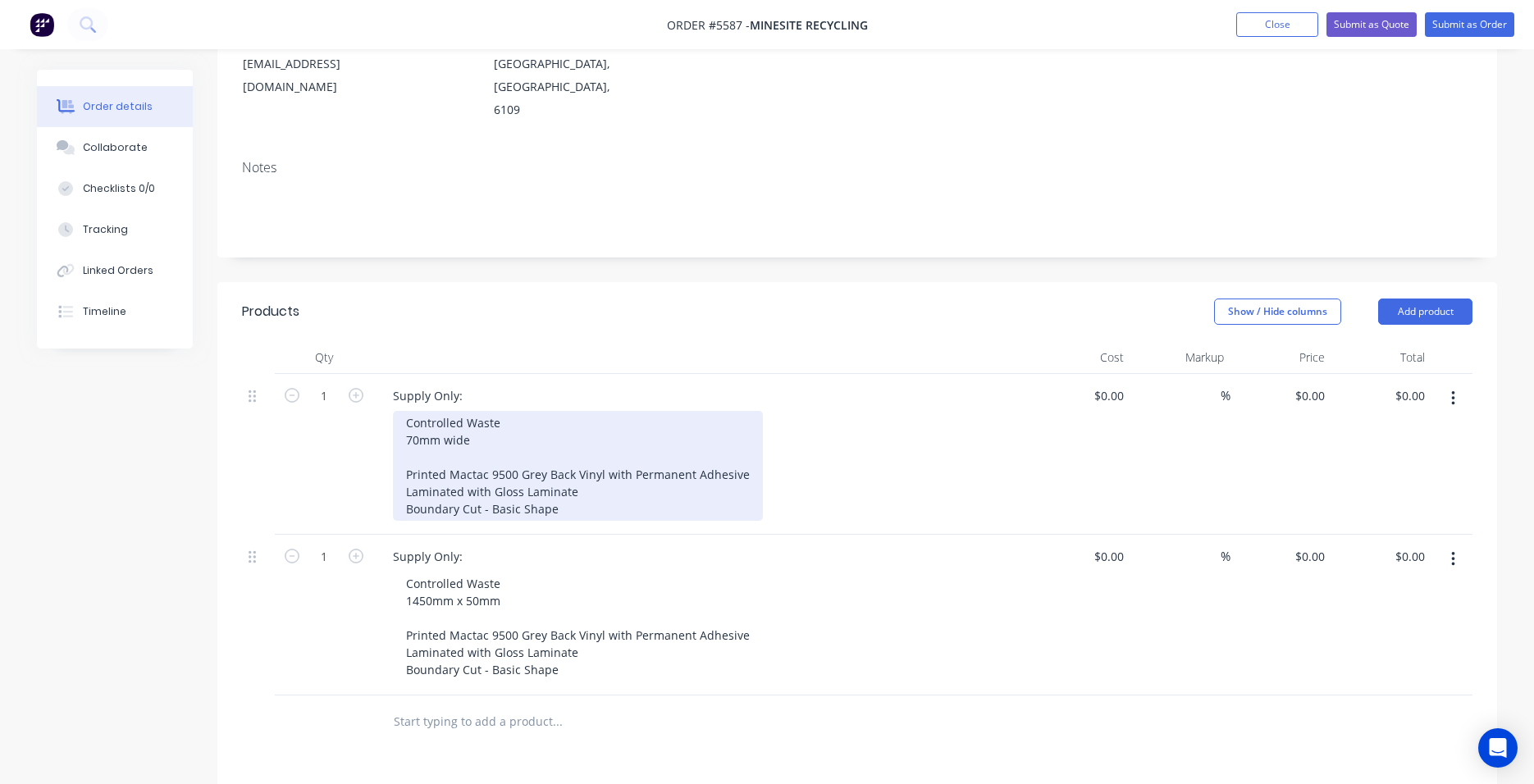
scroll to position [263, 0]
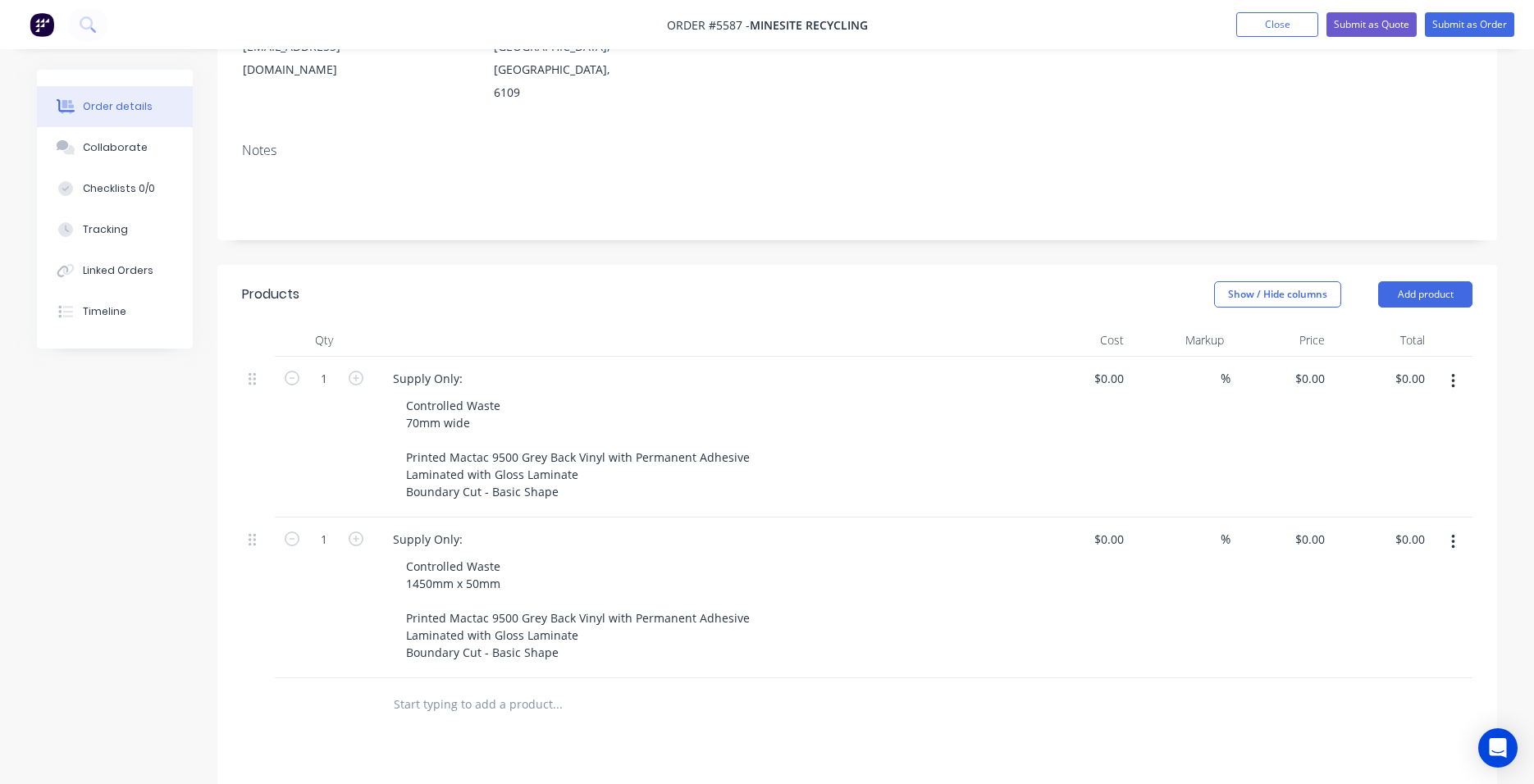
click at [480, 688] on input "text" at bounding box center [557, 704] width 328 height 33
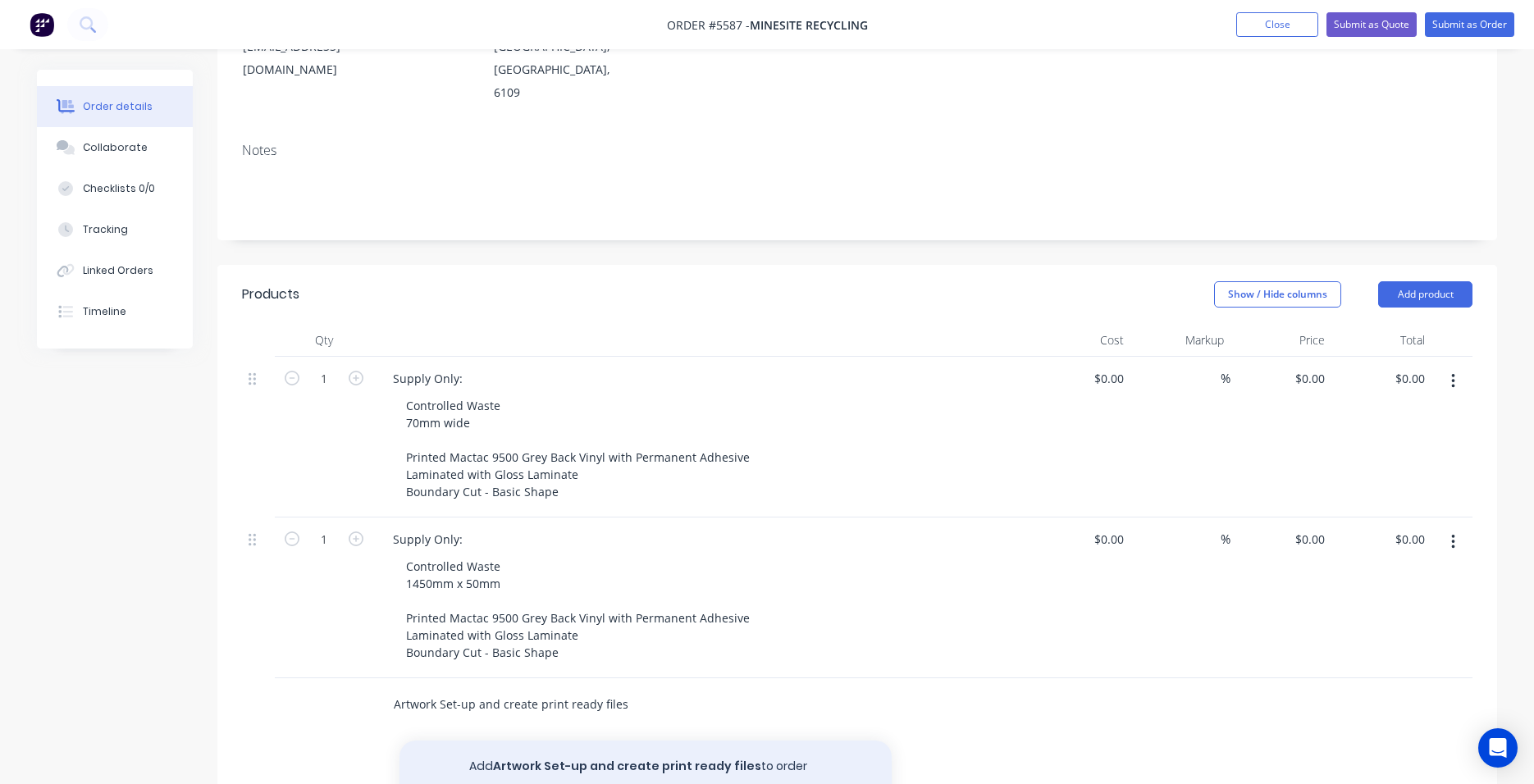
type input "Artwork Set-up and create print ready files"
click at [547, 723] on button "Add Artwork Set-up and create print ready files to order" at bounding box center [645, 767] width 493 height 52
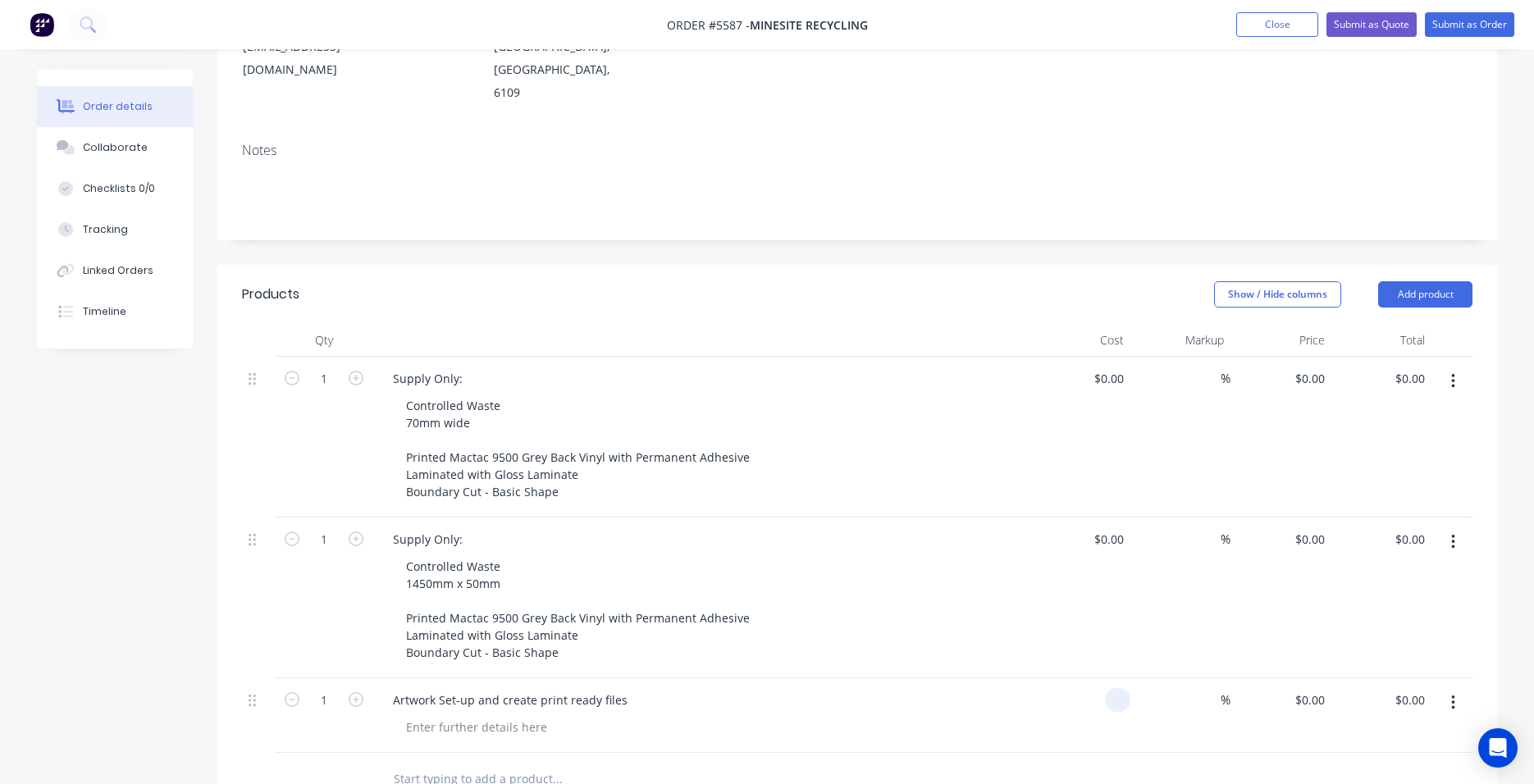
click at [1112, 688] on input at bounding box center [1121, 699] width 19 height 23
type input "$95.00"
click at [484, 715] on div at bounding box center [476, 727] width 168 height 23
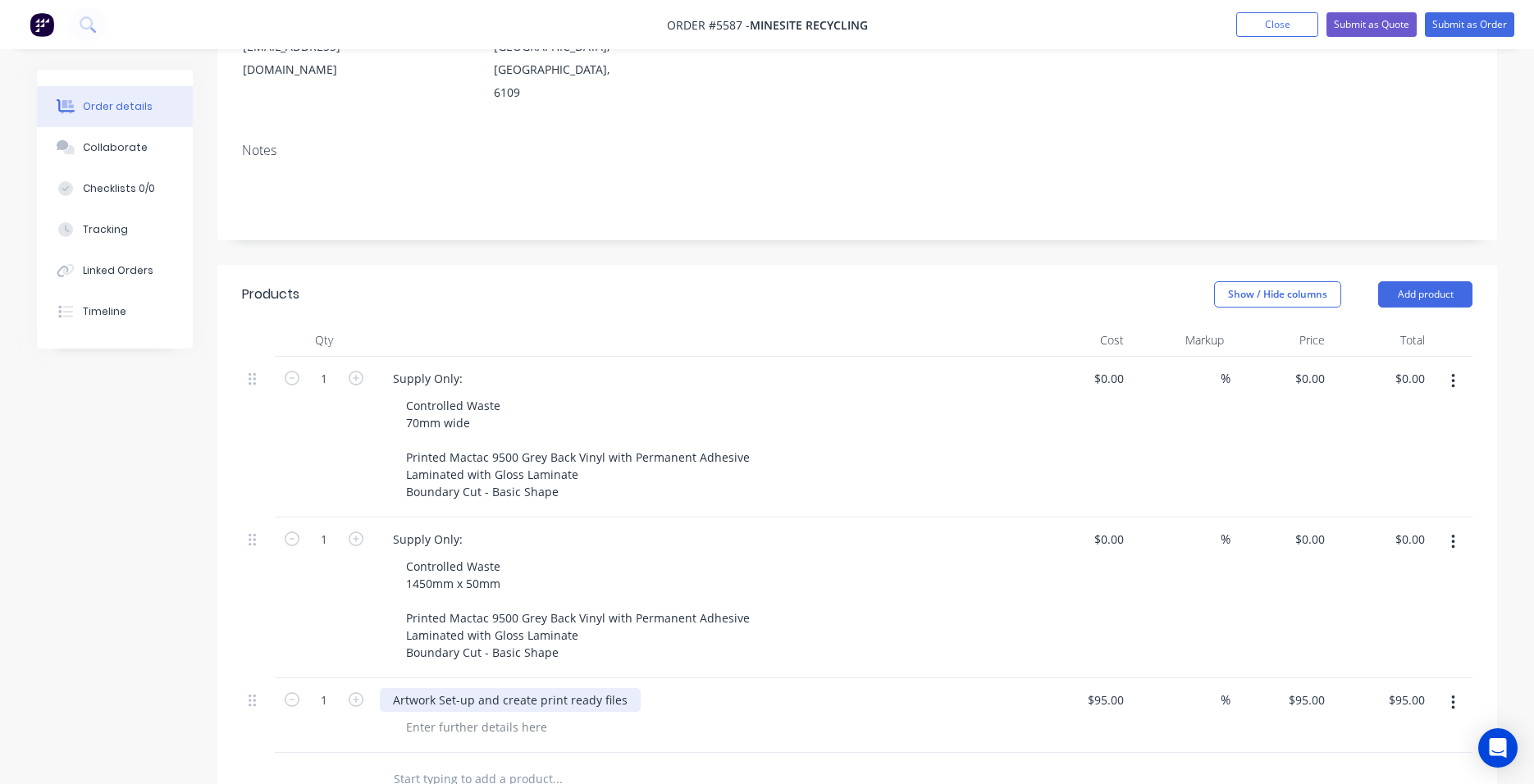
click at [442, 688] on div "Artwork Set-up and create print ready files" at bounding box center [510, 699] width 261 height 23
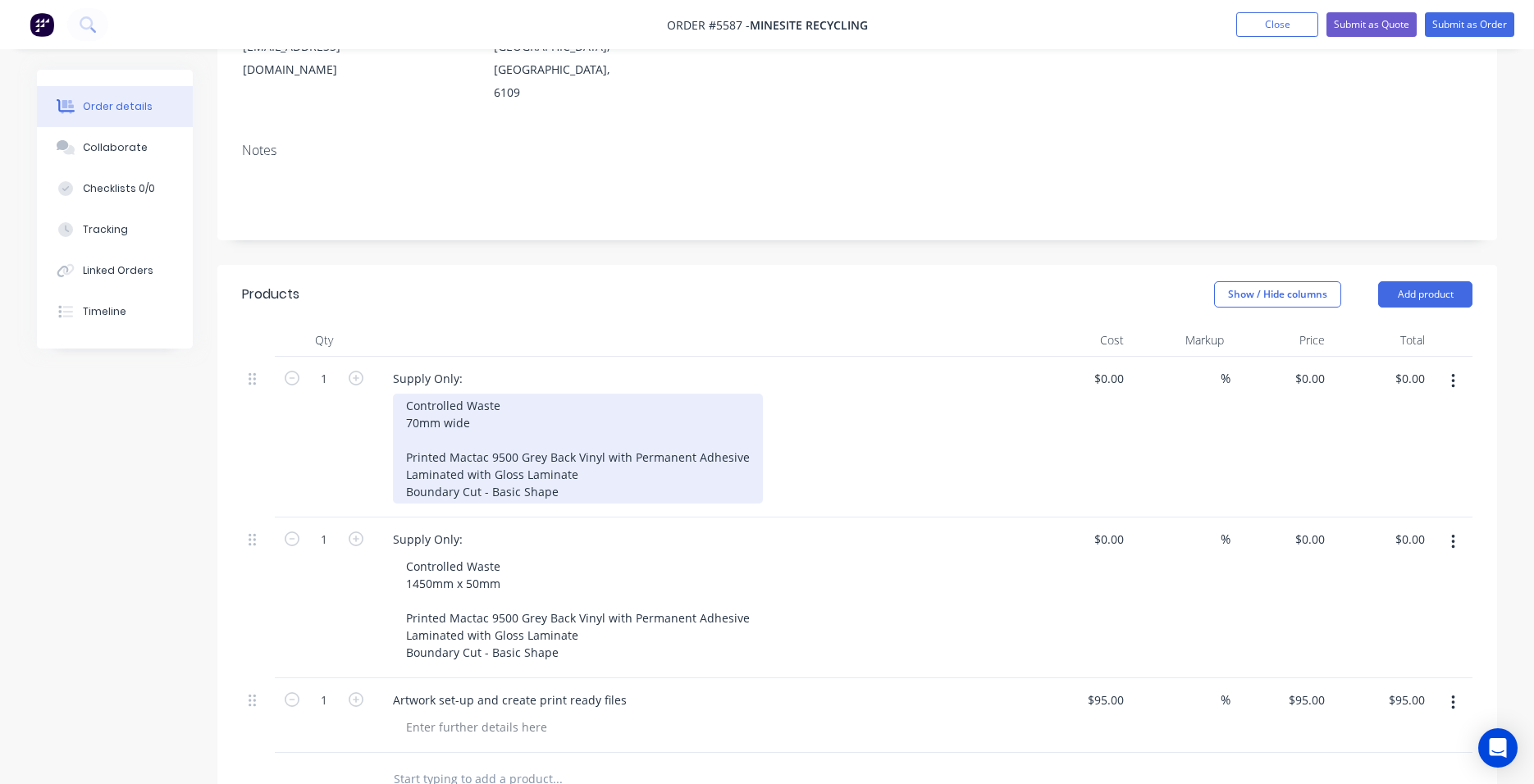
click at [487, 393] on div "Controlled Waste 70mm wide Printed Mactac 9500 Grey Back Vinyl with Permanent A…" at bounding box center [578, 448] width 370 height 110
click at [404, 393] on div "Controlled Waste 70mm wide, lettering 50mm high Printed Mactac 9500 Grey Back V…" at bounding box center [578, 448] width 370 height 110
drag, startPoint x: 665, startPoint y: 355, endPoint x: 292, endPoint y: 355, distance: 373.0
click at [292, 357] on div "1 Supply Only: Controlled Waste Sticker to be 70mm wide, lettering 50mm high Pr…" at bounding box center [857, 437] width 1231 height 161
copy div "Sticker to be 70mm wide, lettering 50mm high"
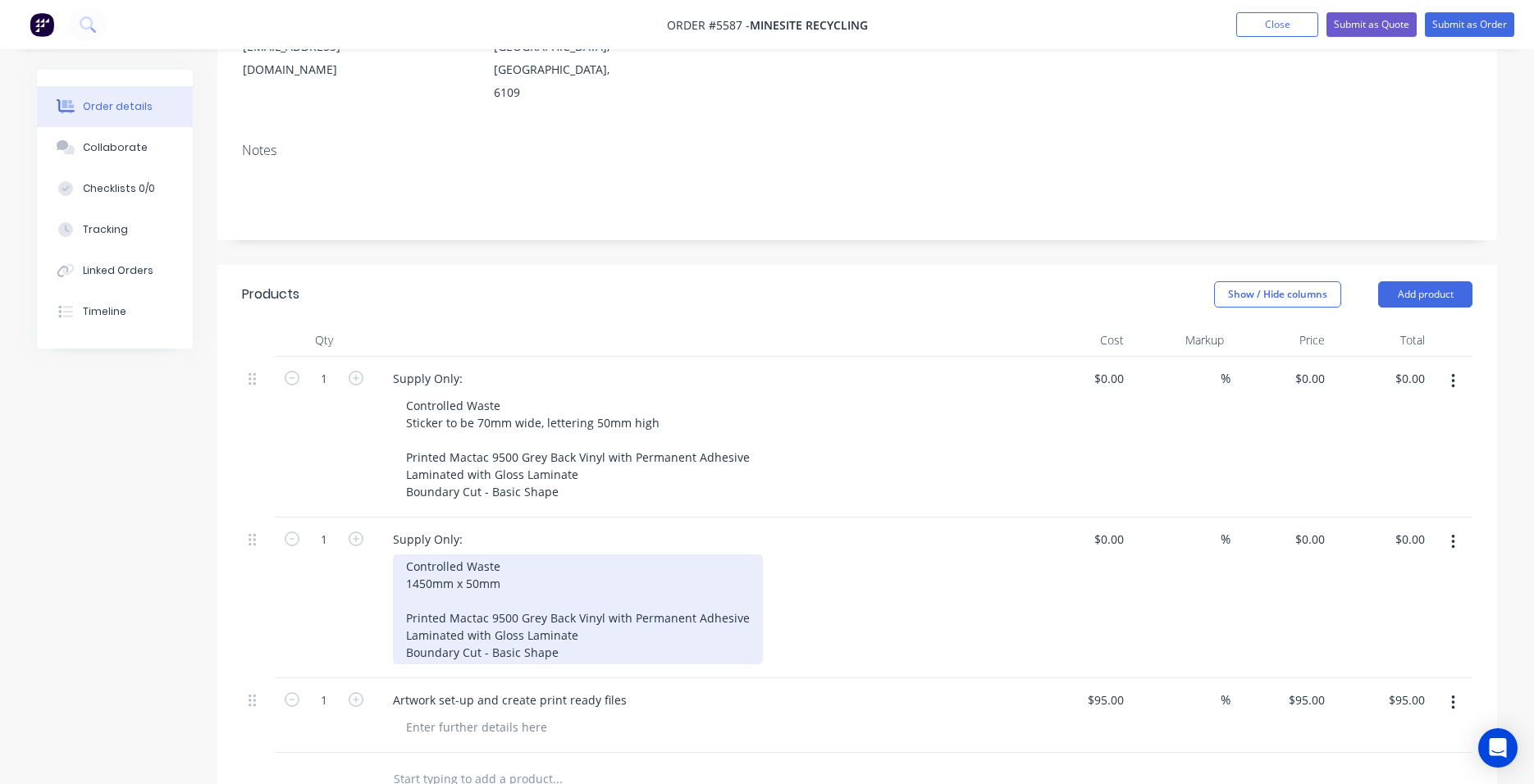
click at [436, 554] on div "Controlled Waste 1450mm x 50mm Printed Mactac 9500 Grey Back Vinyl with Permane…" at bounding box center [578, 609] width 370 height 110
drag, startPoint x: 387, startPoint y: 516, endPoint x: 334, endPoint y: 516, distance: 53.0
click at [334, 517] on div "1 Supply Only: Controlled Waste 1450mm x 50mm Printed Mactac 9500 Grey Back Vin…" at bounding box center [857, 597] width 1231 height 161
drag, startPoint x: 437, startPoint y: 494, endPoint x: 400, endPoint y: 494, distance: 37.0
click at [400, 554] on div "Controlled Waste Sticker to be 70mm wide, lettering 50mm high Printed Mactac 95…" at bounding box center [578, 609] width 370 height 110
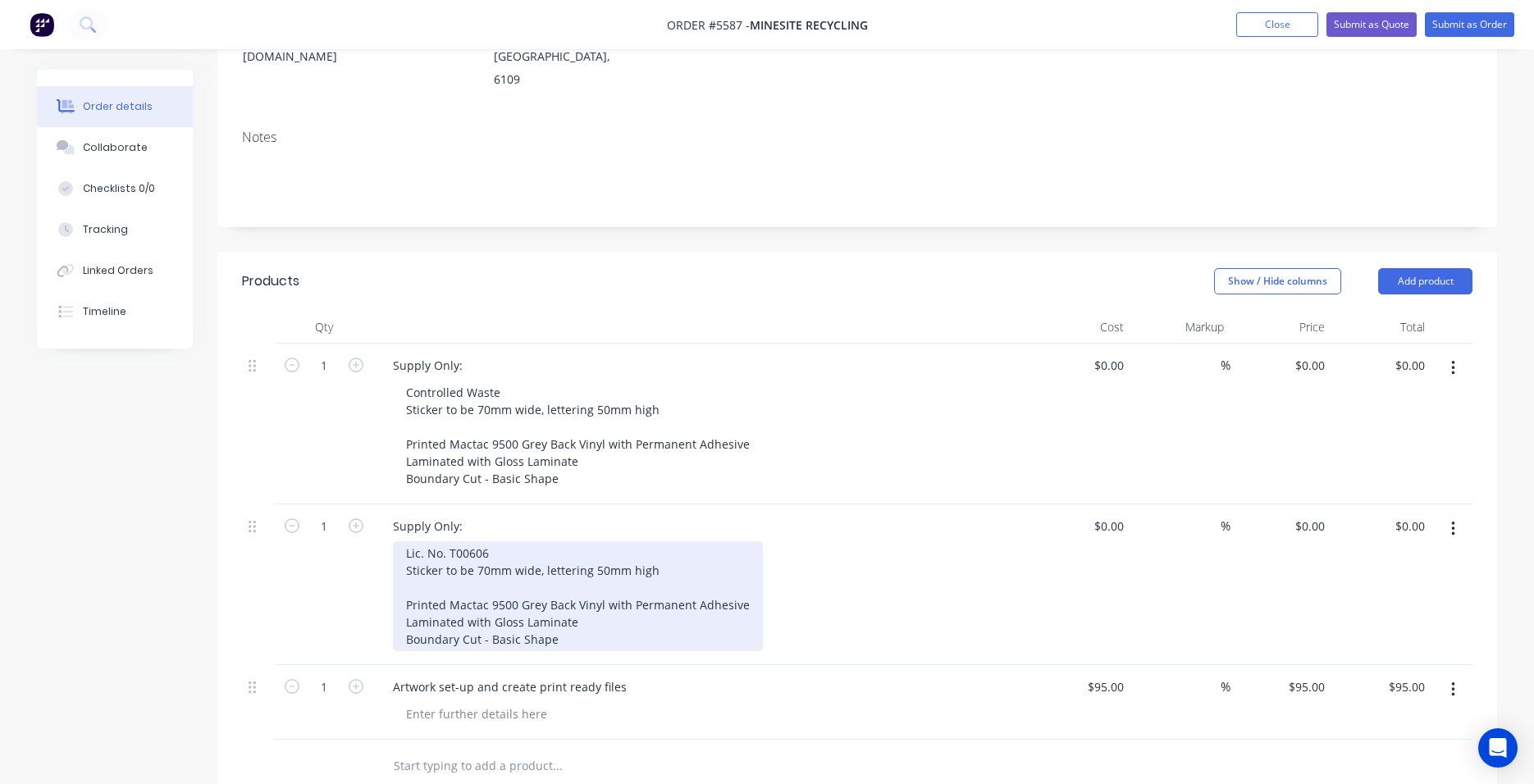
scroll to position [280, 0]
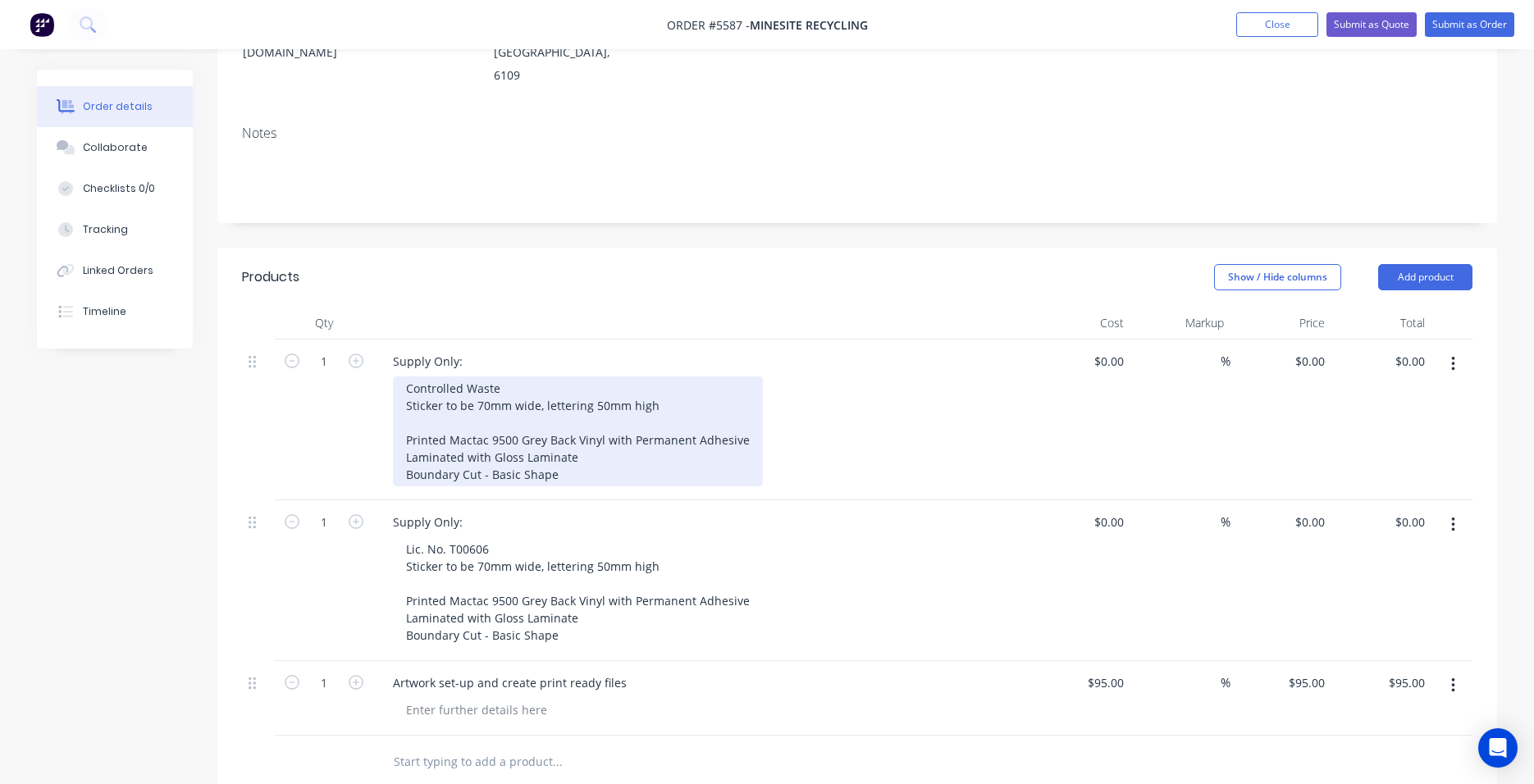
click at [458, 376] on div "Controlled Waste Sticker to be 70mm wide, lettering 50mm high Printed Mactac 95…" at bounding box center [578, 431] width 370 height 110
click at [556, 376] on div "Controlled Waste Sticker to be 70mm wide, lettering 50mm high Printed Mactac 95…" at bounding box center [578, 431] width 370 height 110
click at [545, 376] on div "Controlled Waste Sticker to be 70mm wide, lettering 50mm high Printed Mactac 95…" at bounding box center [578, 431] width 370 height 110
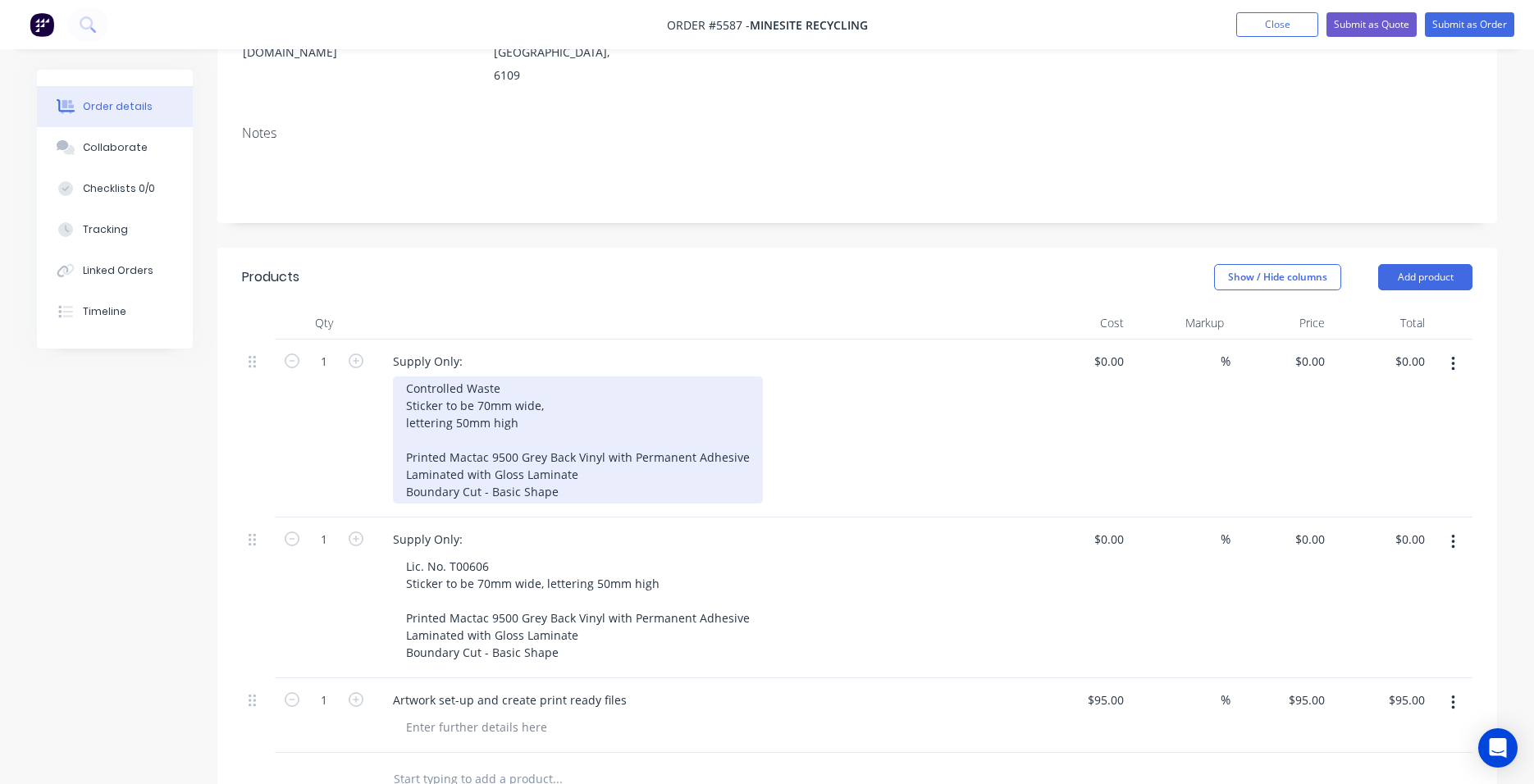
click at [575, 376] on div "Controlled Waste Sticker to be 70mm wide, lettering 50mm high Printed Mactac 95…" at bounding box center [578, 439] width 370 height 127
click at [400, 376] on div "Controlled Waste Sticker to be 70mm wide, approximately 60mm h lettering 50mm h…" at bounding box center [578, 439] width 370 height 127
drag, startPoint x: 524, startPoint y: 359, endPoint x: 376, endPoint y: 332, distance: 150.4
click at [376, 339] on div "Supply Only: Controlled Waste Sticker to be 70mm wide, approximately 60mm h Let…" at bounding box center [702, 428] width 657 height 178
copy div "Sticker to be 70mm wide, approximately 60mm h Lettering 50mm high"
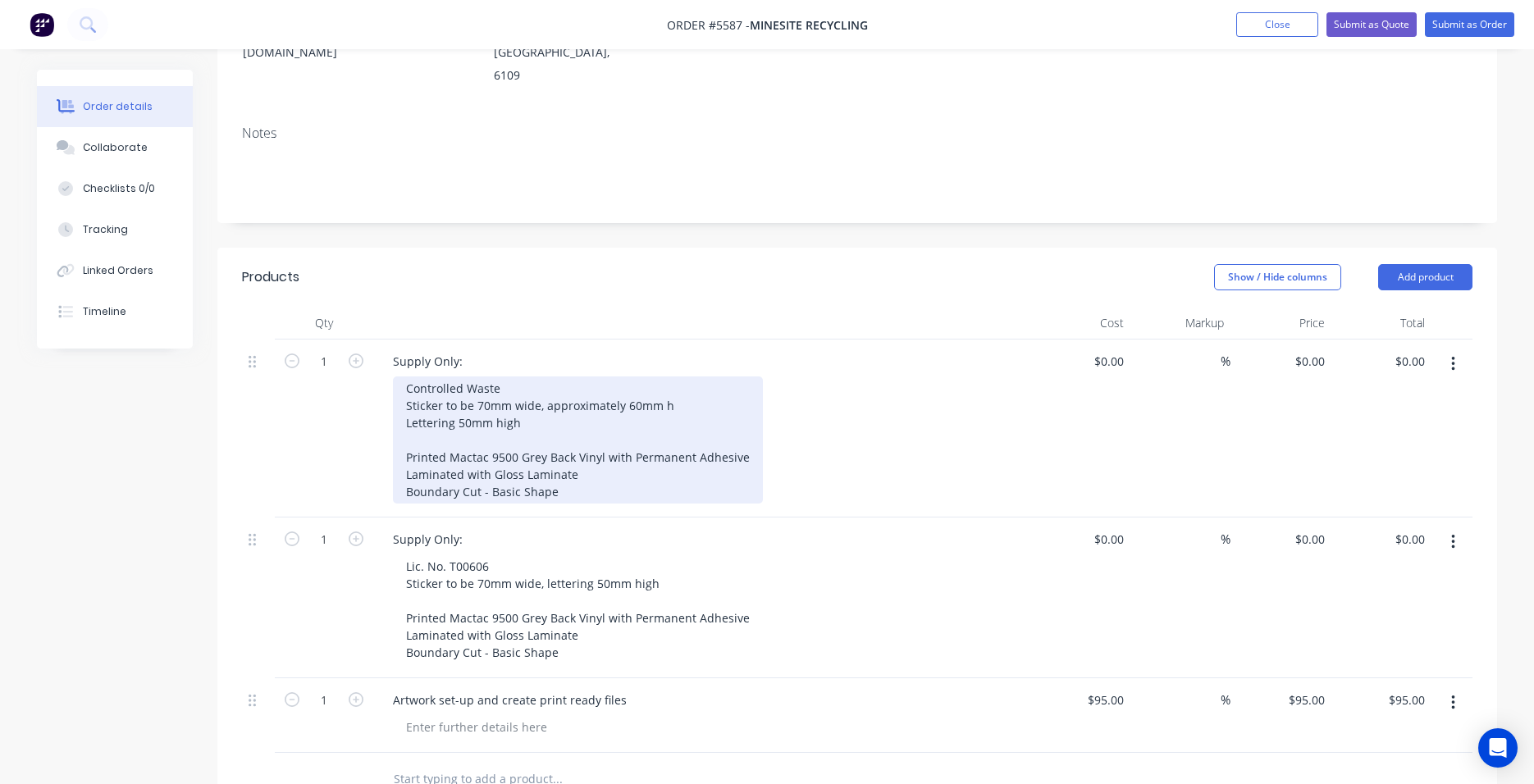
click at [525, 376] on div "Controlled Waste Sticker to be 70mm wide, approximately 60mm h Lettering 50mm h…" at bounding box center [578, 439] width 370 height 127
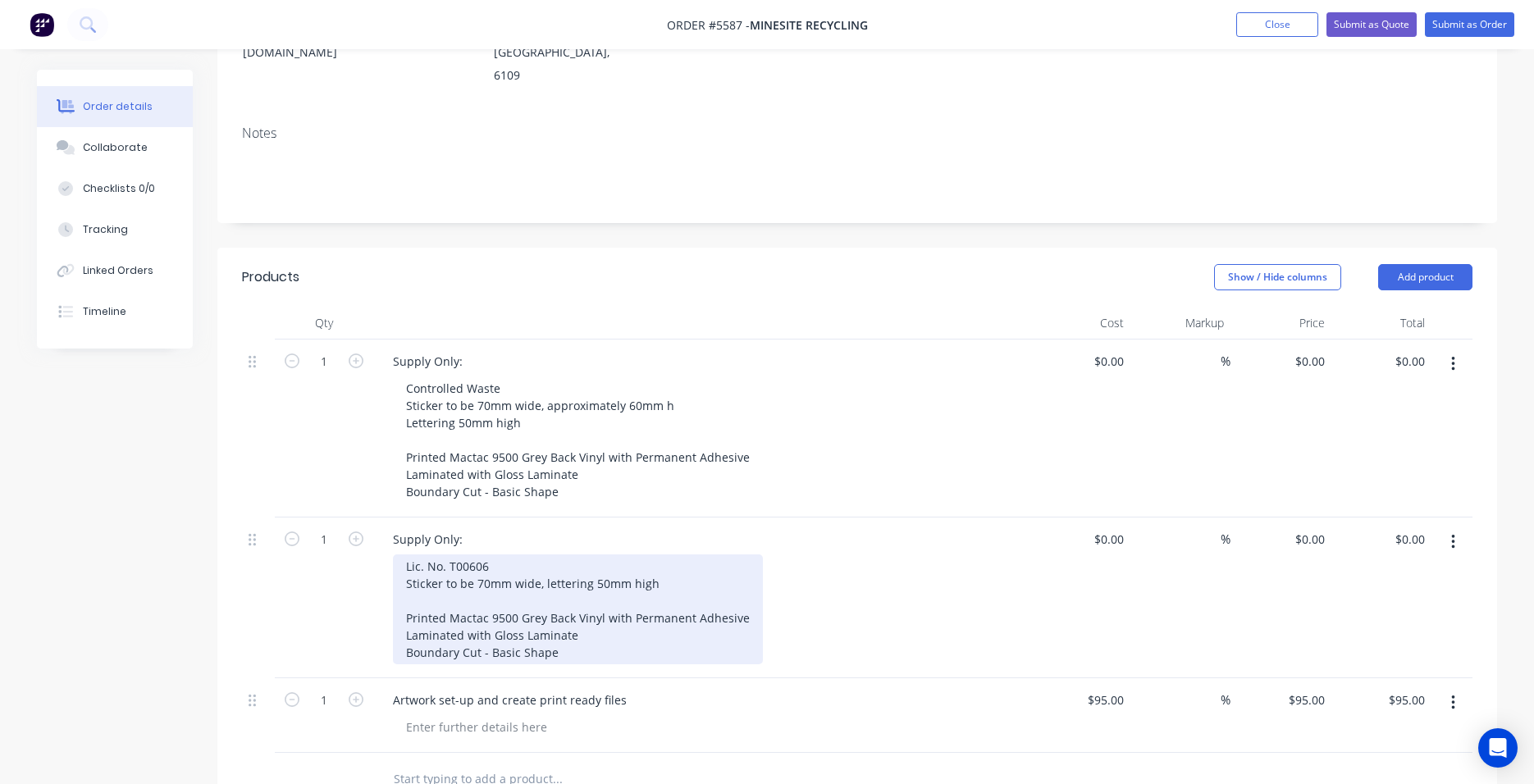
click at [465, 554] on div "Lic. No. T00606 Sticker to be 70mm wide, lettering 50mm high Printed Mactac 950…" at bounding box center [578, 609] width 370 height 110
drag, startPoint x: 671, startPoint y: 509, endPoint x: 390, endPoint y: 517, distance: 281.1
click at [390, 517] on div "Supply Only: Lic. No. T00606 Sticker to be 70mm wide, lettering 50mm high Print…" at bounding box center [702, 597] width 657 height 161
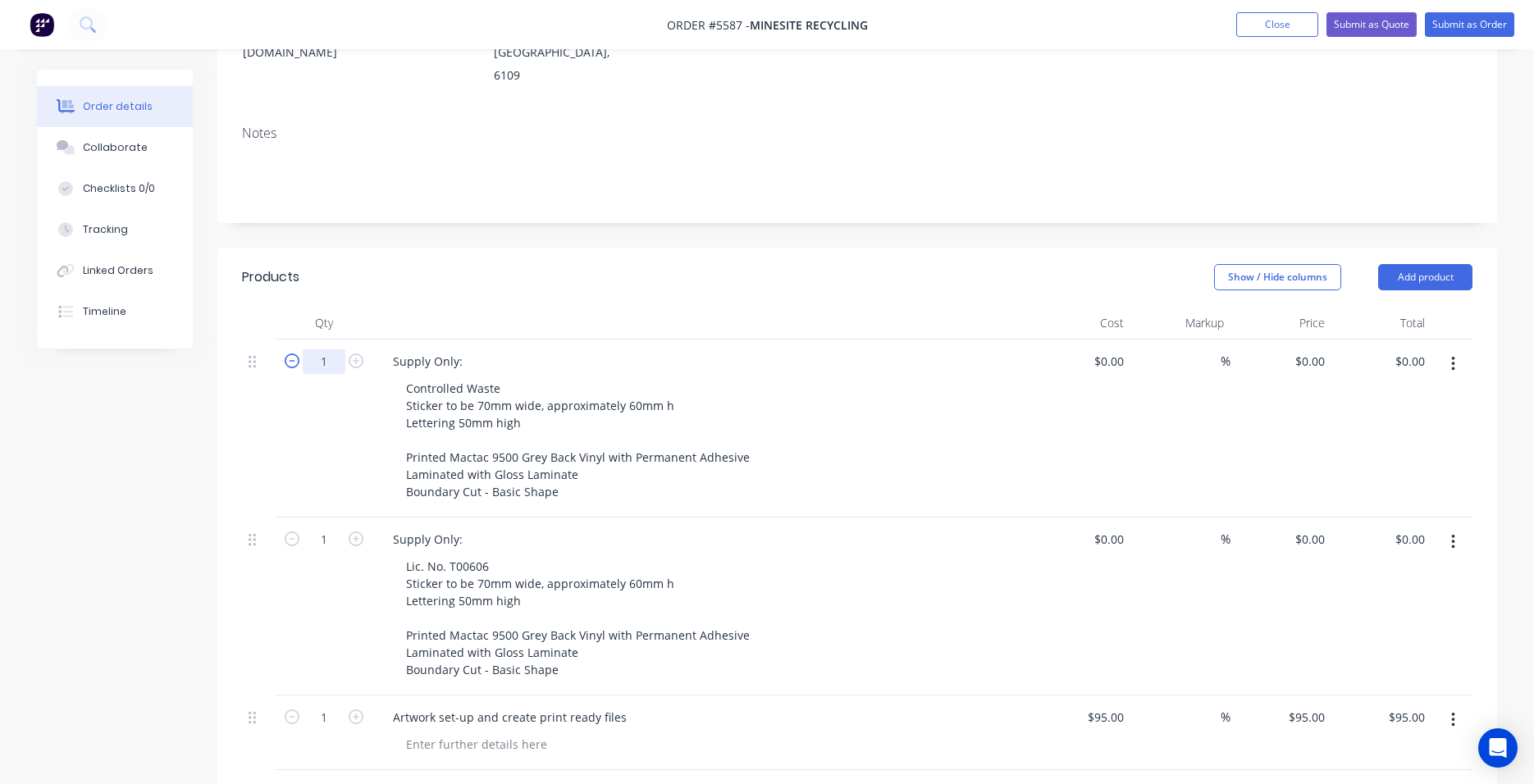
drag, startPoint x: 335, startPoint y: 292, endPoint x: 288, endPoint y: 292, distance: 47.0
click at [291, 347] on form "1" at bounding box center [324, 359] width 85 height 24
type input "40"
drag, startPoint x: 332, startPoint y: 468, endPoint x: 288, endPoint y: 468, distance: 44.0
click at [288, 525] on form "1" at bounding box center [324, 537] width 85 height 24
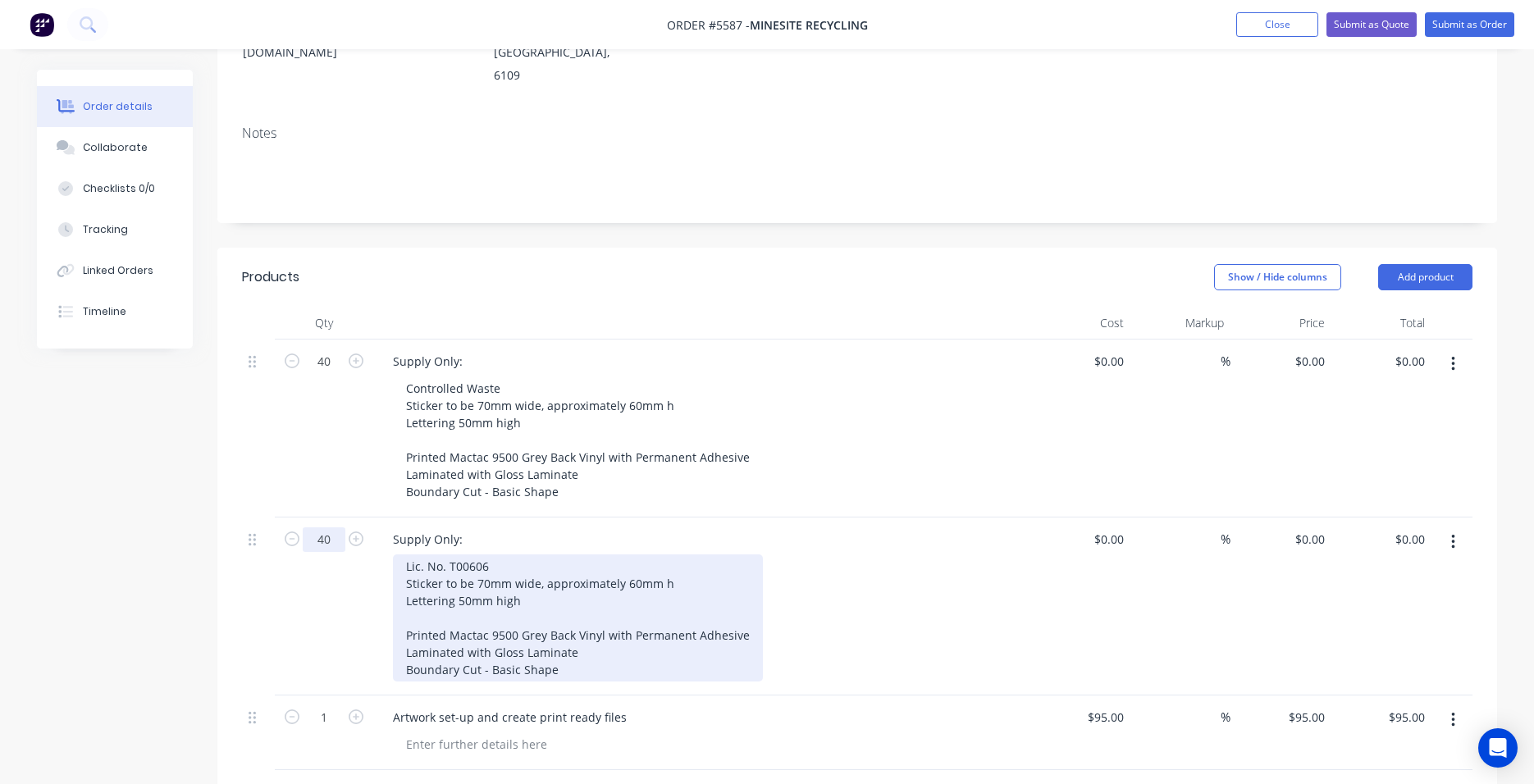
type input "40"
click at [498, 554] on div "Lic. No. T00606 Sticker to be 70mm wide, approximately 60mm h Lettering 50mm hi…" at bounding box center [578, 617] width 370 height 127
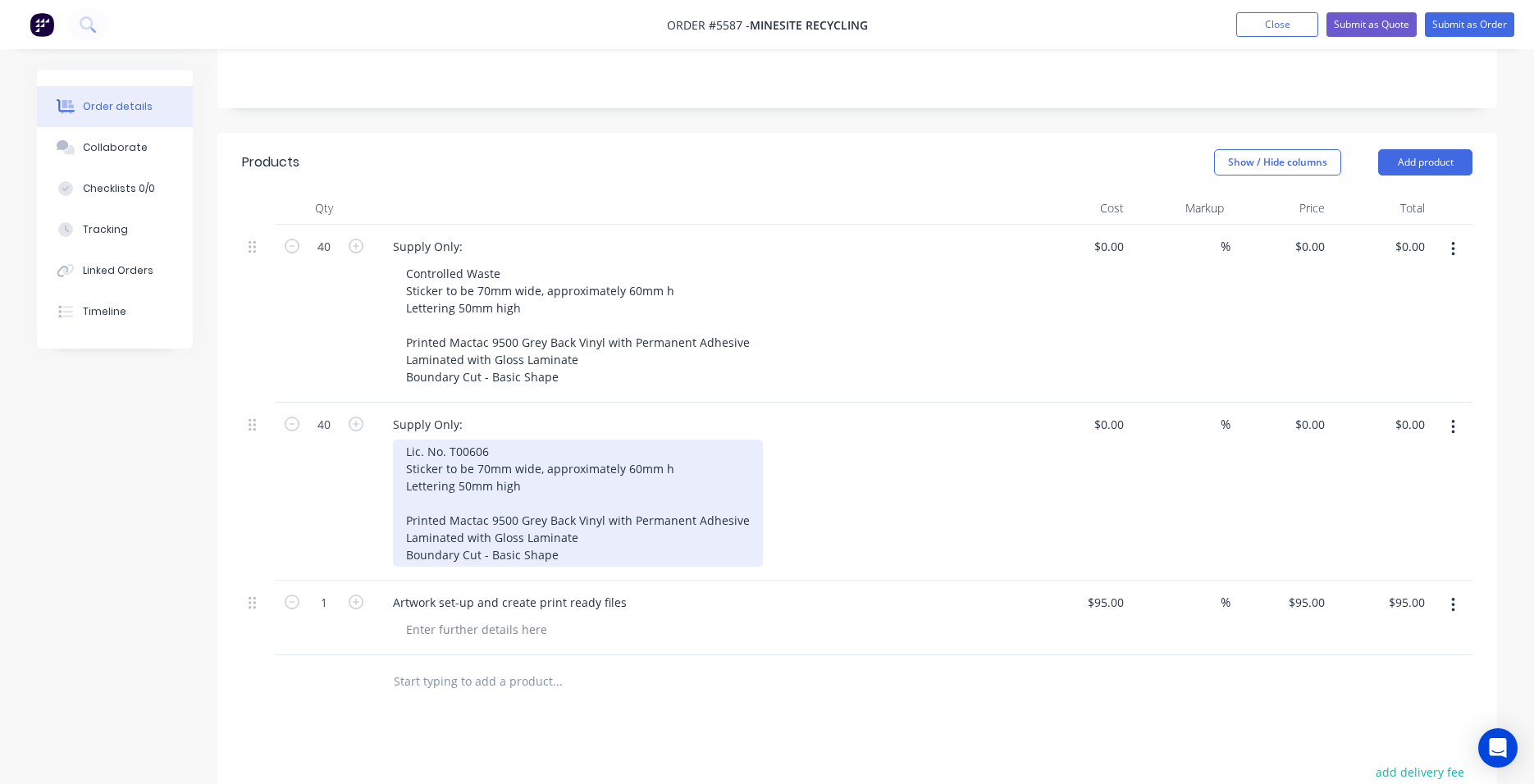
scroll to position [394, 0]
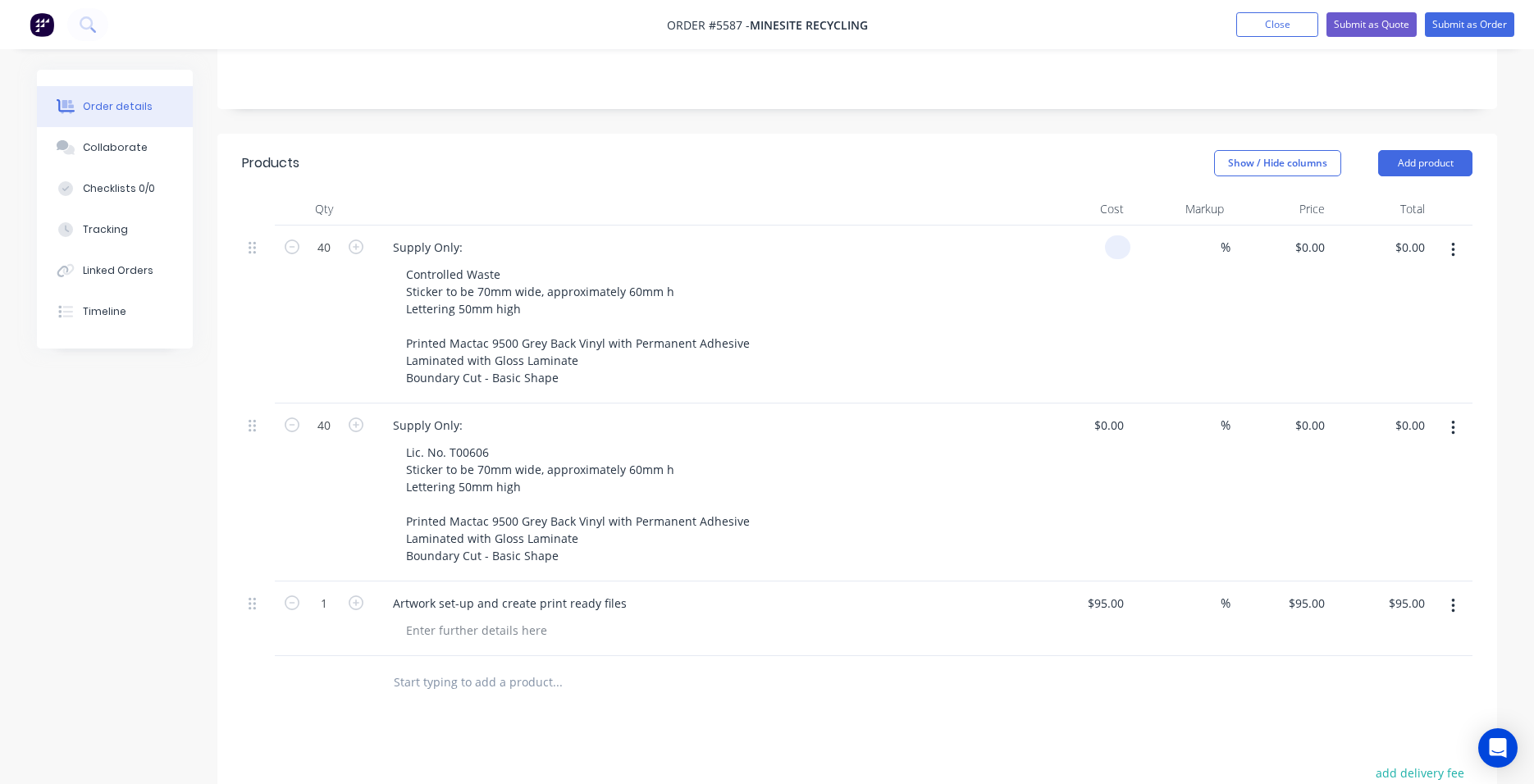
click at [1112, 235] on input at bounding box center [1121, 247] width 19 height 23
type input "$3.50"
type input "$140.00"
click at [1042, 226] on div "$3.50 3.50" at bounding box center [1080, 314] width 101 height 178
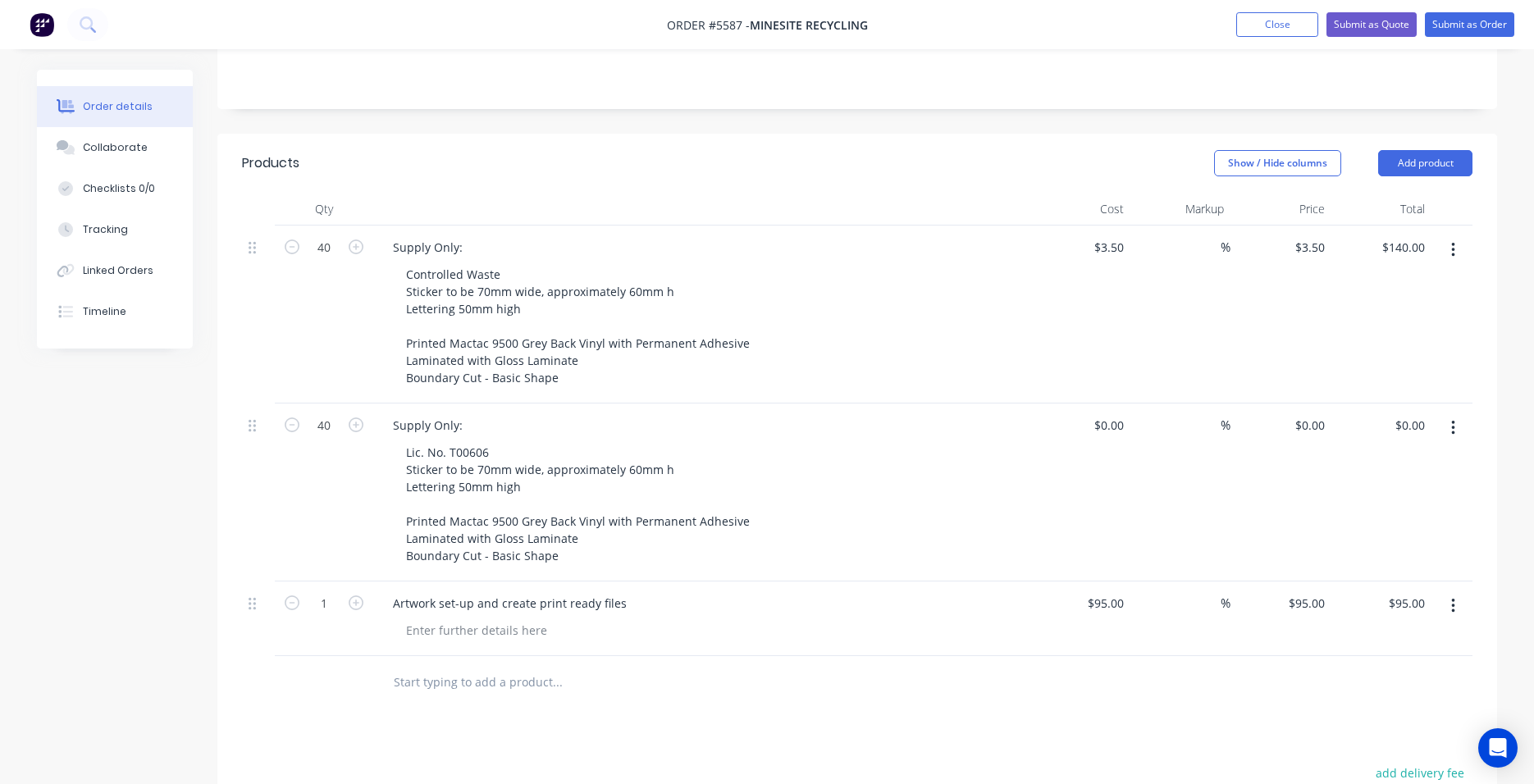
click at [1114, 404] on div "$0.00 $0.00" at bounding box center [1080, 492] width 101 height 178
click at [1099, 404] on div "$0.00" at bounding box center [1080, 492] width 101 height 178
type input "$3.50"
type input "$140.00"
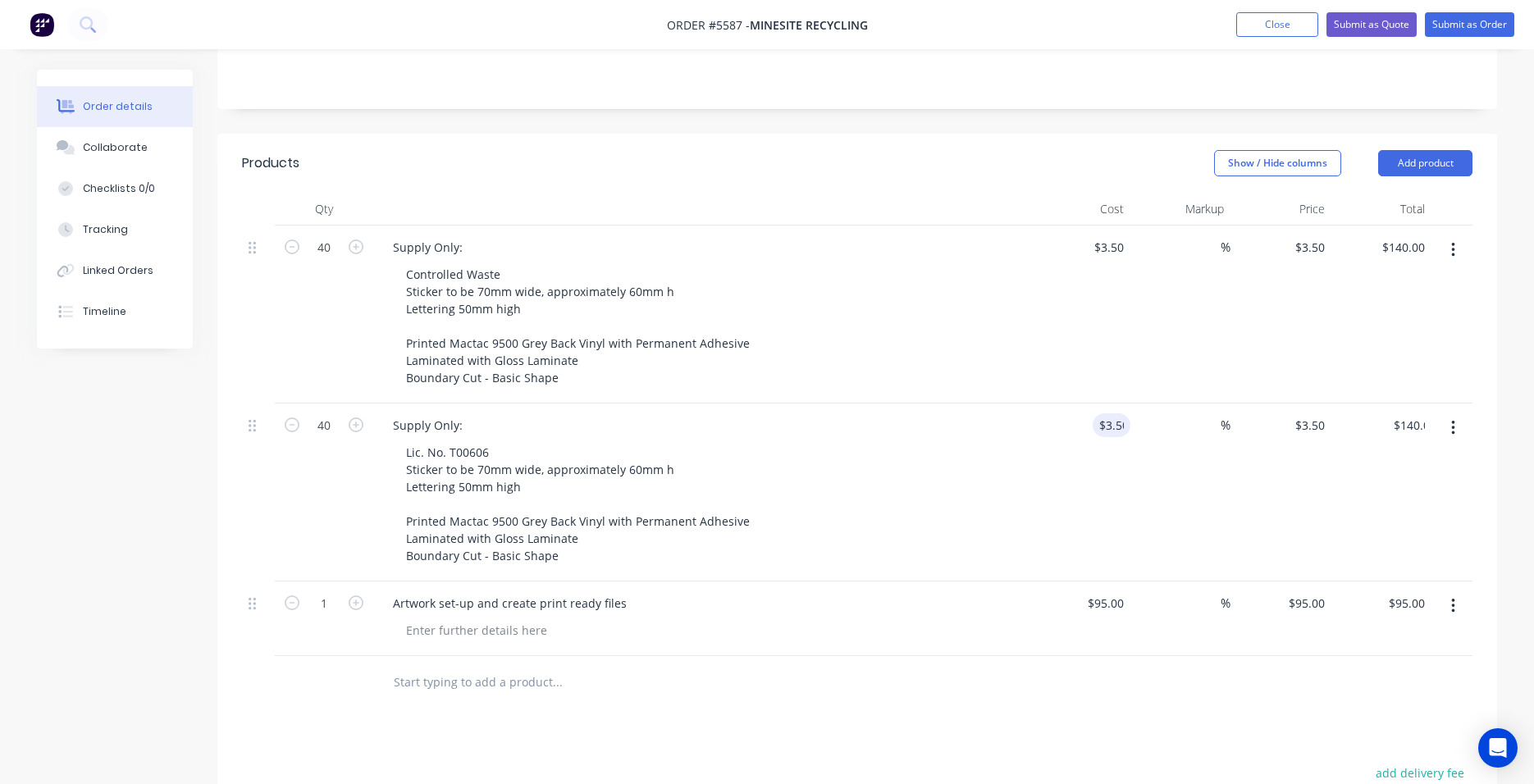
click at [949, 440] on div "Lic. No. T00606 Sticker to be 70mm wide, approximately 60mm h Lettering 50mm hi…" at bounding box center [707, 504] width 630 height 127
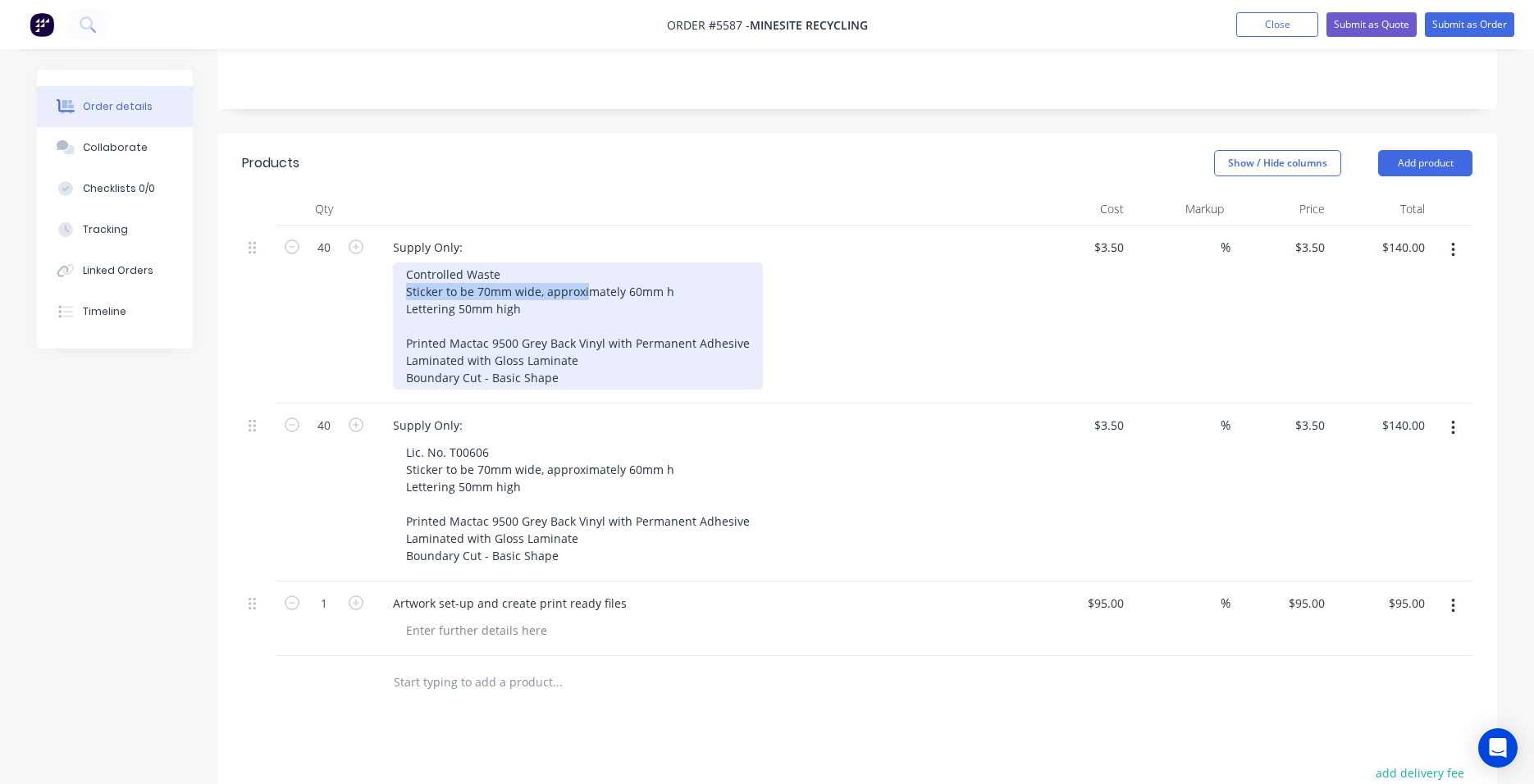
drag, startPoint x: 423, startPoint y: 227, endPoint x: 605, endPoint y: 227, distance: 182.0
click at [605, 262] on div "Controlled Waste Sticker to be 70mm wide, approximately 60mm h Lettering 50mm h…" at bounding box center [578, 326] width 370 height 127
drag, startPoint x: 673, startPoint y: 225, endPoint x: 556, endPoint y: 226, distance: 117.0
click at [557, 262] on div "Controlled Waste Sticker to be 70mm wide, approximately 60mm h Lettering 50mm h…" at bounding box center [578, 326] width 370 height 127
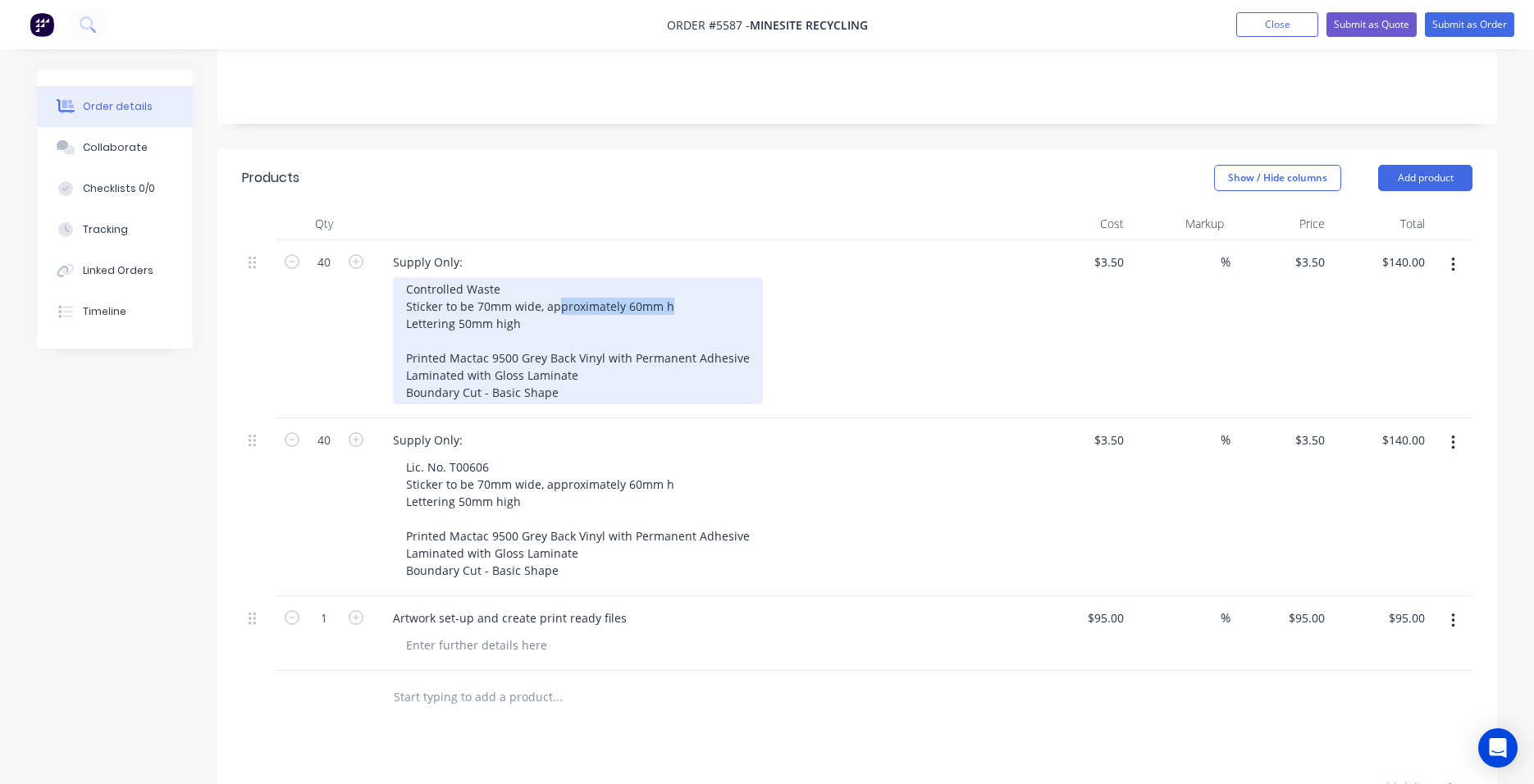
scroll to position [379, 0]
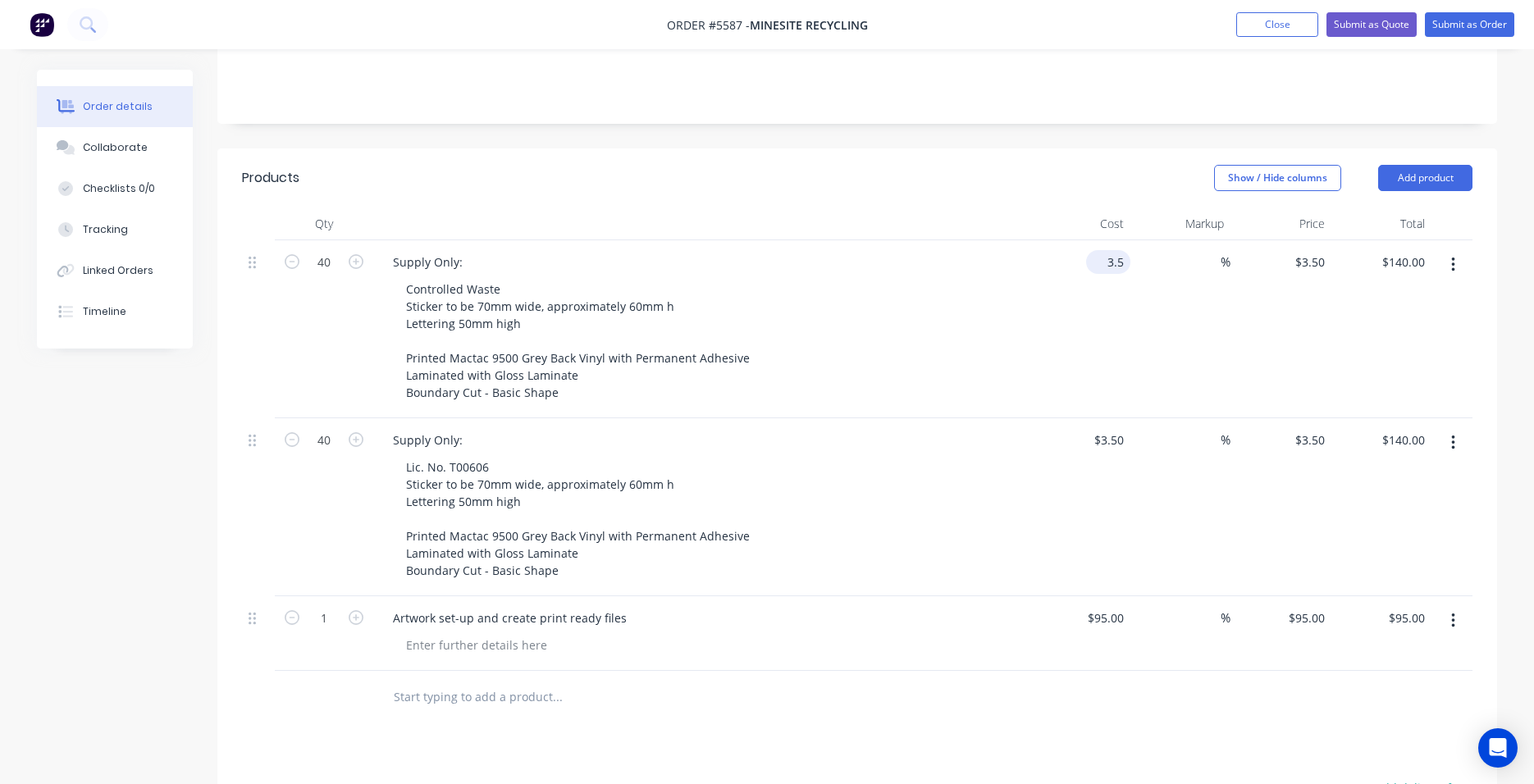
click at [1116, 250] on input "3.5" at bounding box center [1111, 261] width 37 height 23
type input "$3.48"
type input "$139.20"
click at [1100, 240] on div "$3.48 3.48" at bounding box center [1080, 329] width 101 height 178
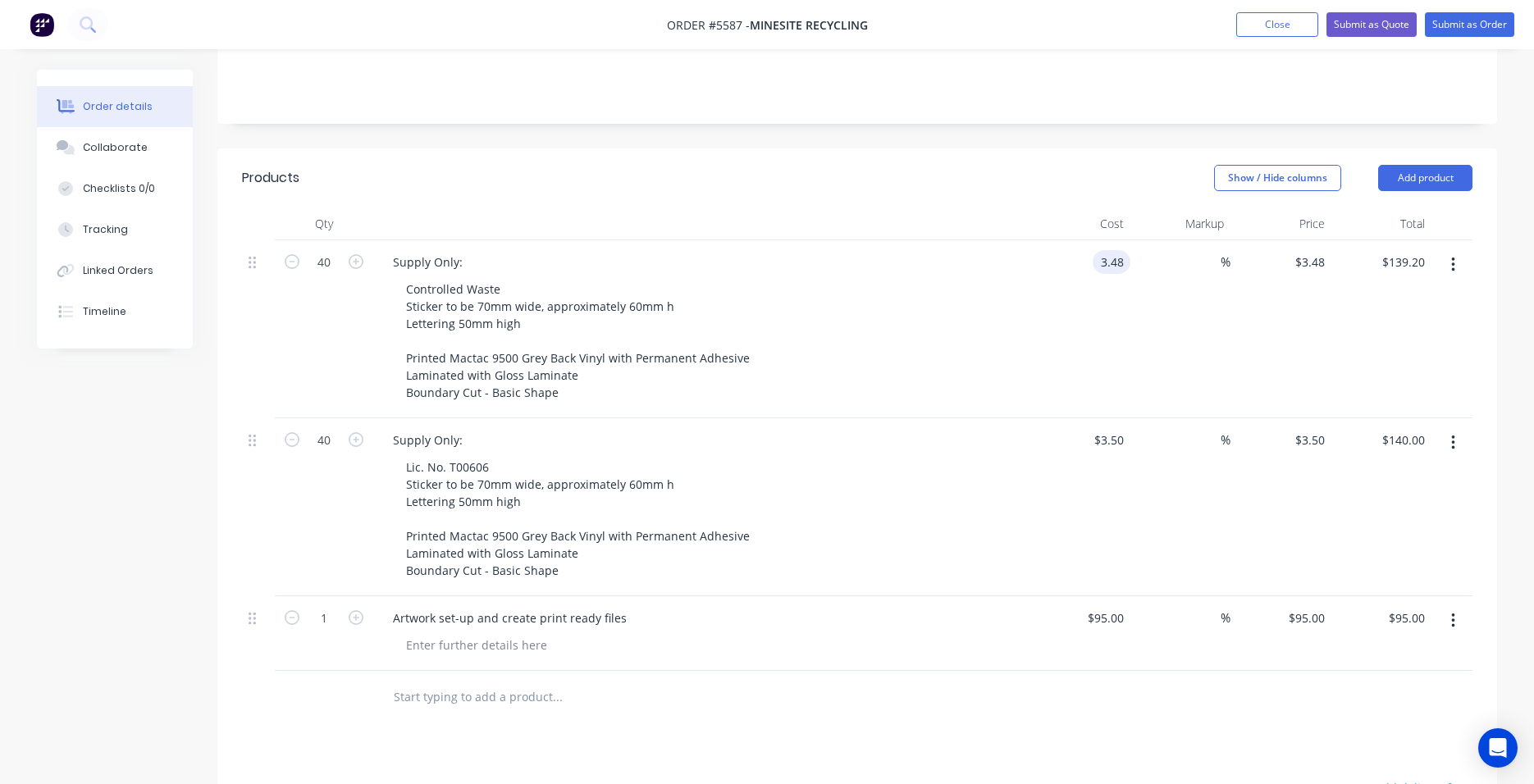
drag, startPoint x: 1127, startPoint y: 193, endPoint x: 1081, endPoint y: 190, distance: 46.1
click at [1081, 240] on div "3.48 3.48" at bounding box center [1080, 329] width 101 height 178
type input "$3.48"
click at [1114, 428] on input "3.5" at bounding box center [1111, 439] width 37 height 23
paste input "48"
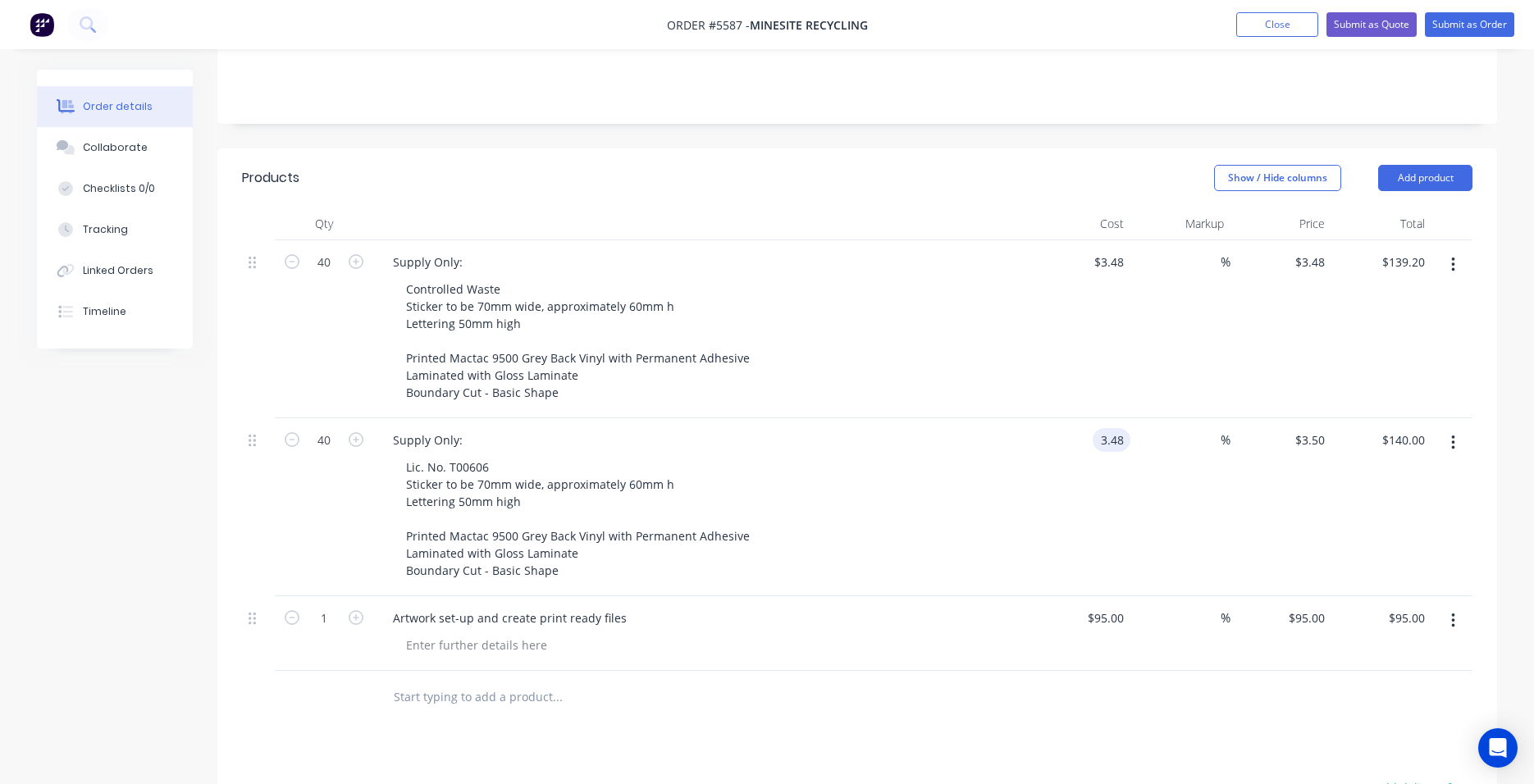
type input "$3.48"
type input "$139.20"
click at [1039, 418] on div "$3.48 3.48" at bounding box center [1080, 507] width 101 height 178
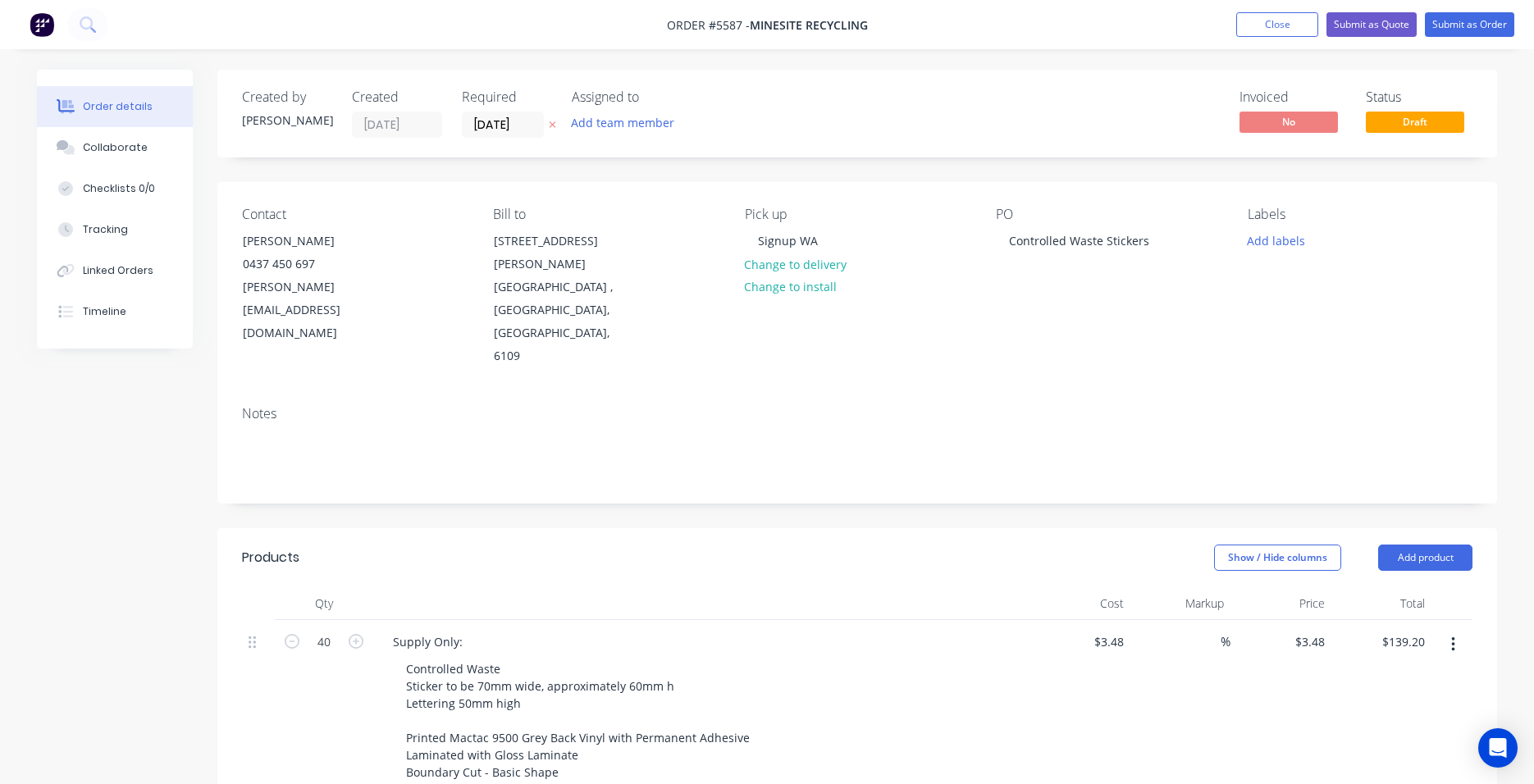
scroll to position [0, 0]
click at [1363, 22] on button "Submit as Quote" at bounding box center [1372, 24] width 90 height 24
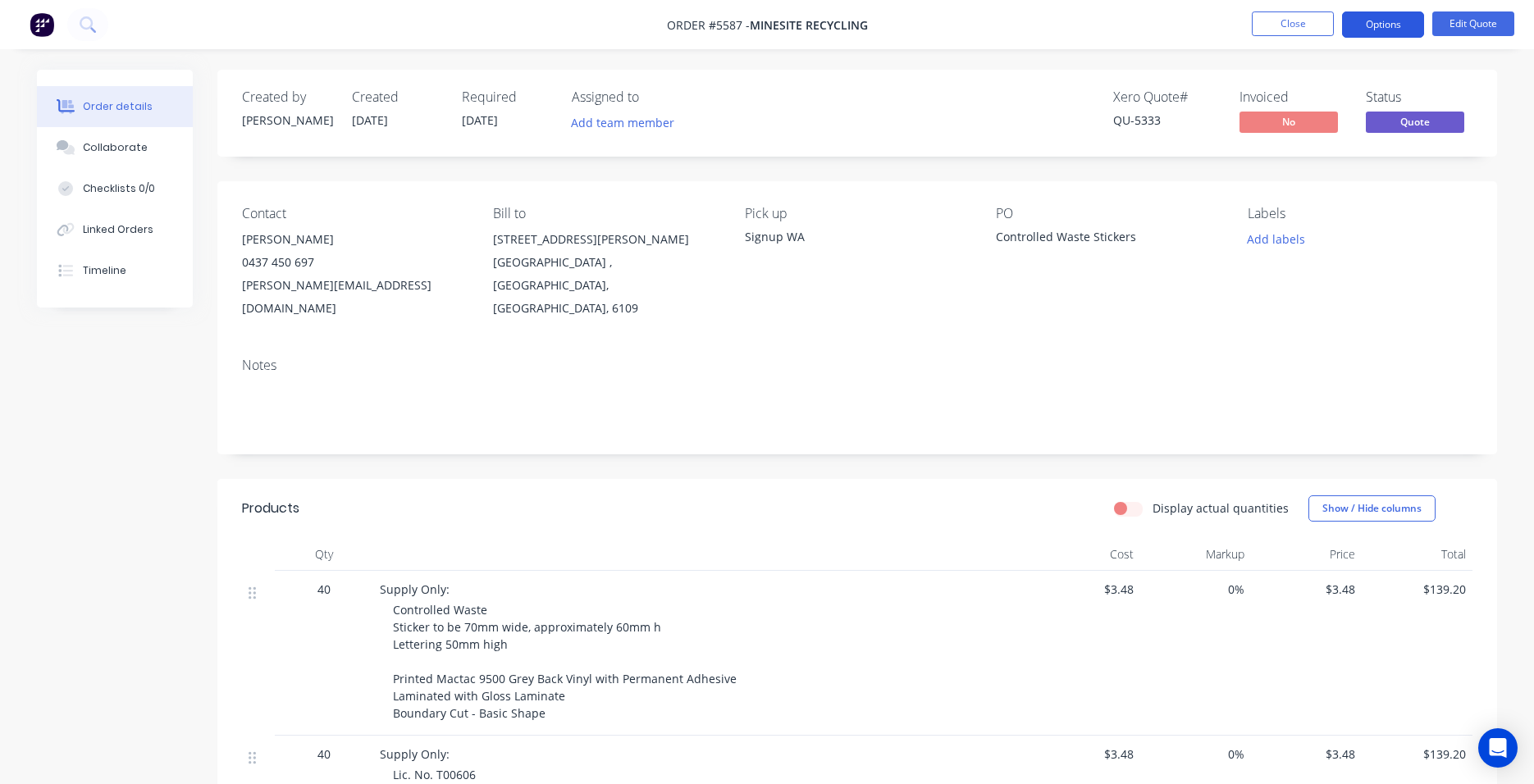
click at [1391, 24] on button "Options" at bounding box center [1383, 24] width 82 height 26
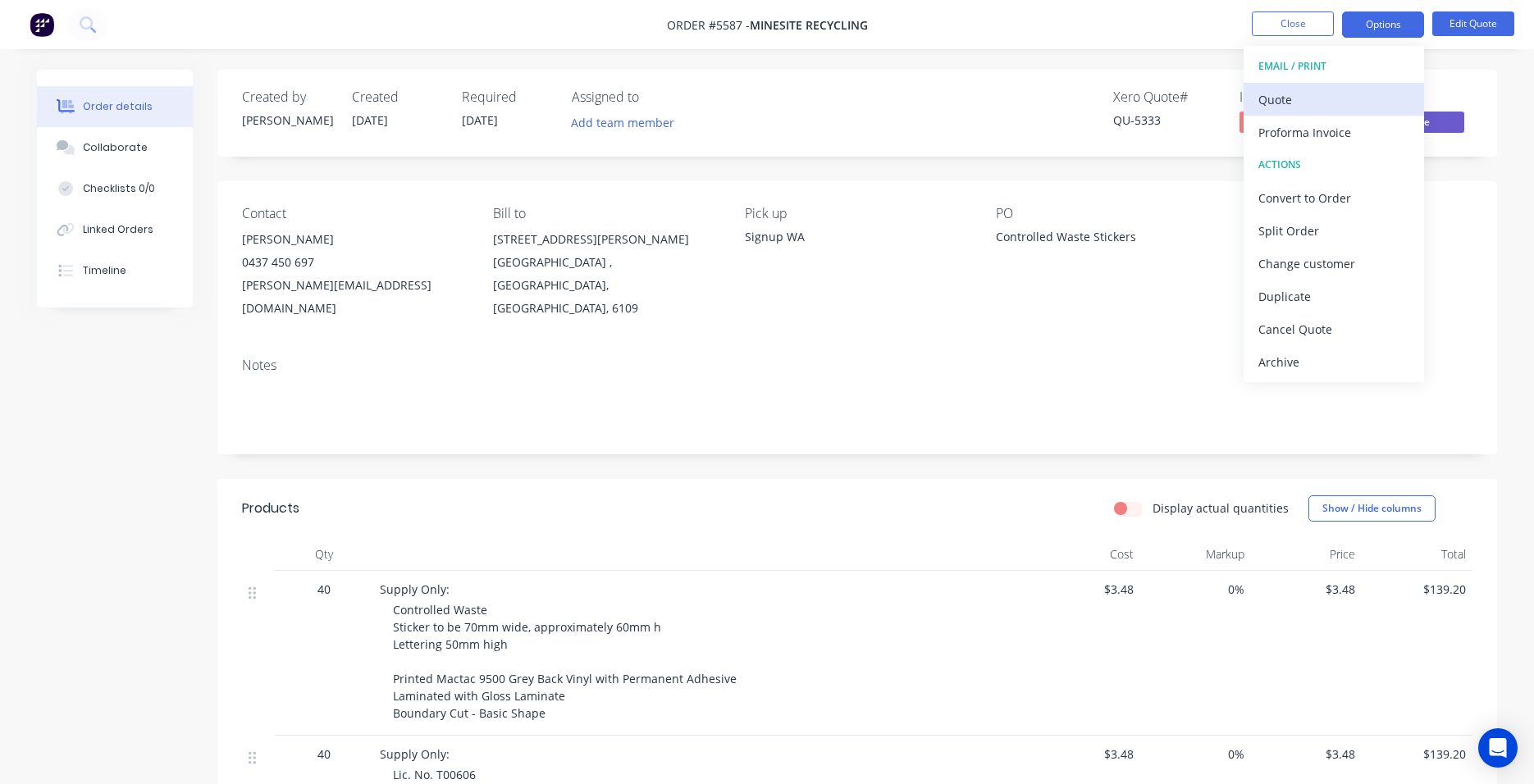
click at [1279, 91] on div "Quote" at bounding box center [1334, 99] width 151 height 23
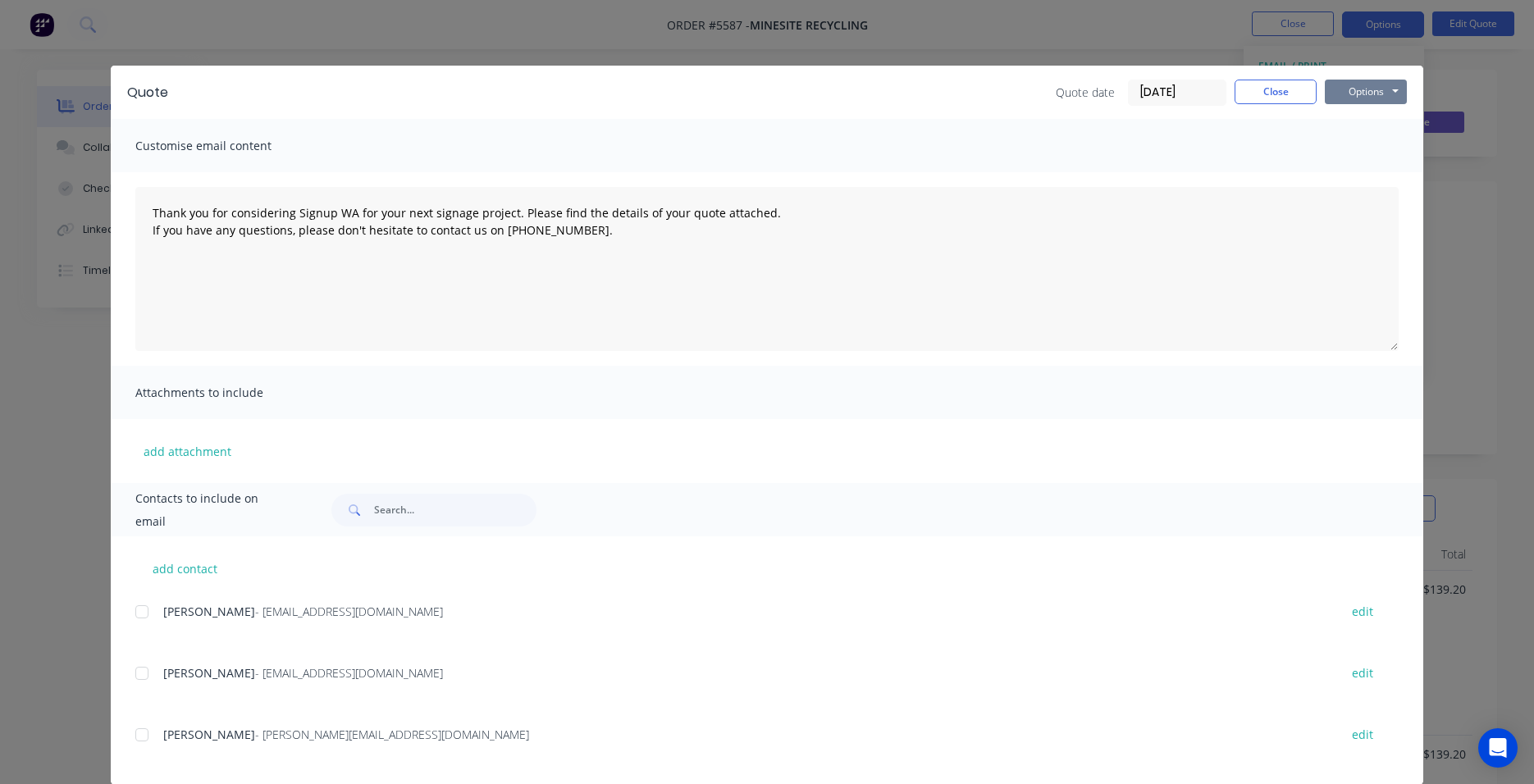
click at [1369, 90] on button "Options" at bounding box center [1365, 92] width 82 height 24
click at [1377, 142] on button "Print" at bounding box center [1377, 148] width 105 height 27
type textarea "Thank you for considering Signup WA for your next signage project. Please find …"
click at [1274, 94] on button "Close" at bounding box center [1275, 92] width 82 height 24
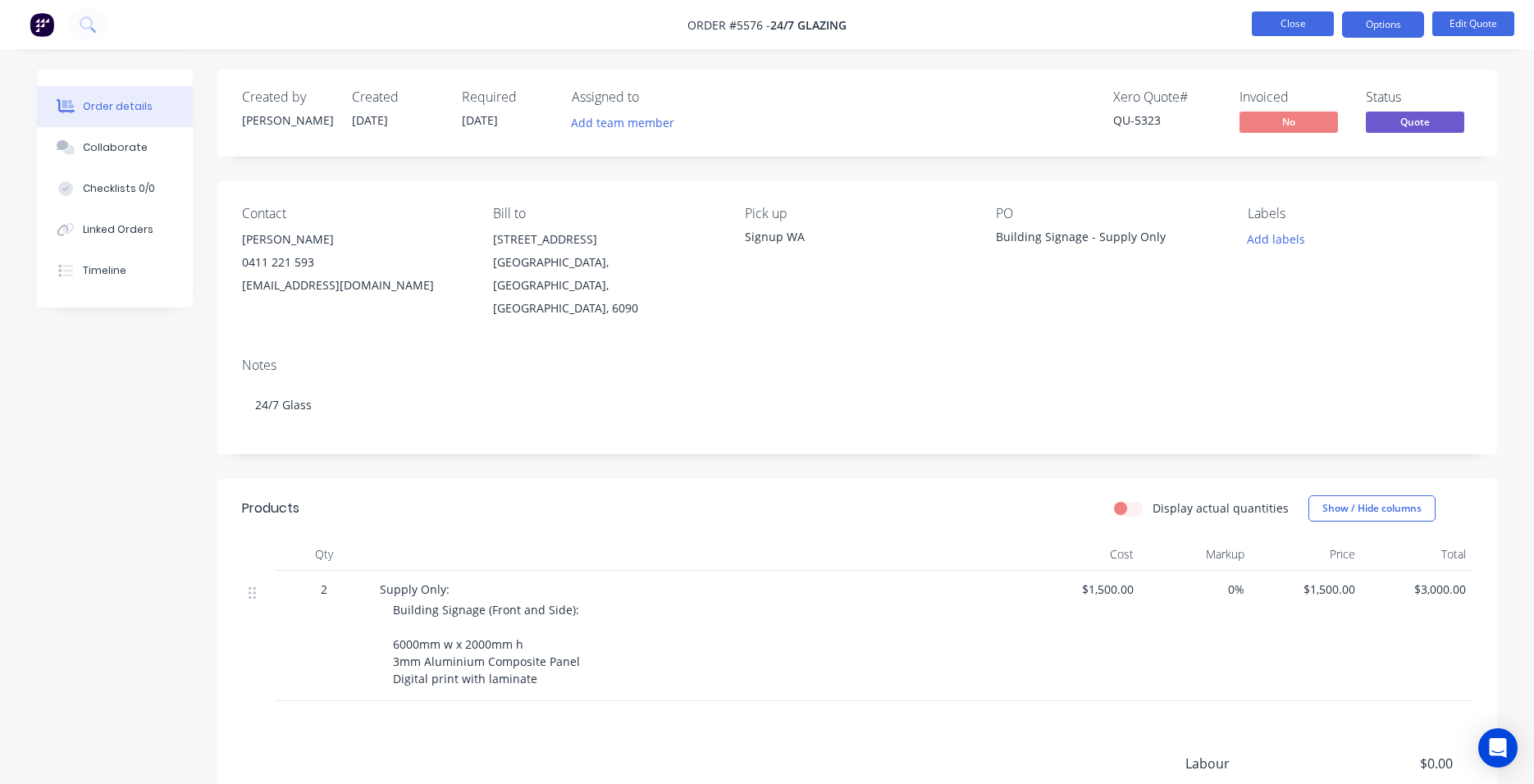
click at [1270, 29] on button "Close" at bounding box center [1293, 23] width 82 height 24
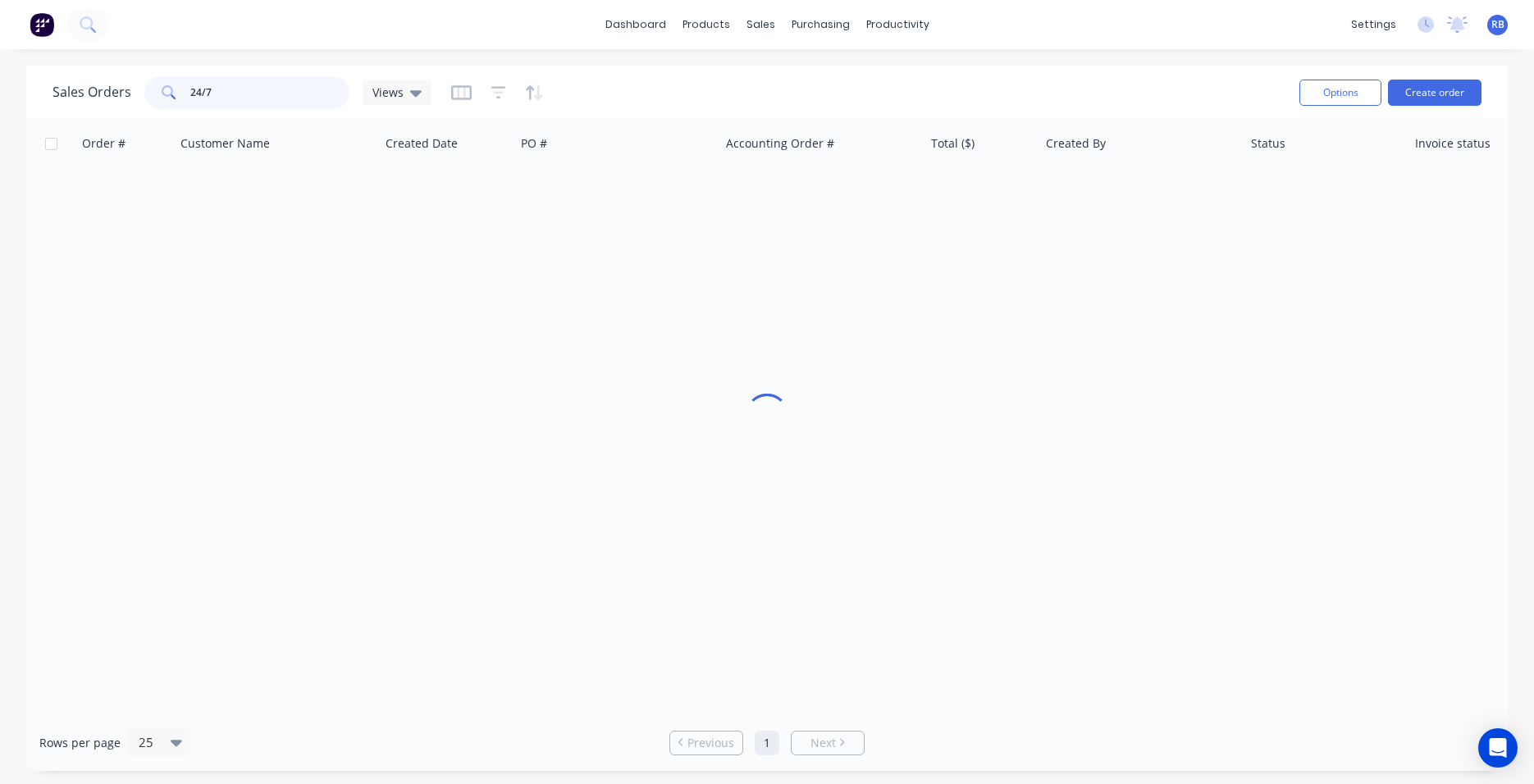
drag, startPoint x: 241, startPoint y: 103, endPoint x: 100, endPoint y: 95, distance: 141.2
click at [100, 95] on div "Sales Orders 24/7 Views" at bounding box center [241, 93] width 379 height 33
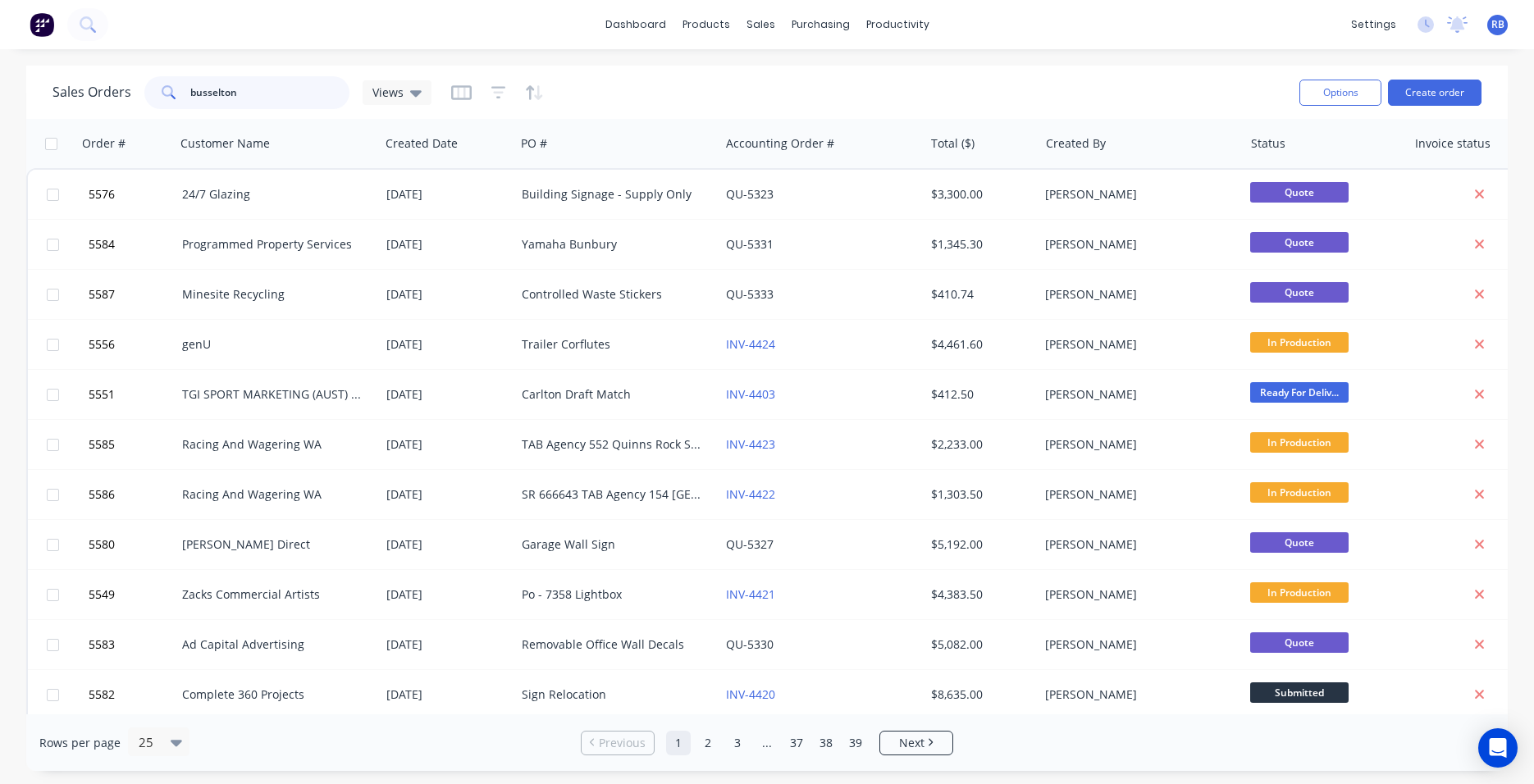
type input "busselton"
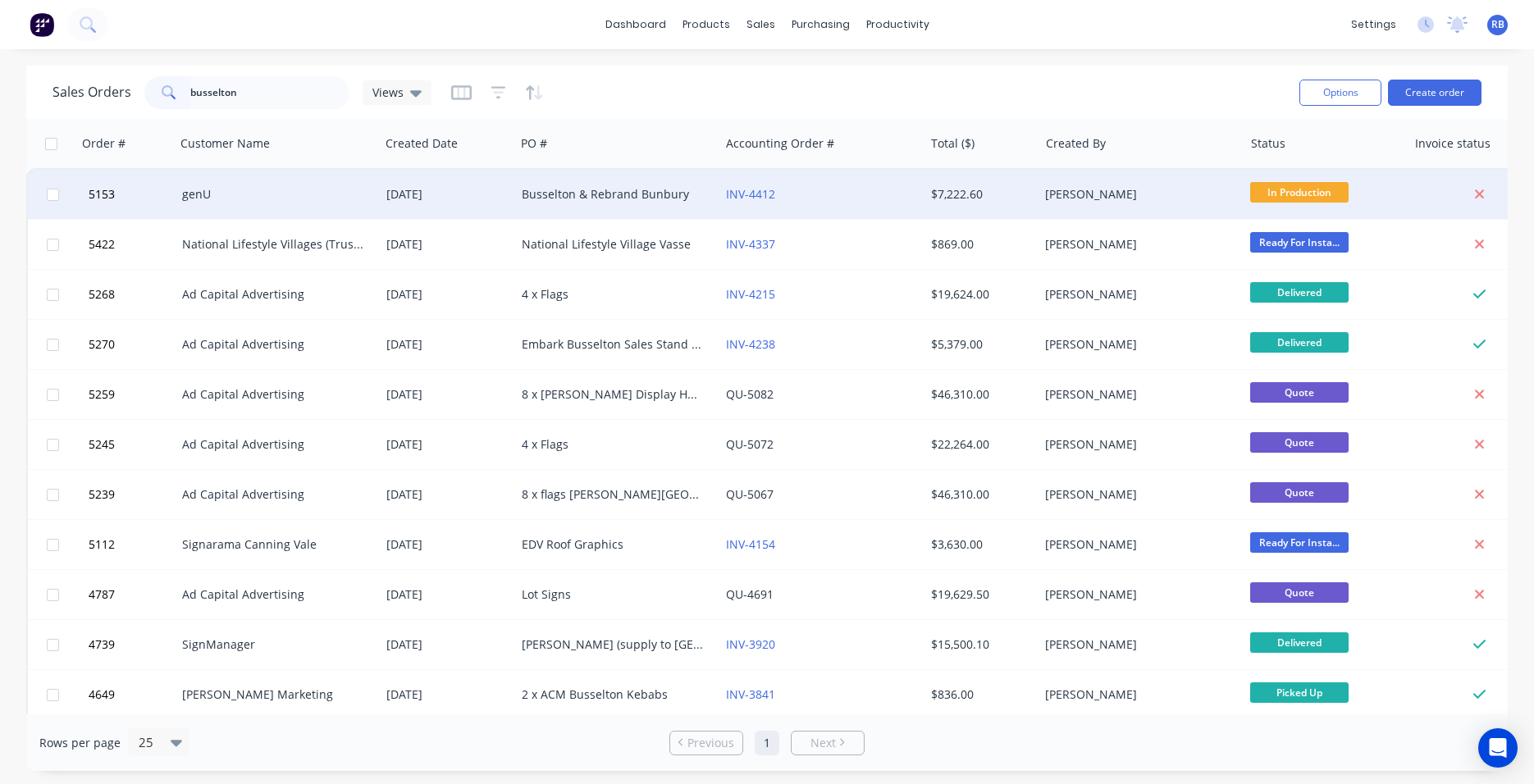
click at [605, 200] on div "Busselton & Rebrand Bunbury" at bounding box center [613, 194] width 182 height 16
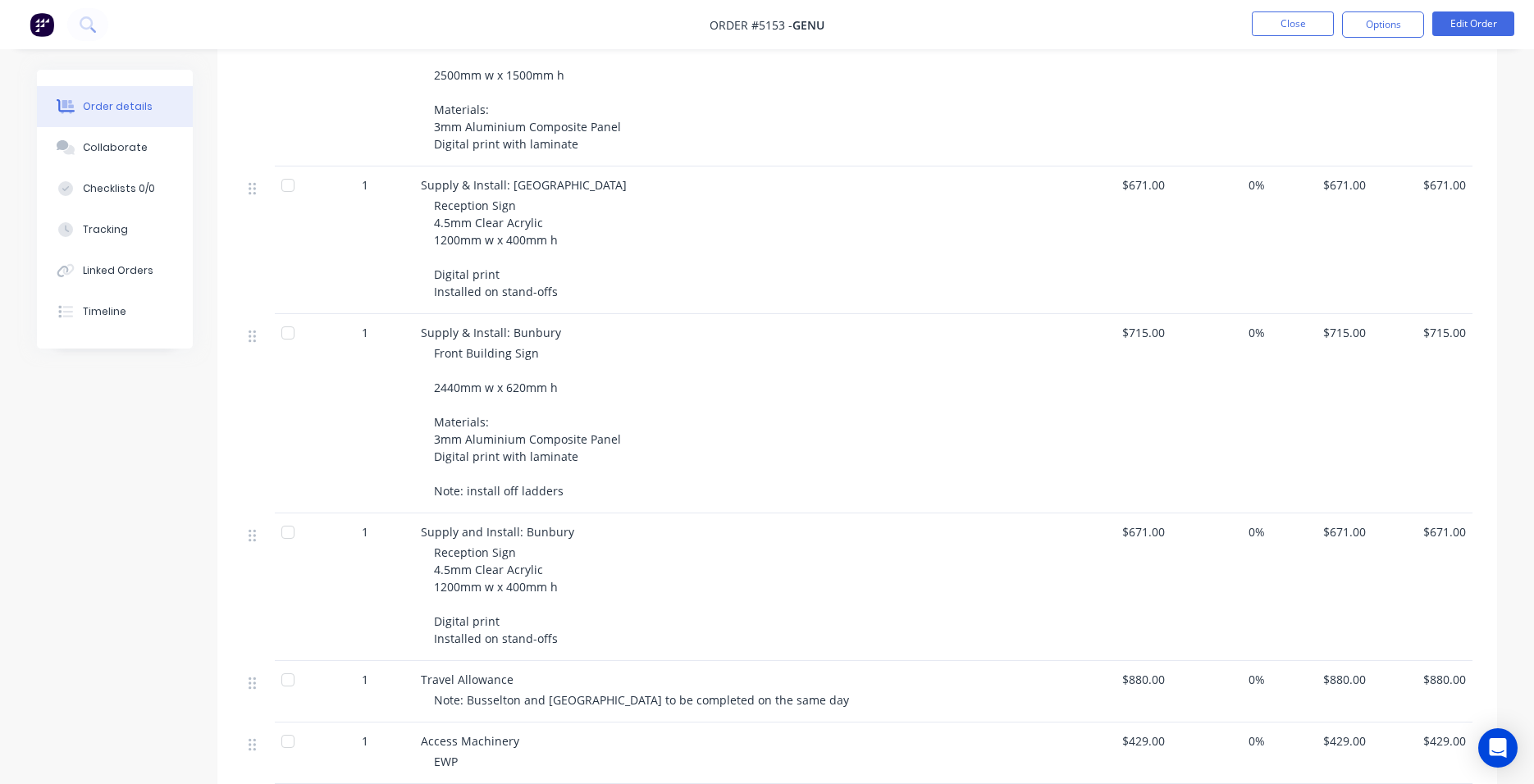
scroll to position [709, 0]
